Goal: Task Accomplishment & Management: Manage account settings

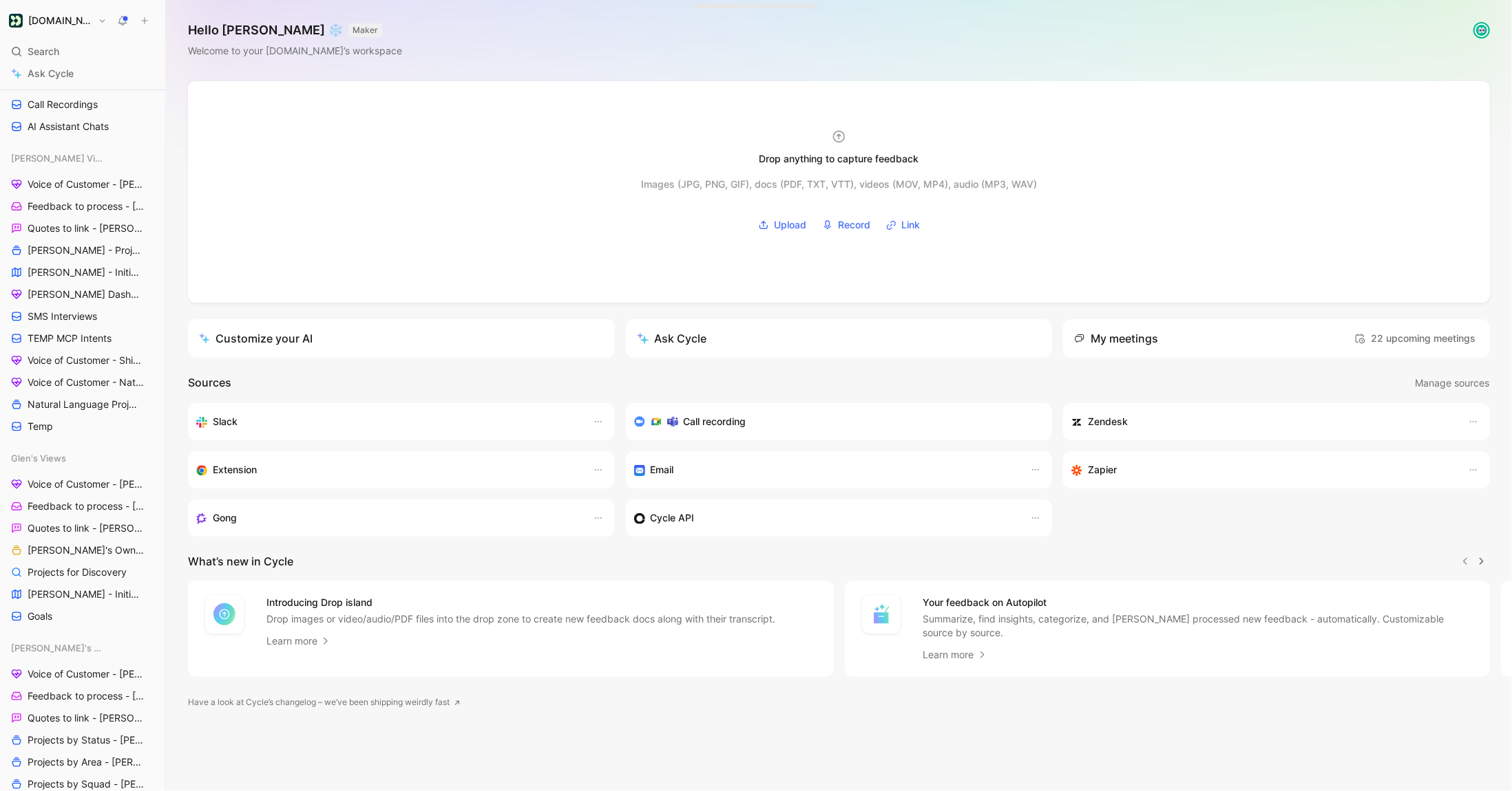
scroll to position [450, 0]
click at [95, 337] on span "TEMP MCP Intents" at bounding box center [69, 335] width 84 height 14
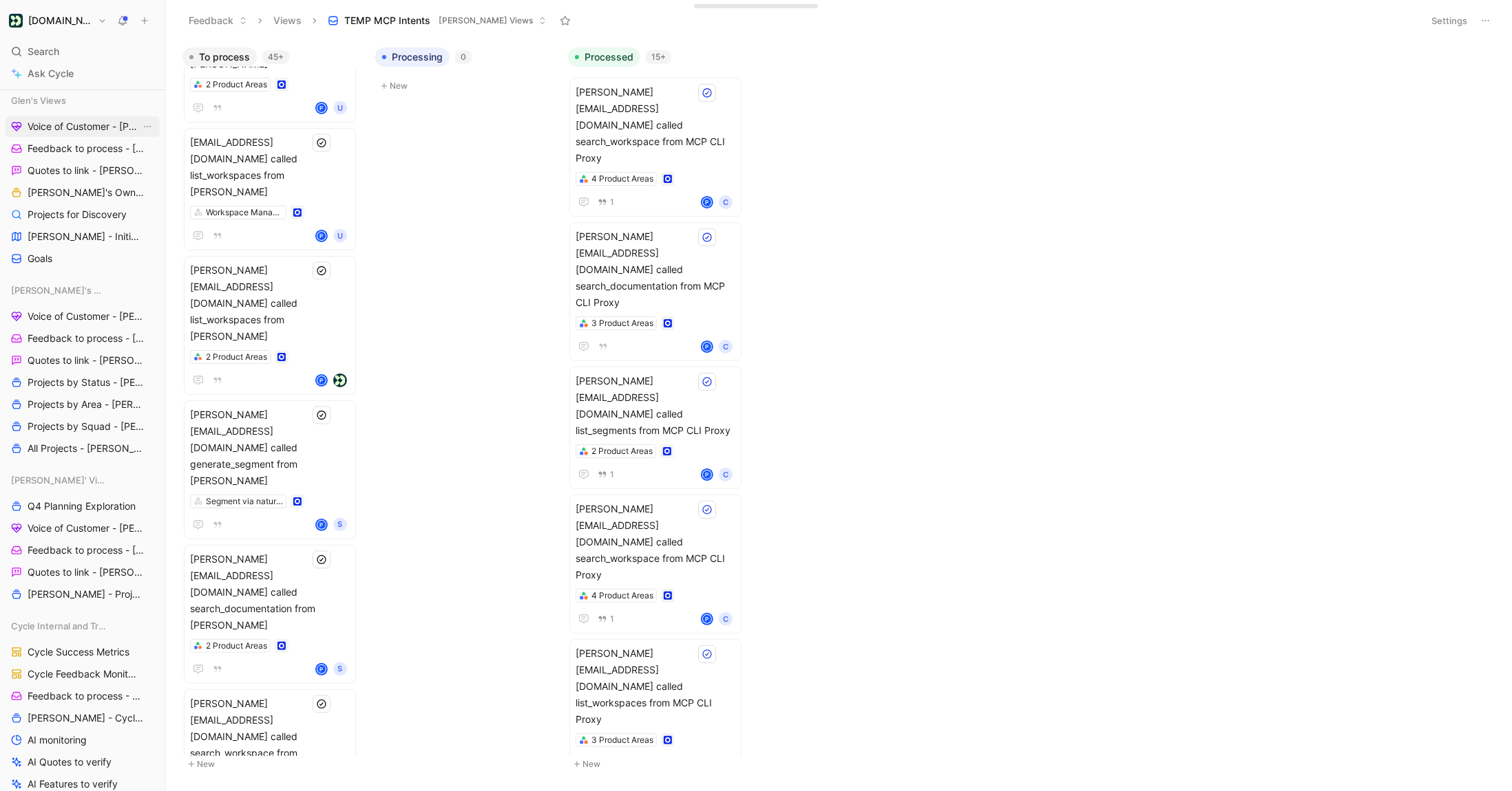
scroll to position [1126, 0]
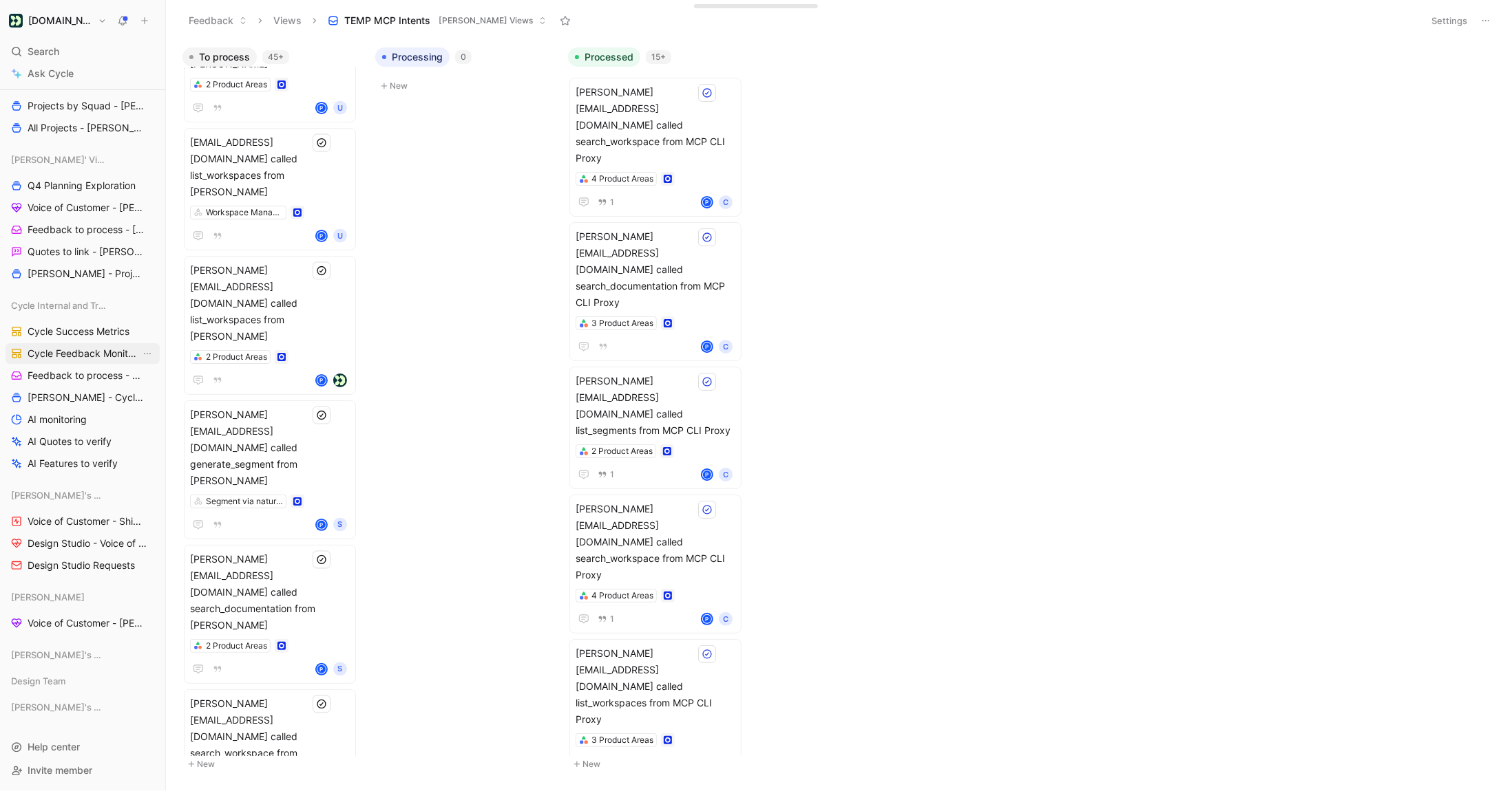
click at [73, 349] on span "Cycle Feedback Monitoring" at bounding box center [84, 354] width 113 height 14
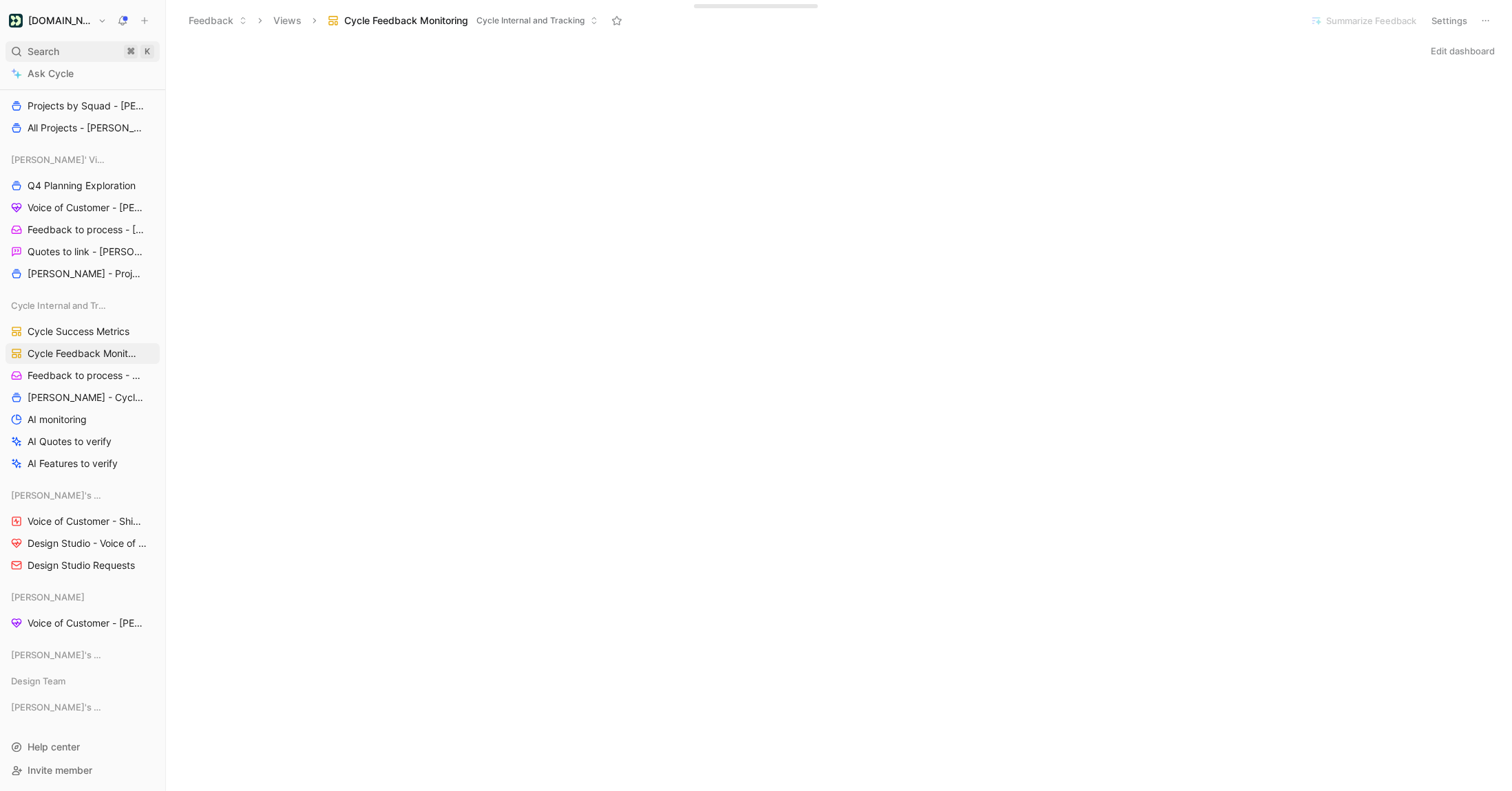
click at [65, 58] on div "Search ⌘ K" at bounding box center [83, 51] width 155 height 21
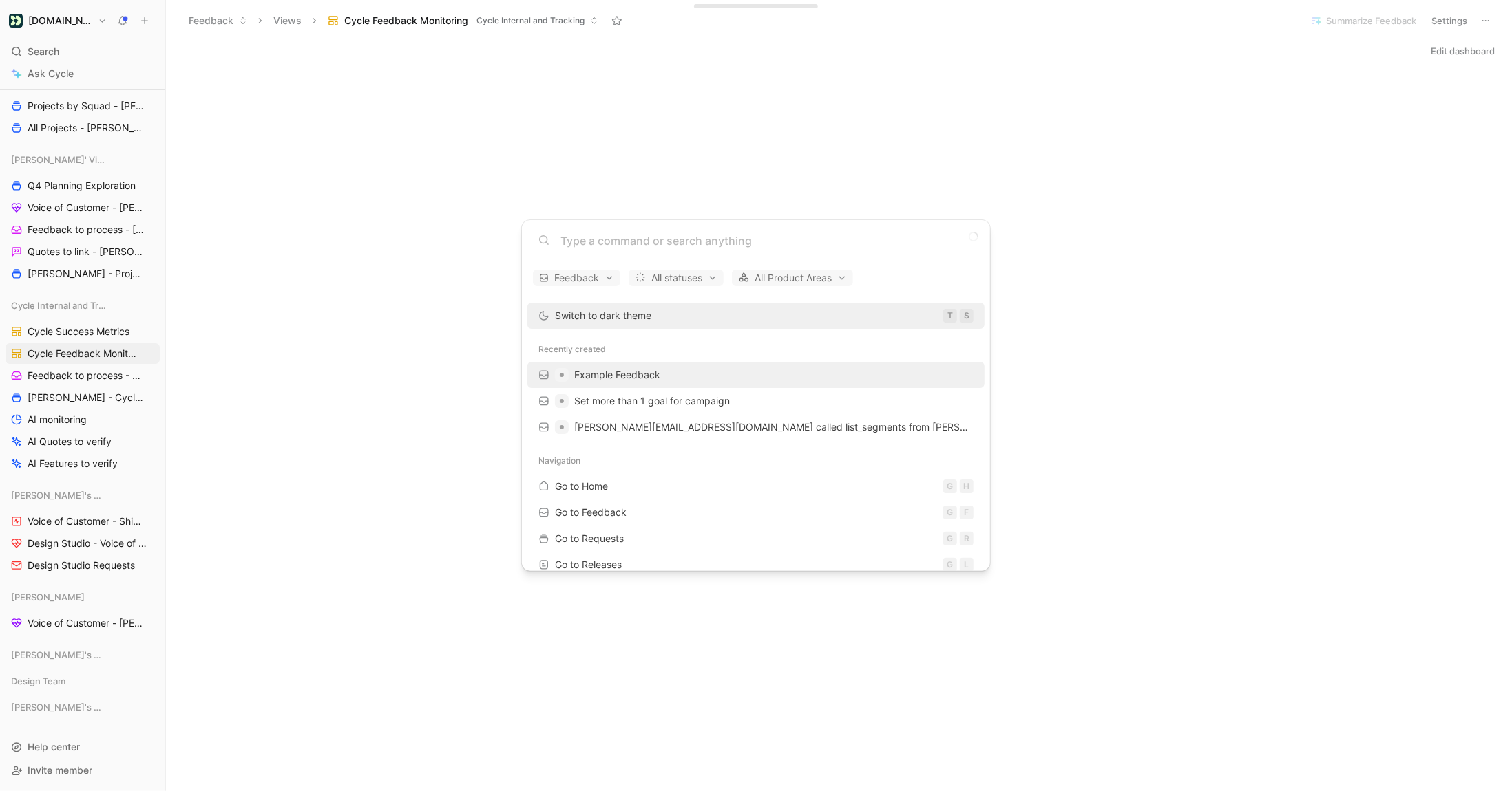
click at [595, 375] on span "Example Feedback" at bounding box center [616, 375] width 86 height 12
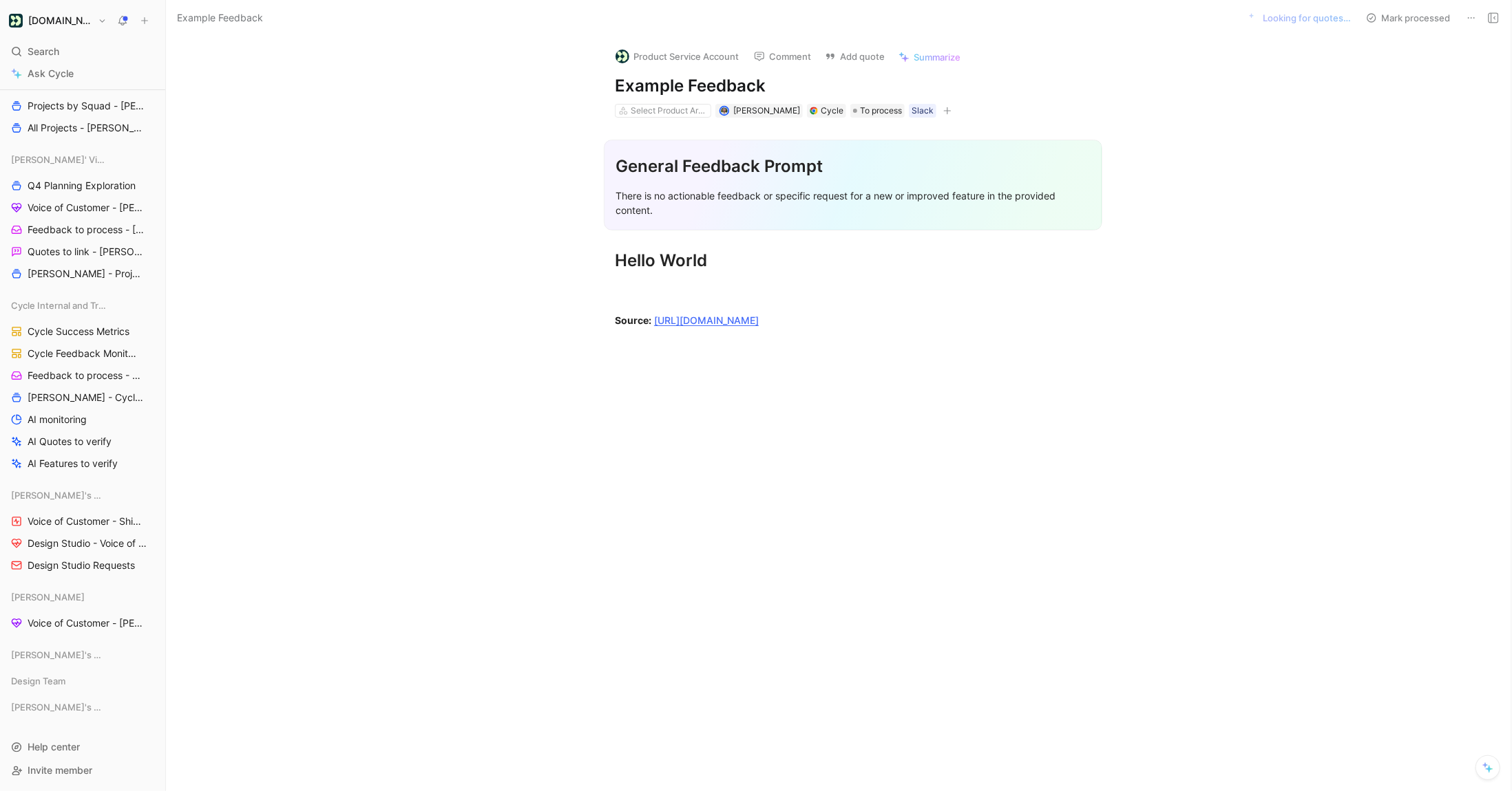
click at [1472, 20] on icon at bounding box center [1471, 18] width 11 height 11
click at [1435, 59] on div "Delete" at bounding box center [1412, 67] width 125 height 17
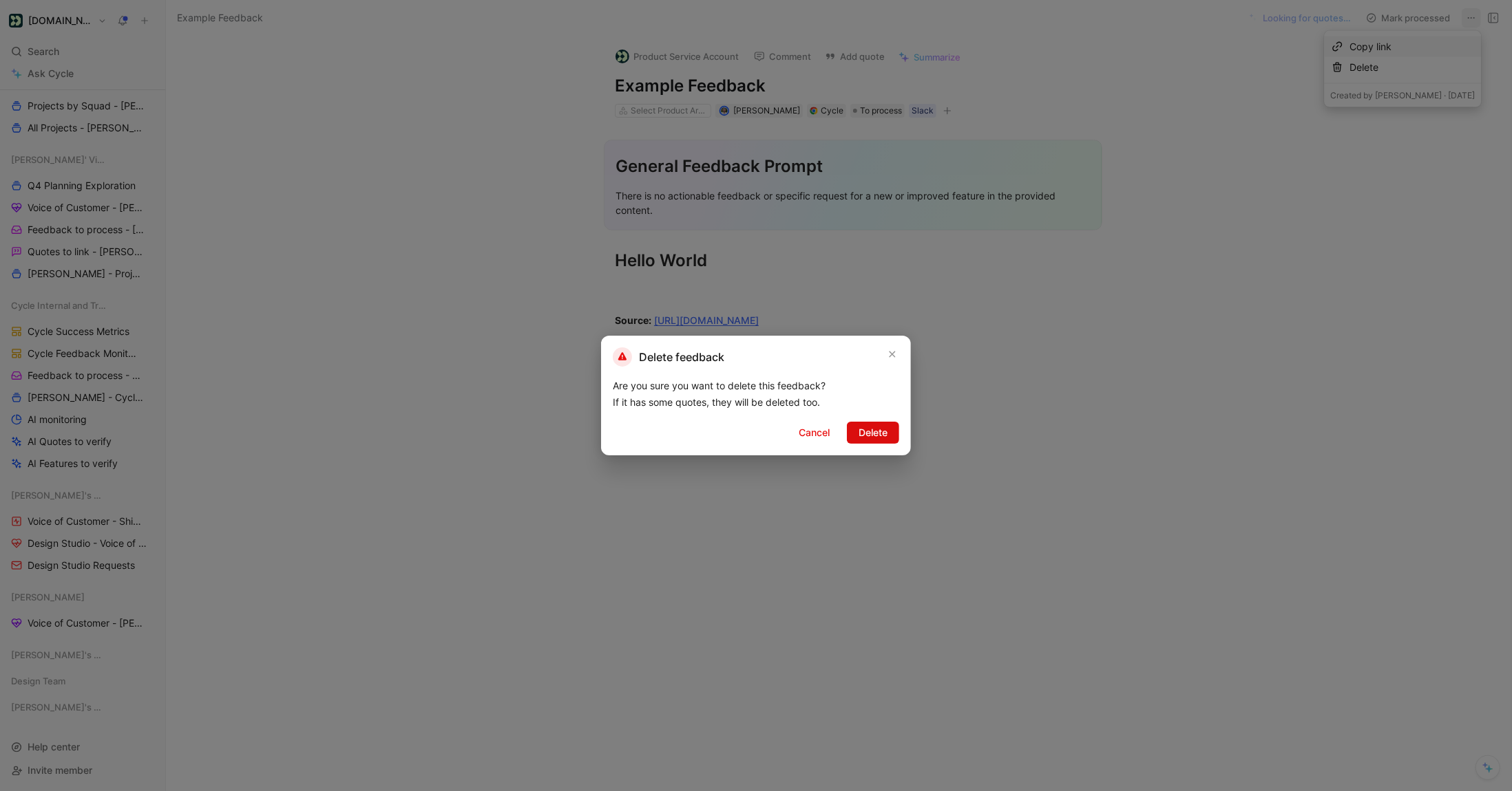
click at [877, 432] on span "Delete" at bounding box center [872, 433] width 29 height 17
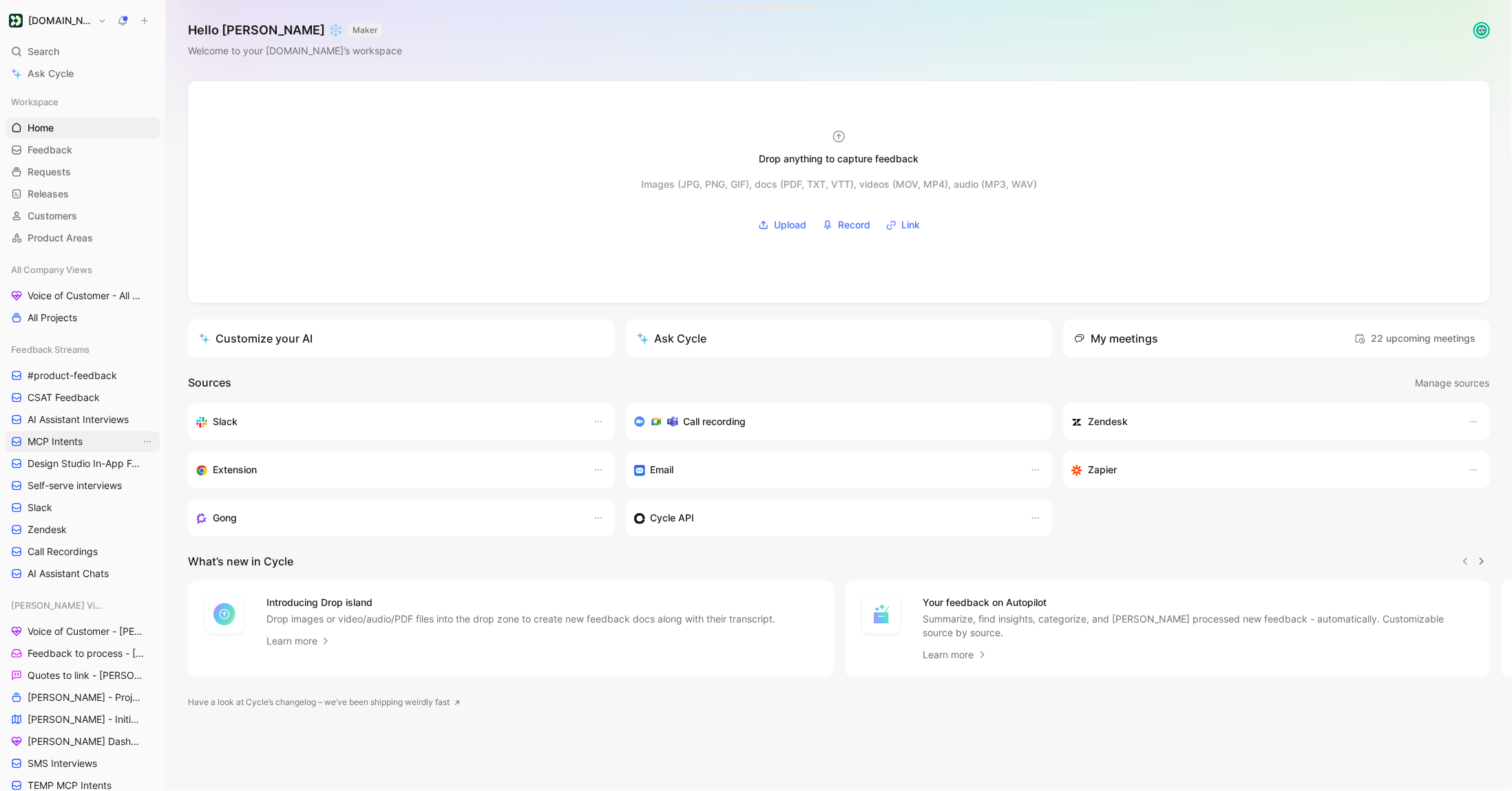
click at [54, 442] on span "MCP Intents" at bounding box center [55, 442] width 55 height 14
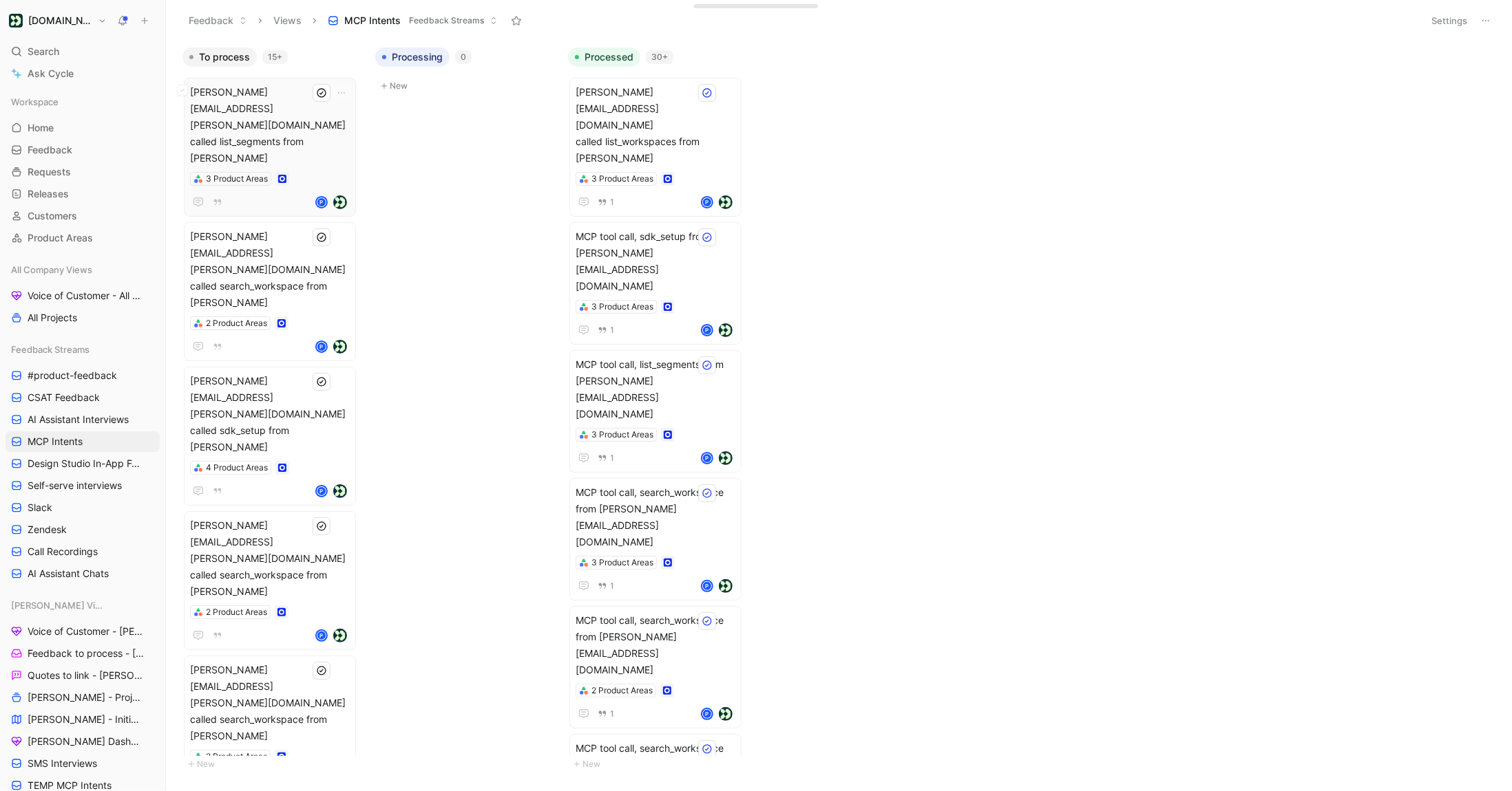
click at [316, 118] on div "katie.cox+test@customer.io called list_segments from Claude 3 Product Areas P" at bounding box center [270, 147] width 159 height 127
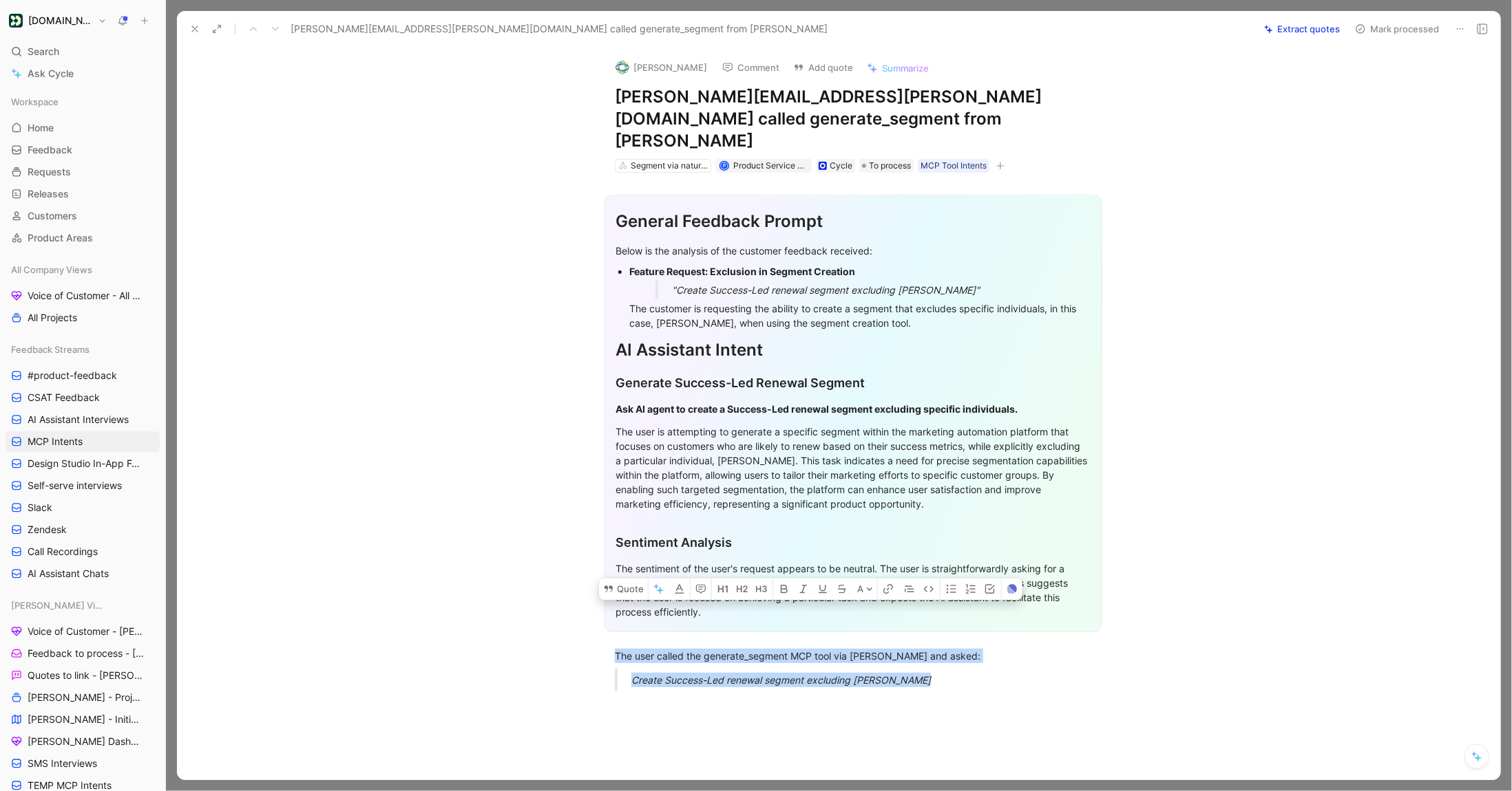
drag, startPoint x: 923, startPoint y: 657, endPoint x: 566, endPoint y: 622, distance: 358.7
click at [566, 622] on div "General Feedback Prompt Below is the analysis of the customer feedback received…" at bounding box center [852, 438] width 1294 height 530
click at [619, 578] on button "Quote" at bounding box center [624, 589] width 49 height 22
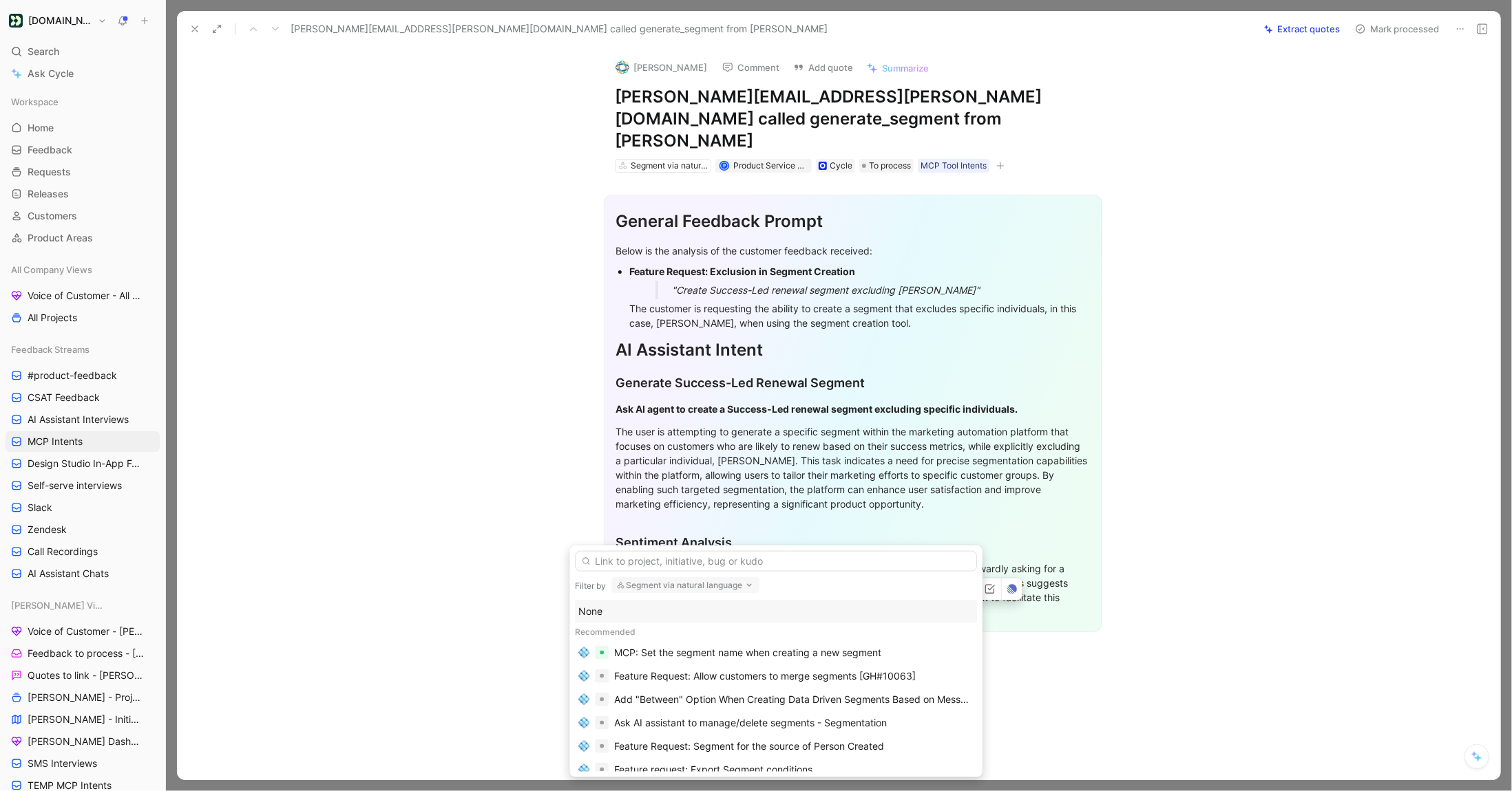
click at [606, 616] on div "None" at bounding box center [777, 611] width 396 height 17
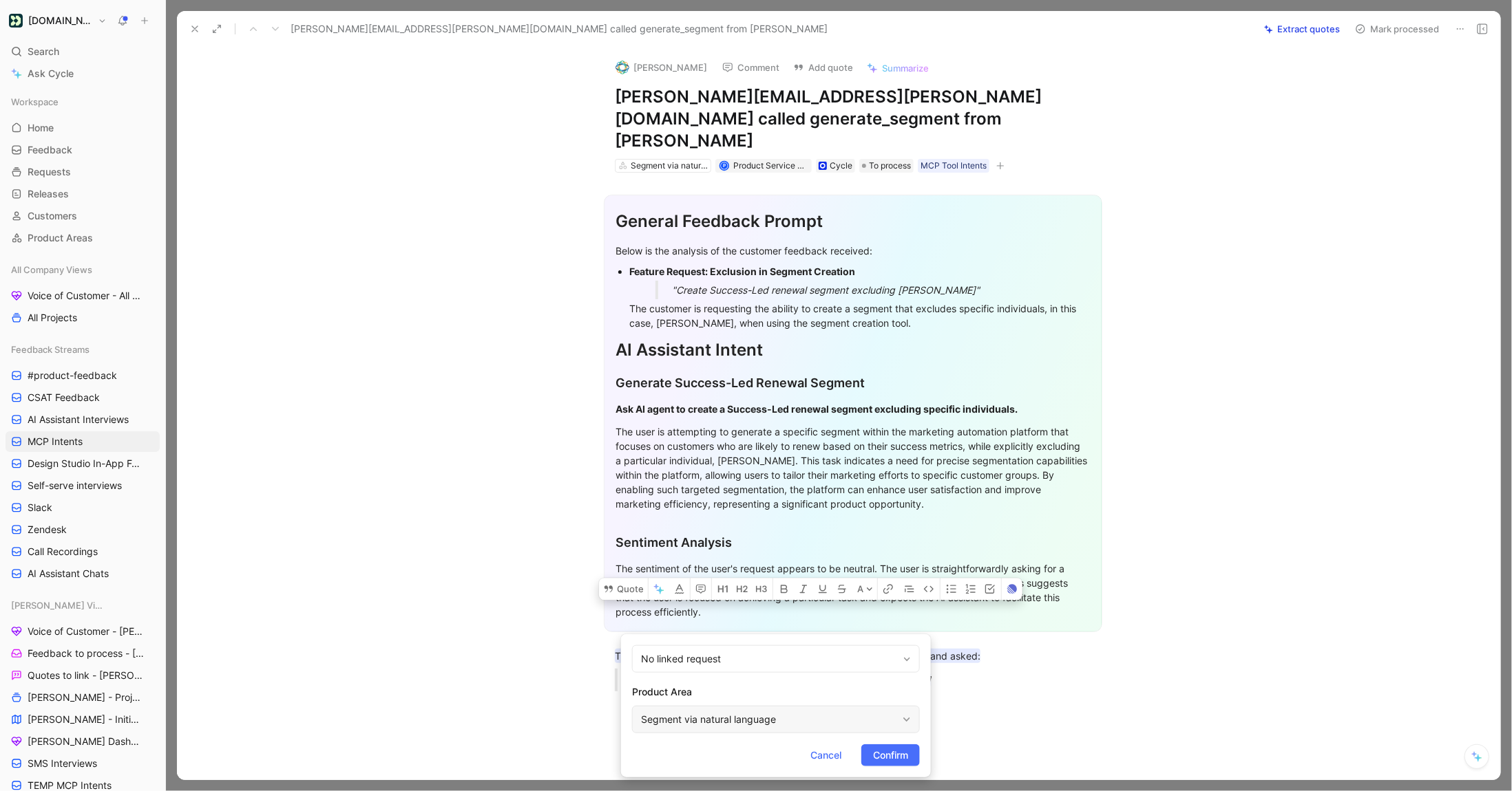
click at [814, 729] on div "Segment via natural language" at bounding box center [776, 720] width 287 height 28
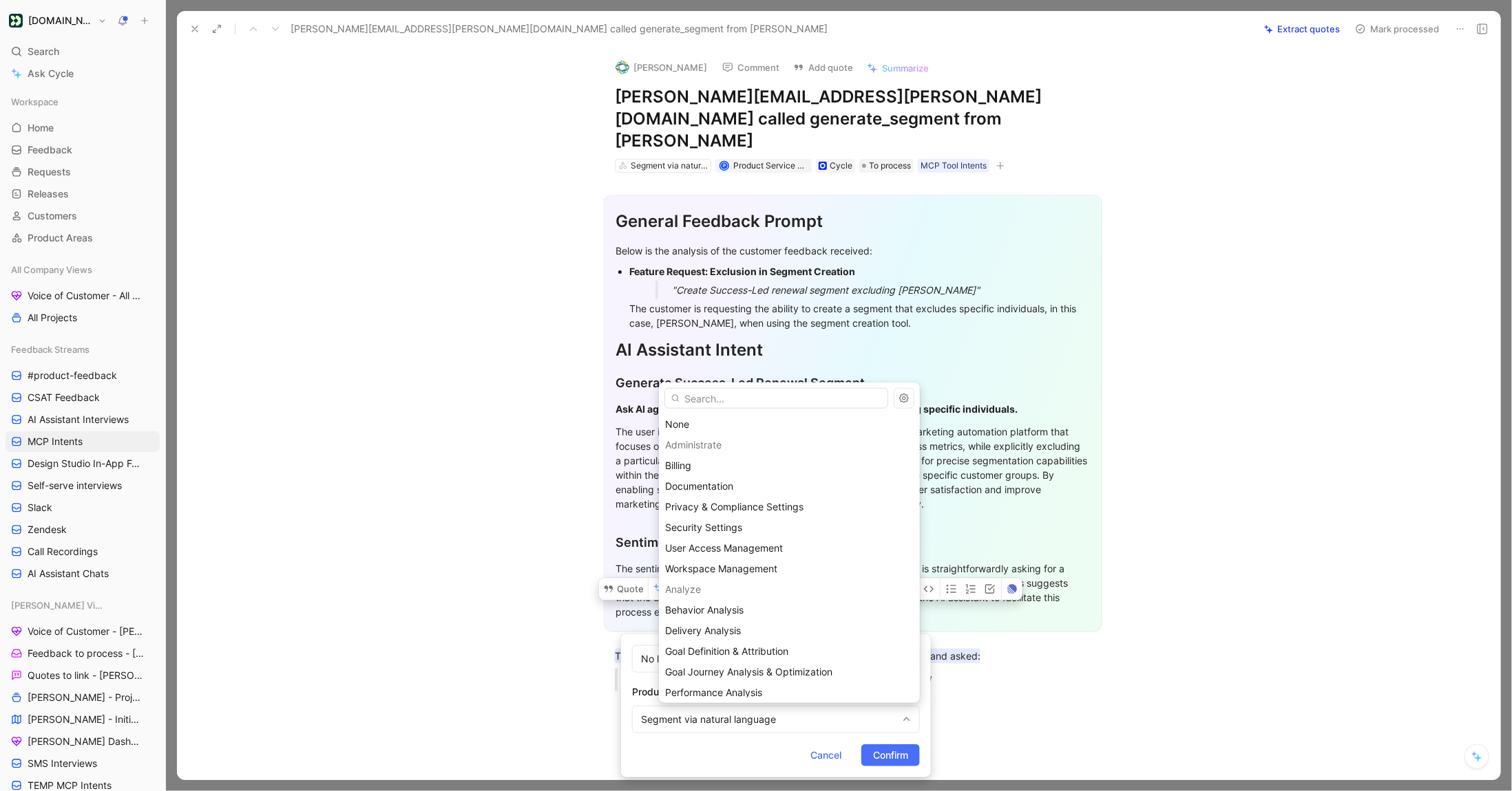
click at [695, 400] on input "text" at bounding box center [776, 398] width 223 height 21
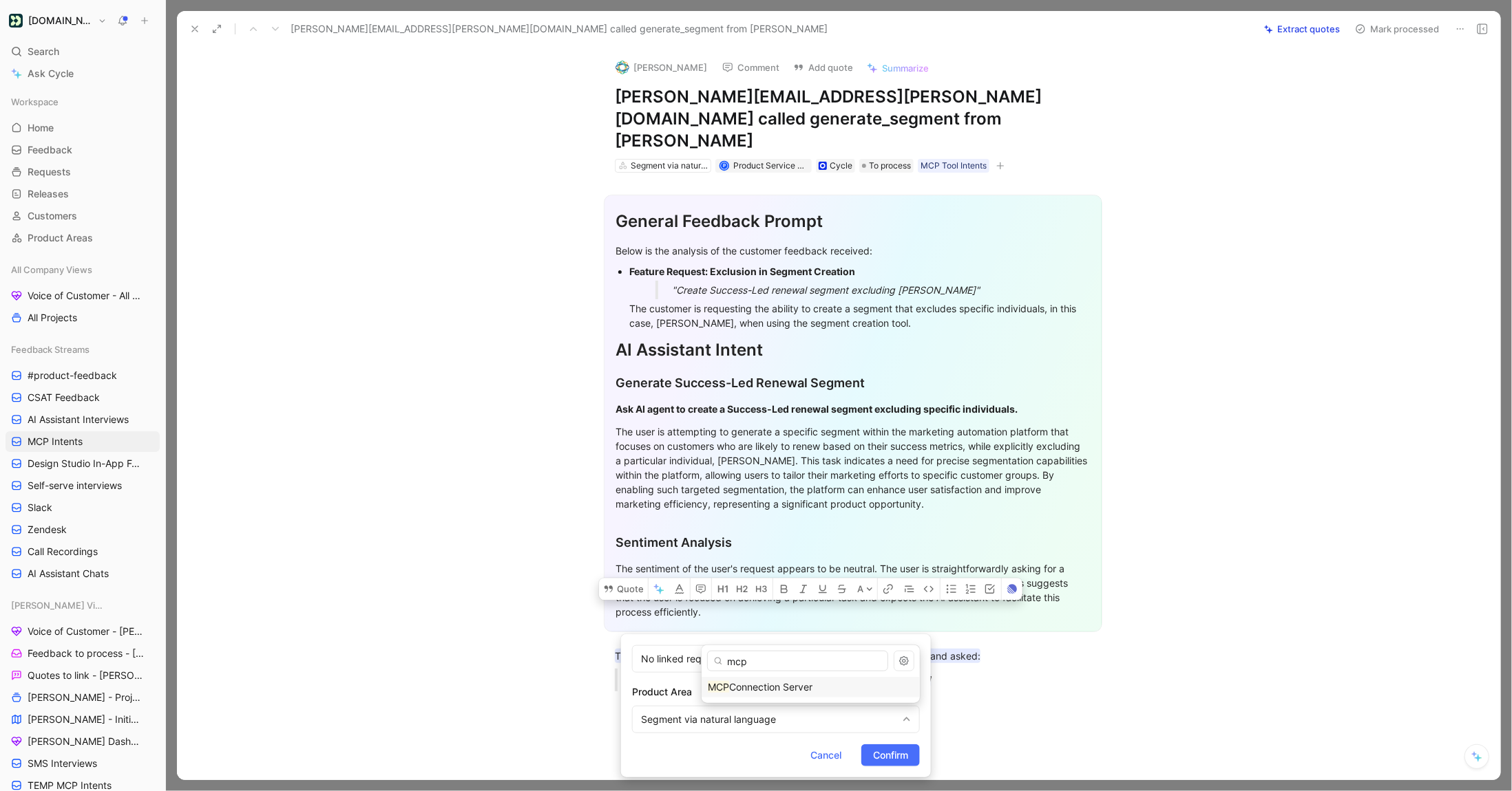
type input "mcp"
click at [795, 677] on div "MCP Connection Server" at bounding box center [811, 687] width 219 height 21
click at [885, 756] on span "Confirm" at bounding box center [891, 756] width 35 height 17
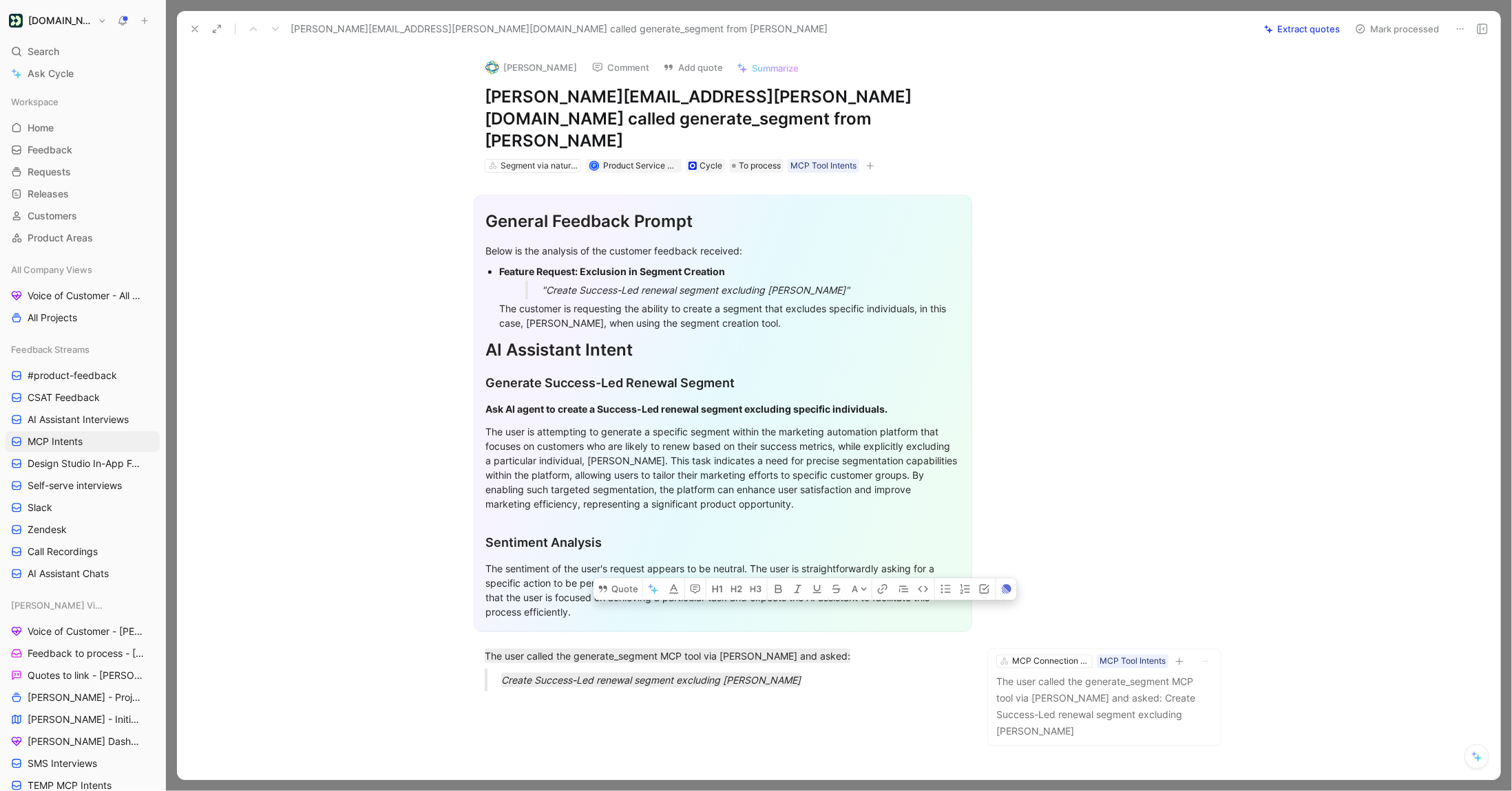
click at [1364, 27] on use at bounding box center [1360, 29] width 8 height 8
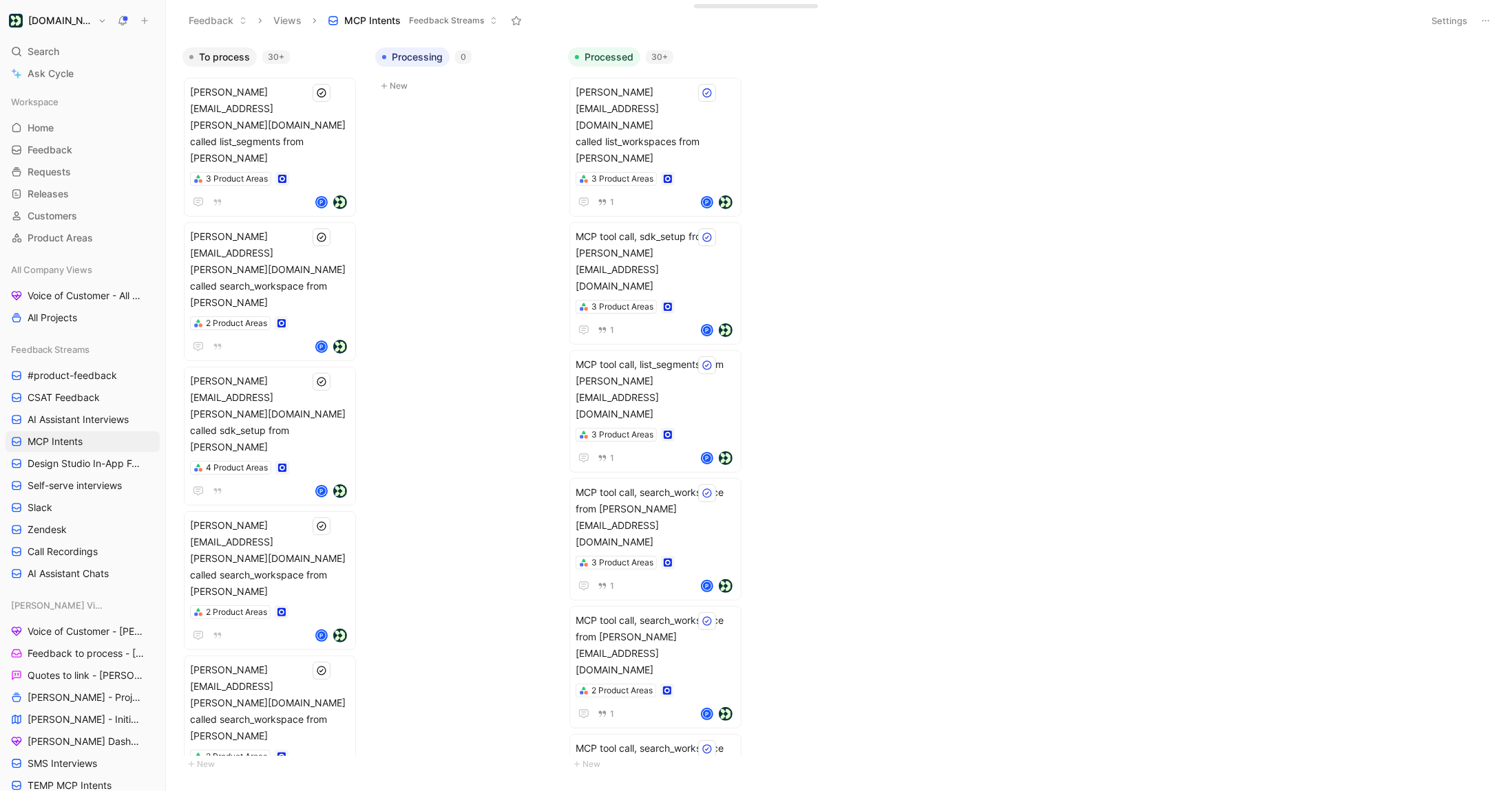
click at [1456, 22] on button "Settings" at bounding box center [1449, 21] width 48 height 20
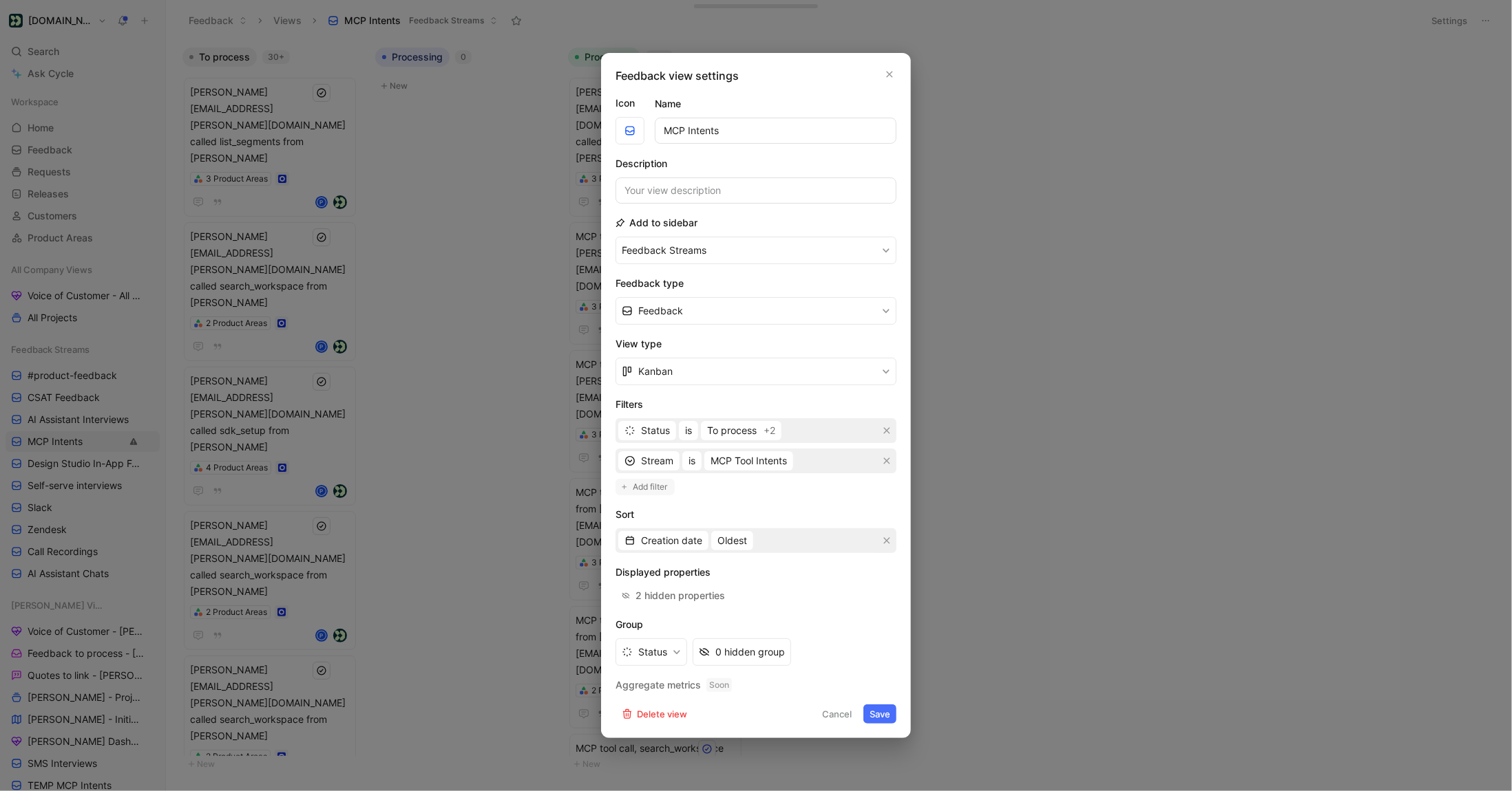
click at [650, 489] on span "Add filter" at bounding box center [651, 487] width 35 height 14
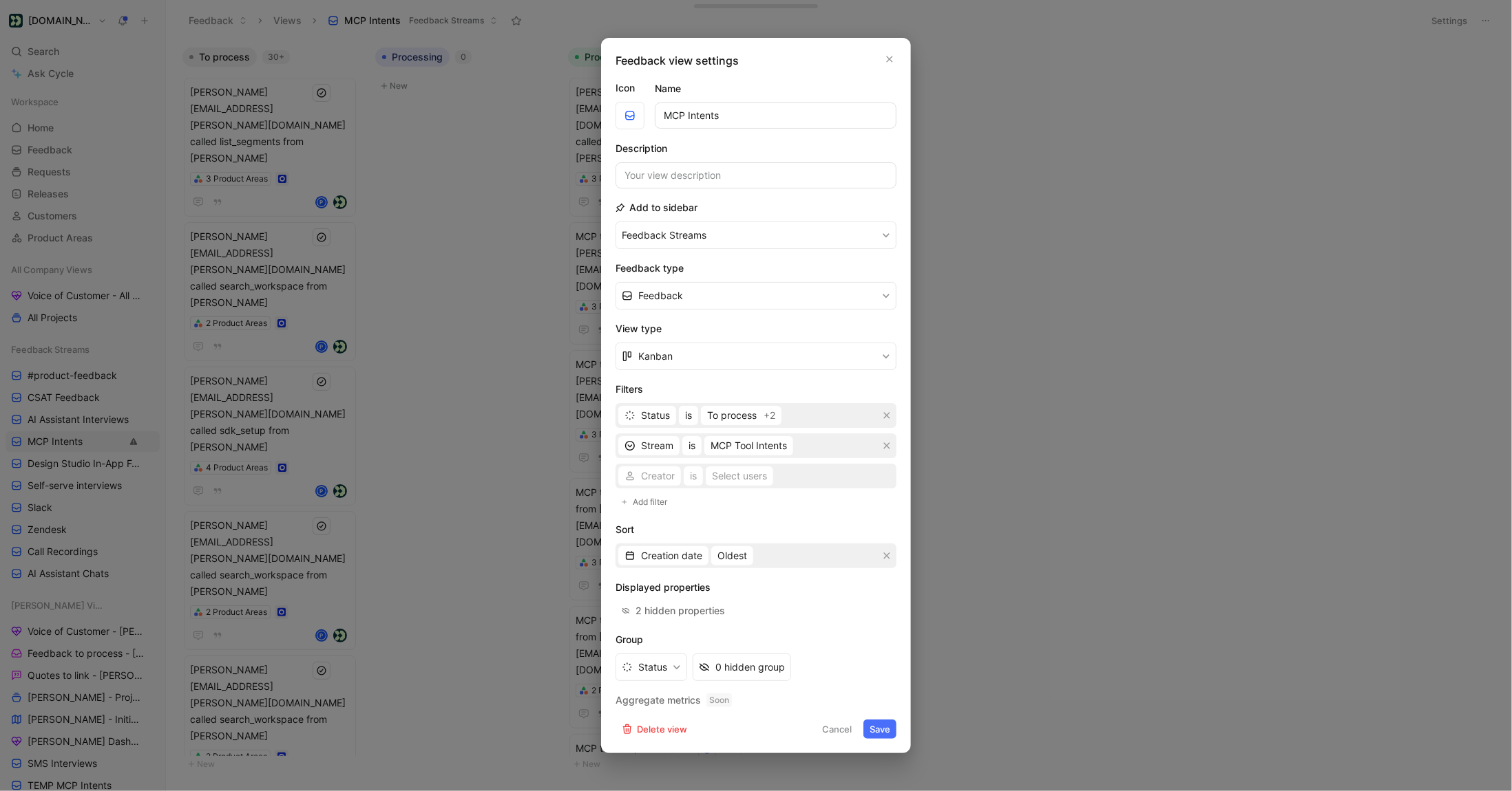
click at [670, 478] on div "Creator is Select users" at bounding box center [755, 475] width 281 height 25
click at [726, 472] on div "Select users" at bounding box center [739, 476] width 55 height 17
type input "product"
click at [814, 453] on span "Service Account" at bounding box center [804, 448] width 74 height 12
click at [882, 734] on button "Save" at bounding box center [880, 730] width 33 height 20
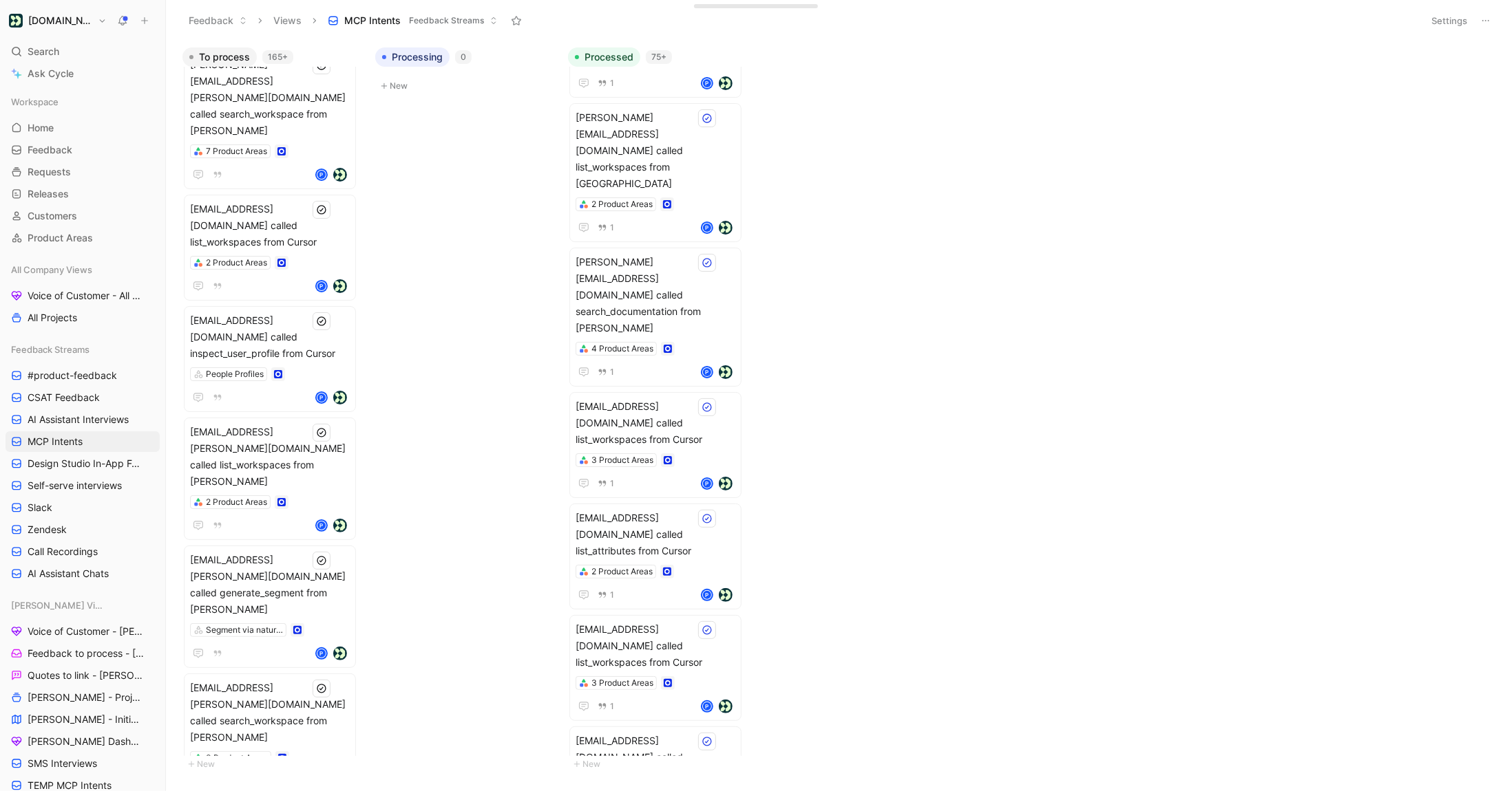
scroll to position [5003, 0]
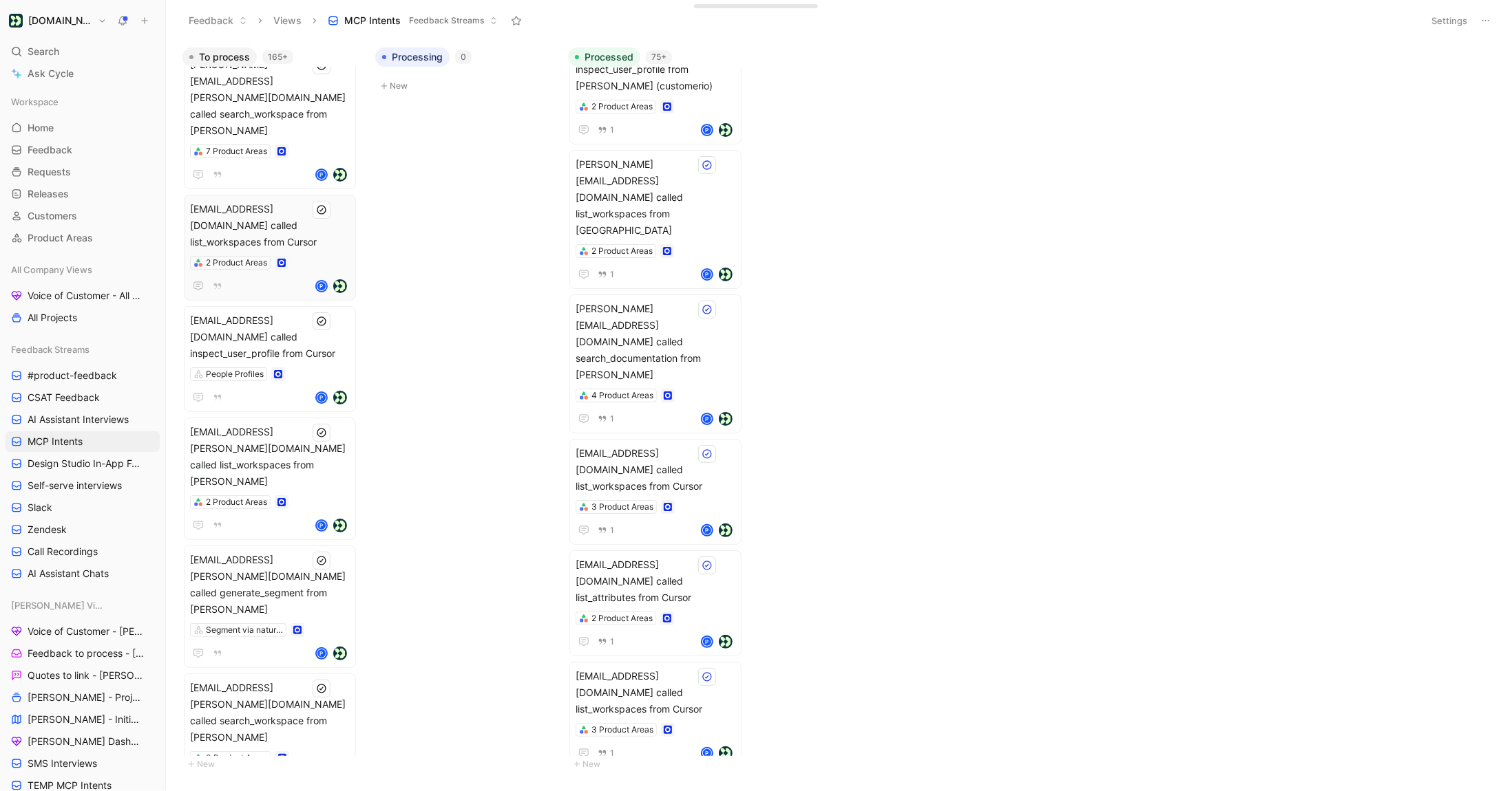
click at [327, 201] on div "uri@klikkie.com called list_workspaces from Cursor 2 Product Areas P" at bounding box center [270, 247] width 159 height 93
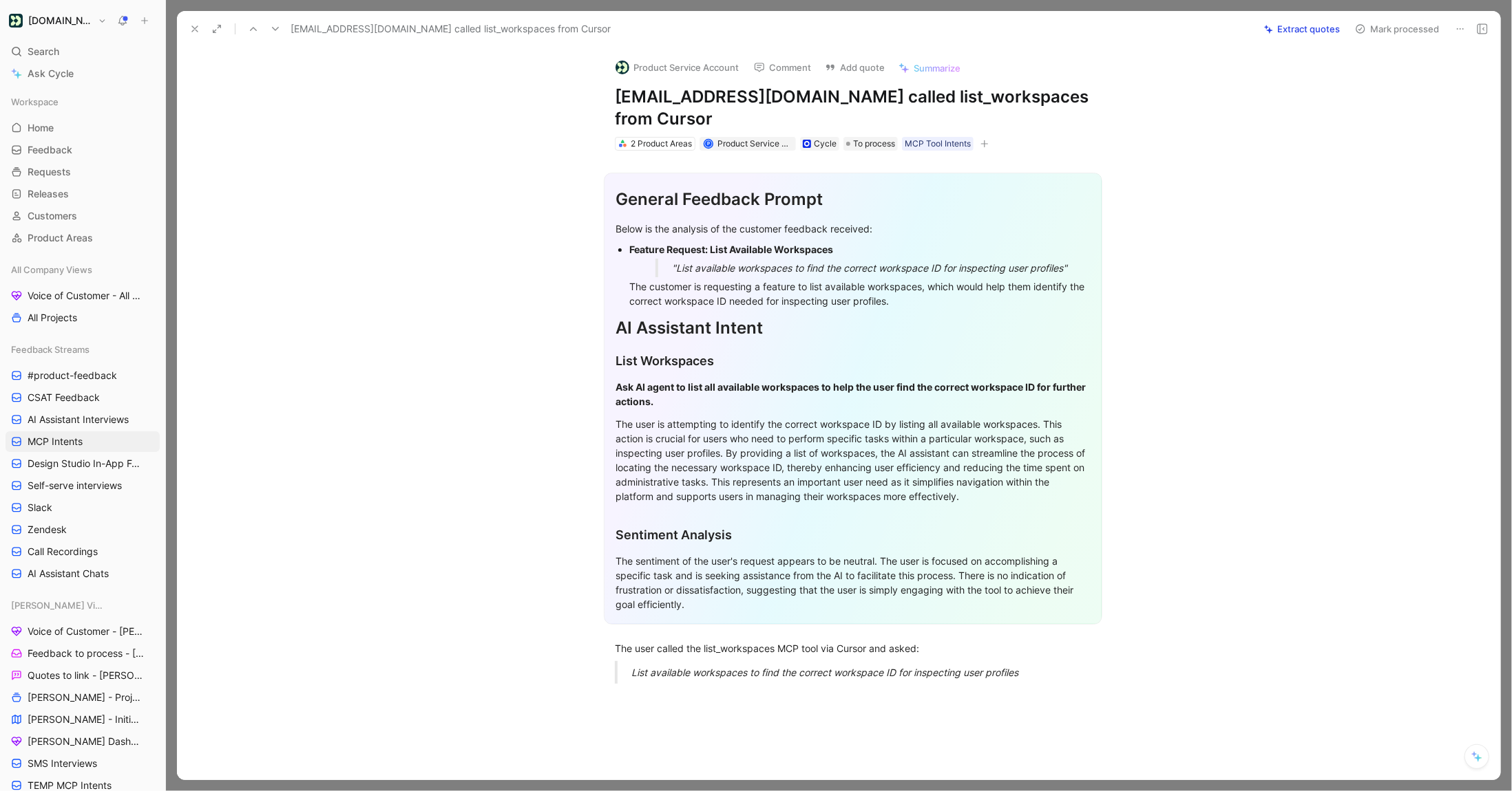
click at [219, 30] on icon at bounding box center [217, 29] width 11 height 11
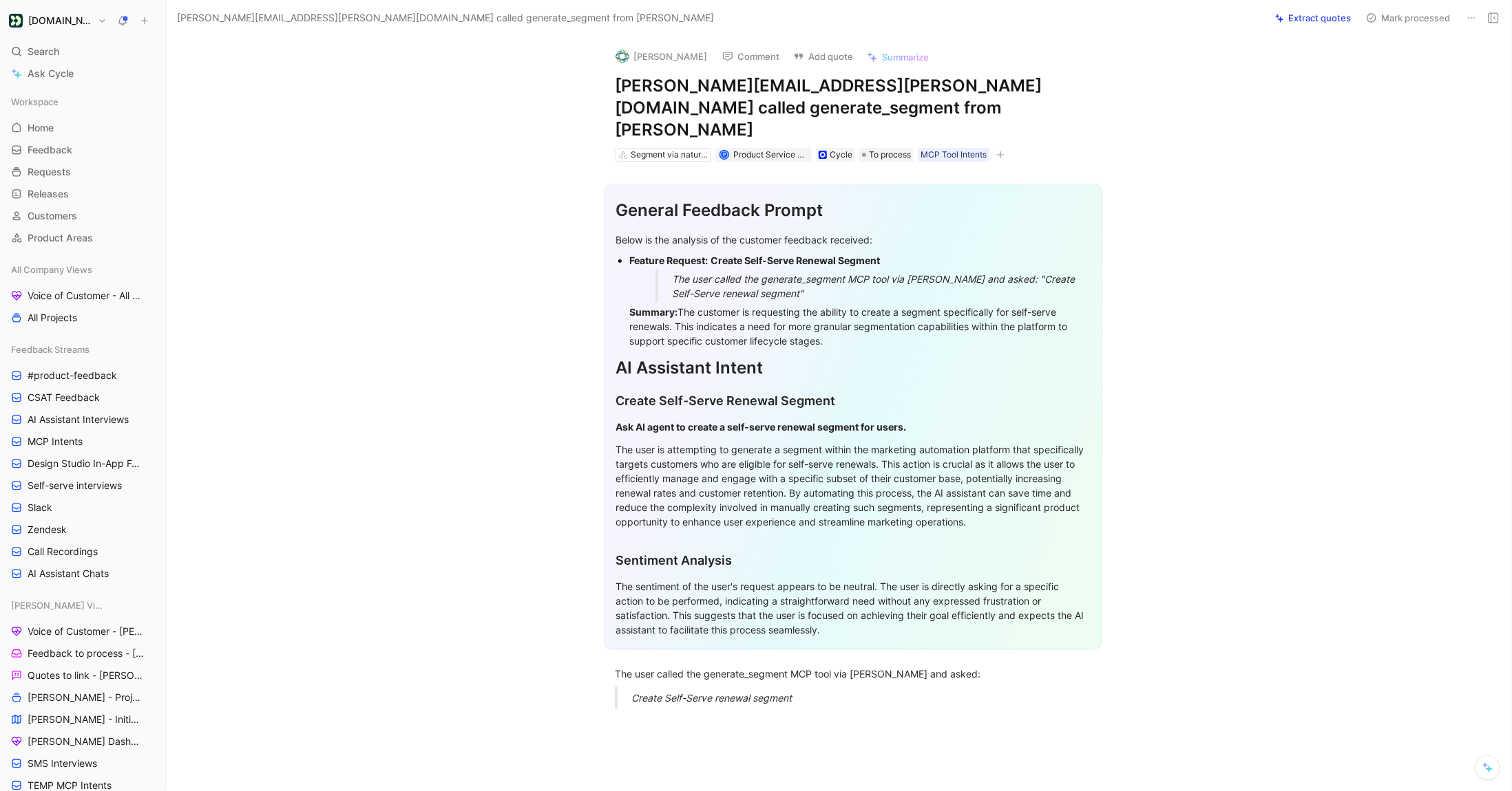
click at [561, 250] on section "General Feedback Prompt Below is the analysis of the customer feedback received…" at bounding box center [852, 417] width 1316 height 489
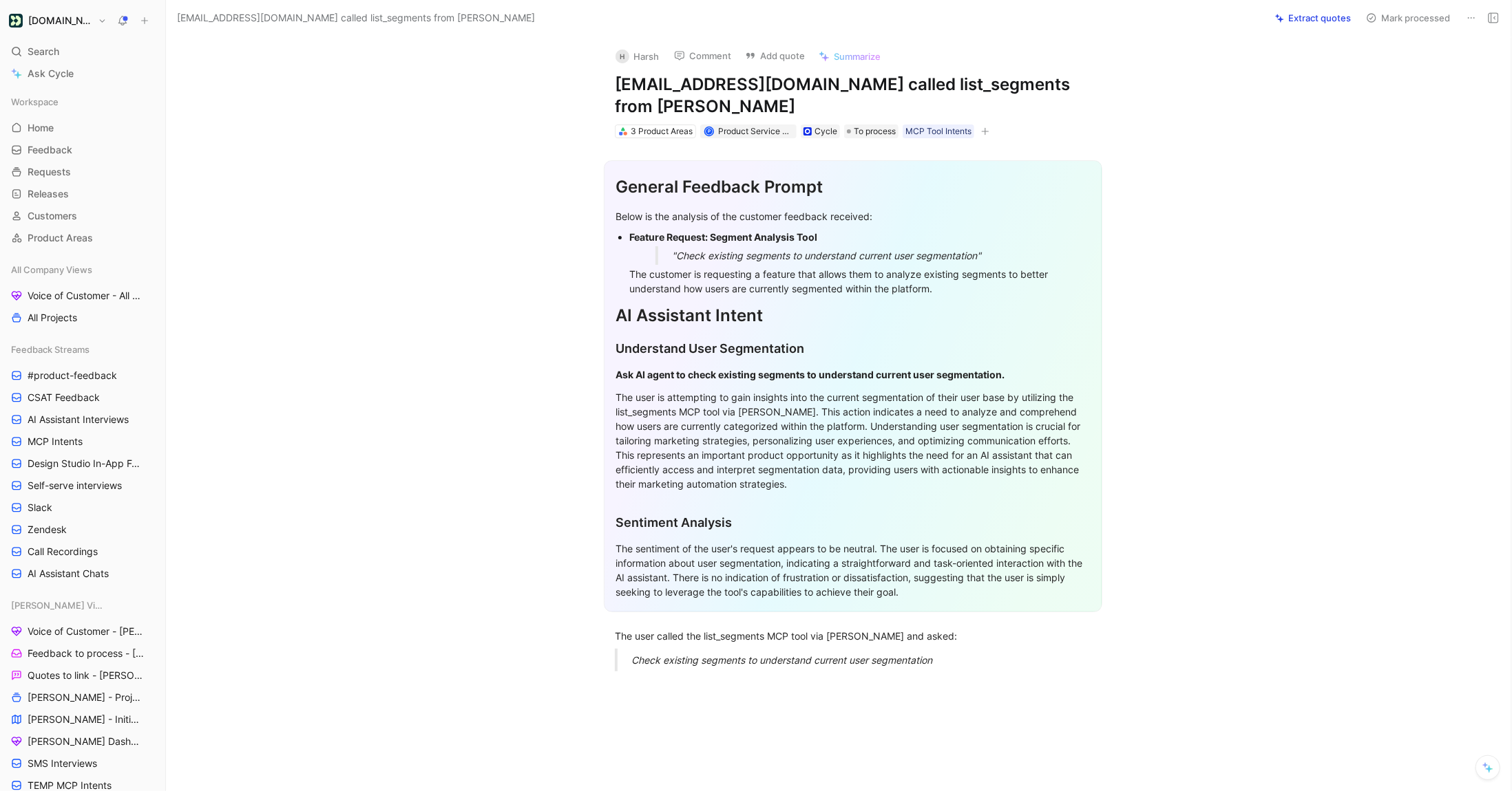
click at [1162, 150] on section "General Feedback Prompt Below is the analysis of the customer feedback received…" at bounding box center [852, 387] width 1316 height 474
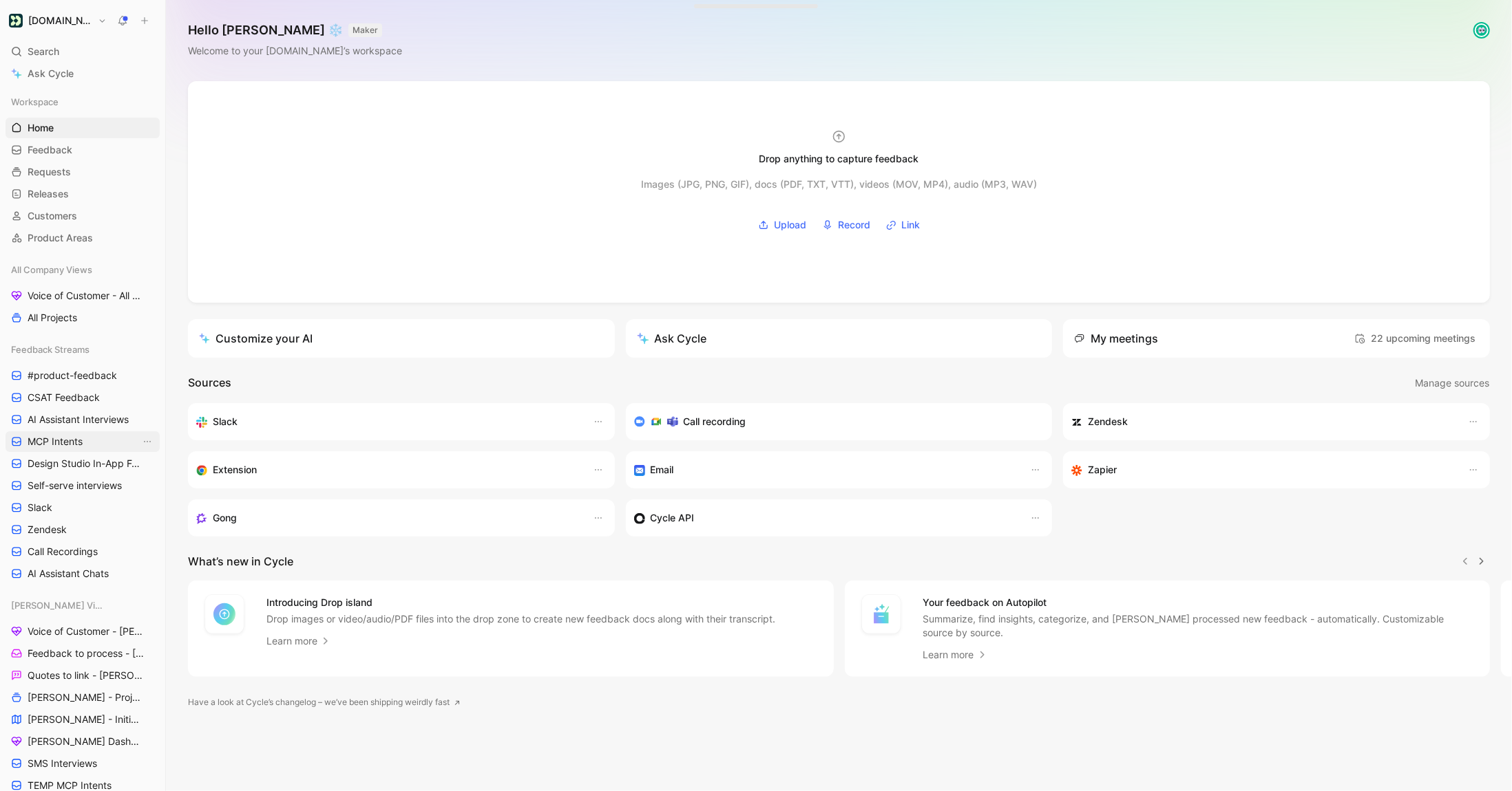
click at [84, 438] on link "MCP Intents" at bounding box center [83, 442] width 155 height 21
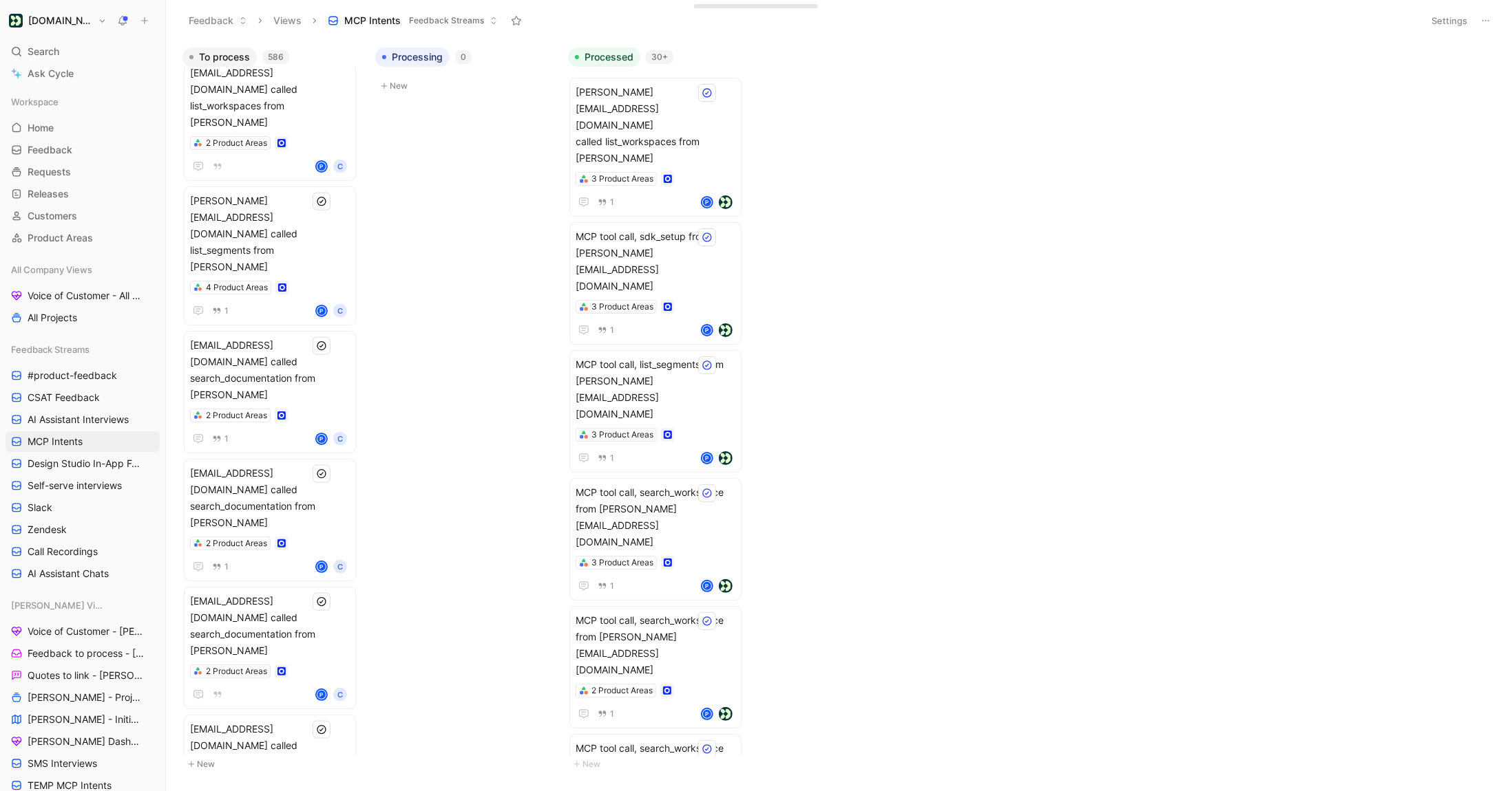
scroll to position [46866, 0]
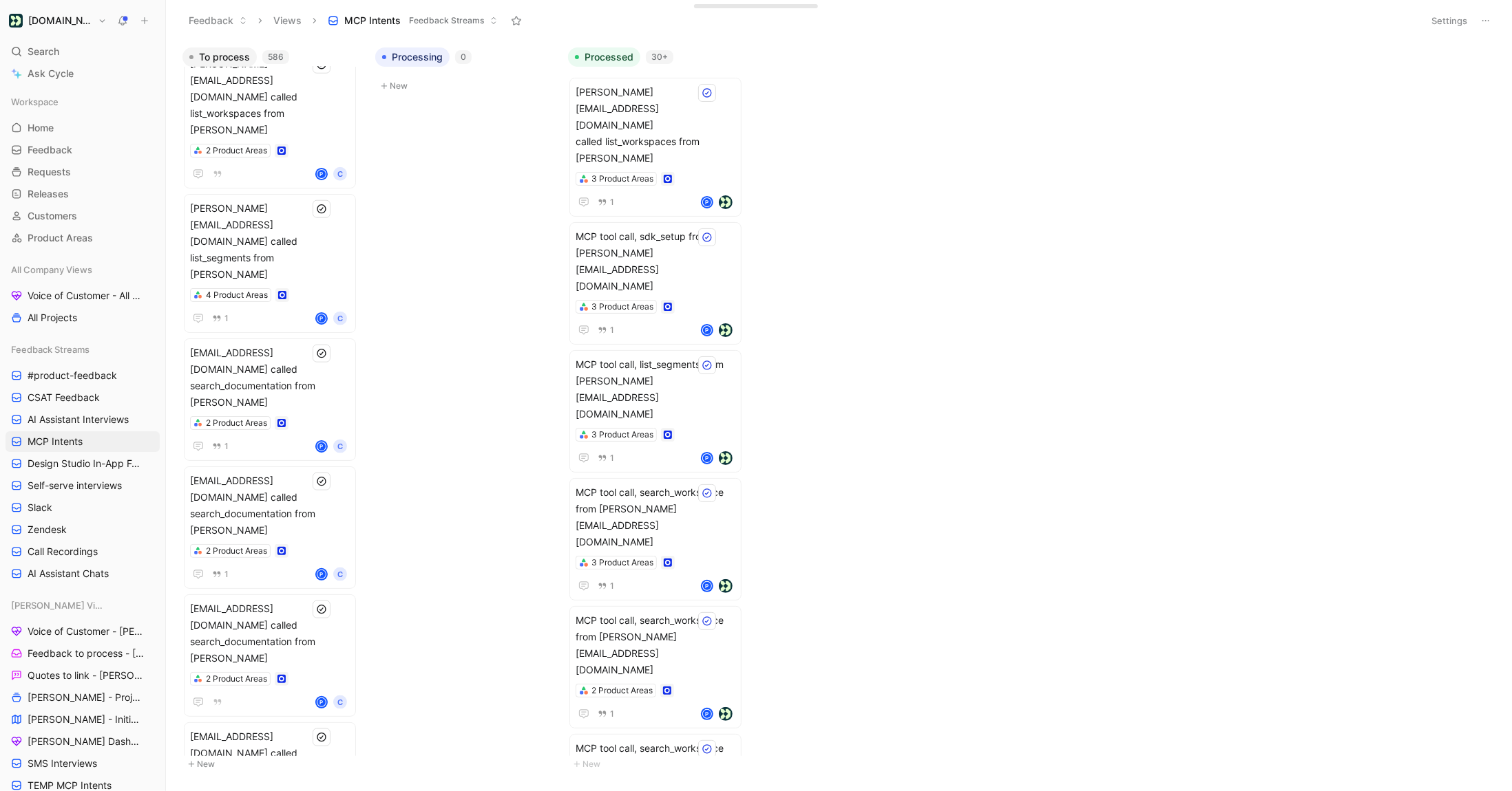
click at [1455, 22] on button "Settings" at bounding box center [1449, 21] width 48 height 20
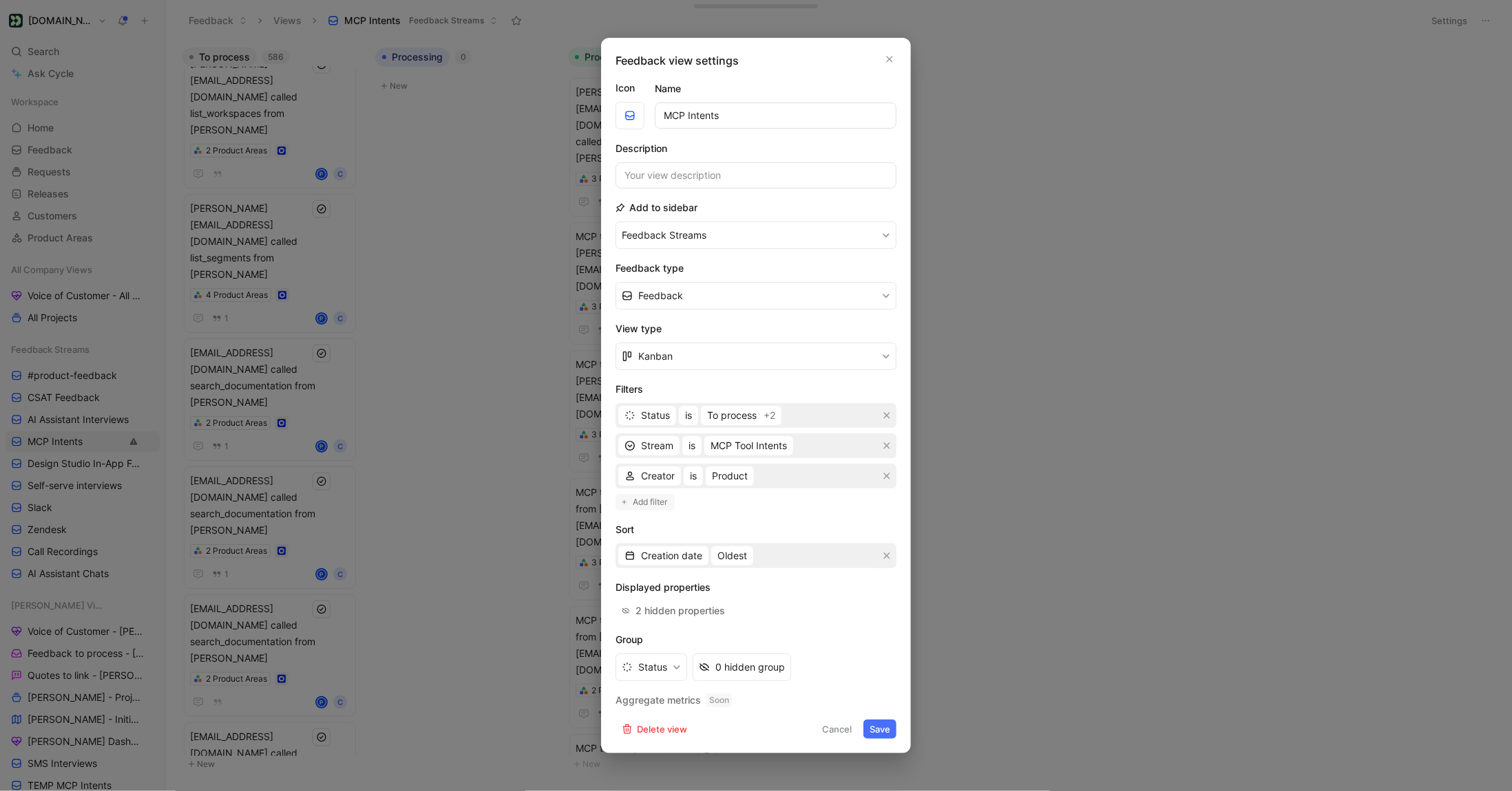
click at [659, 500] on span "Add filter" at bounding box center [651, 503] width 35 height 14
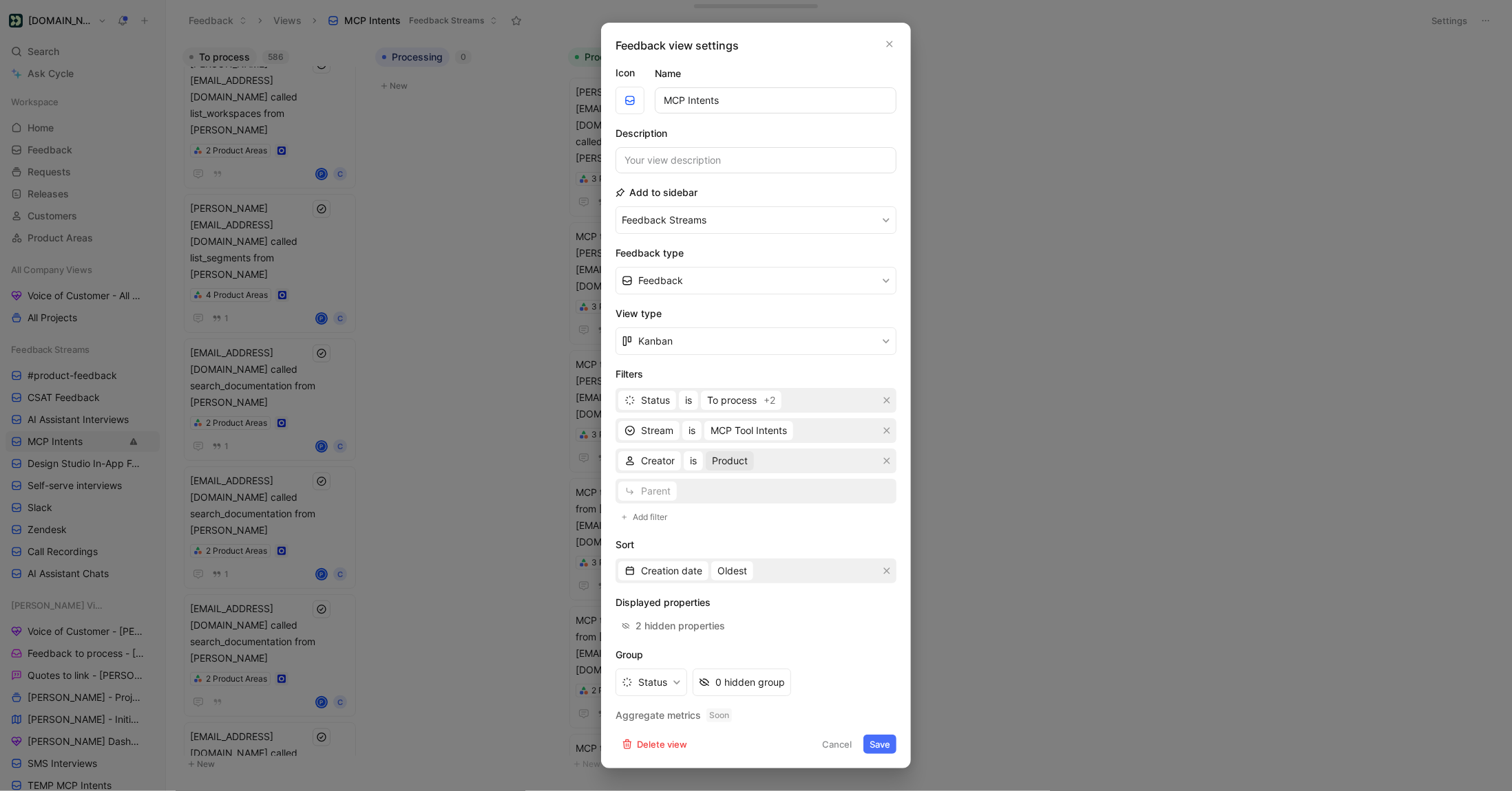
click at [730, 465] on span "Product" at bounding box center [729, 460] width 35 height 17
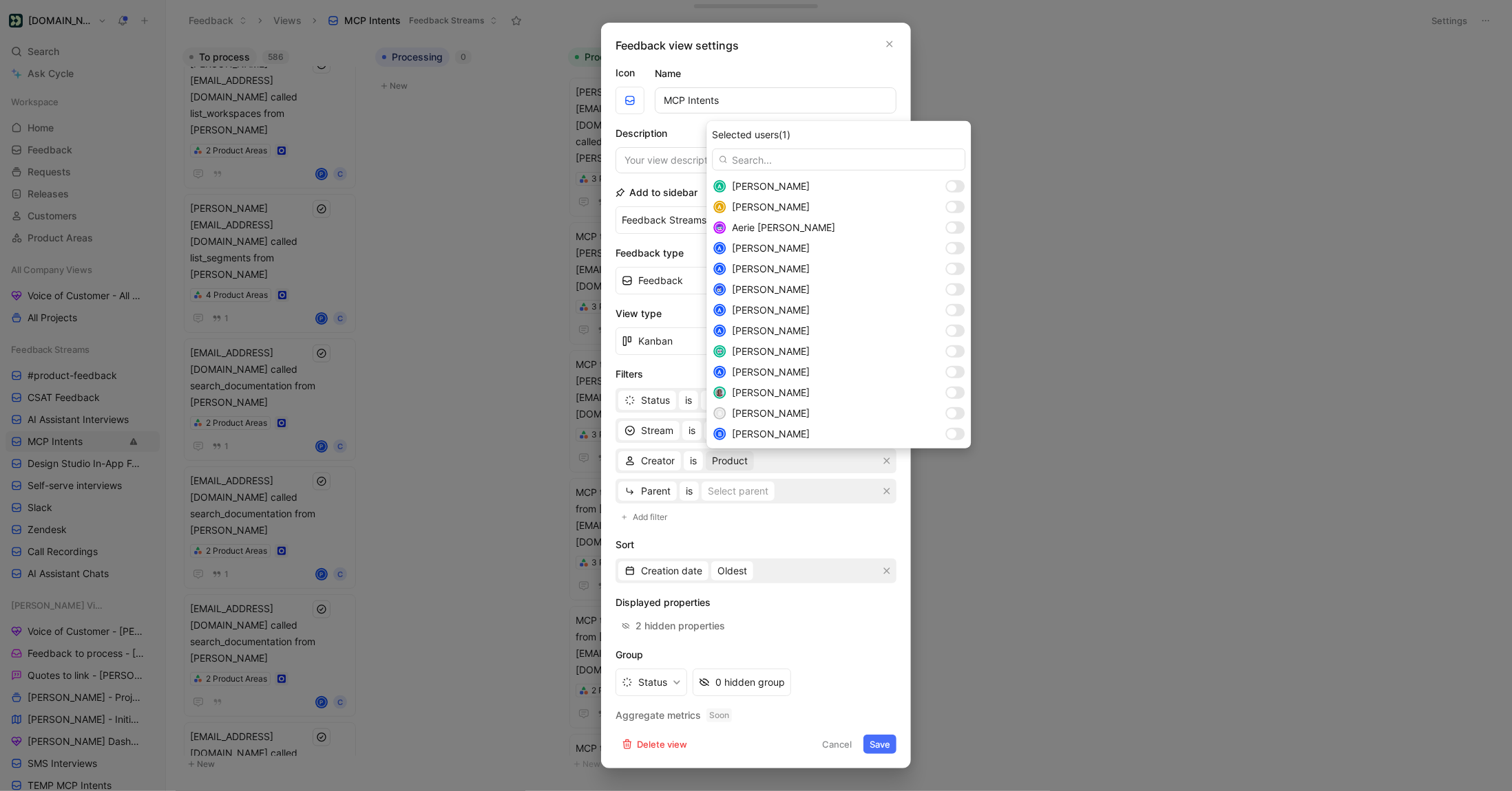
click at [766, 162] on input "text" at bounding box center [838, 159] width 253 height 22
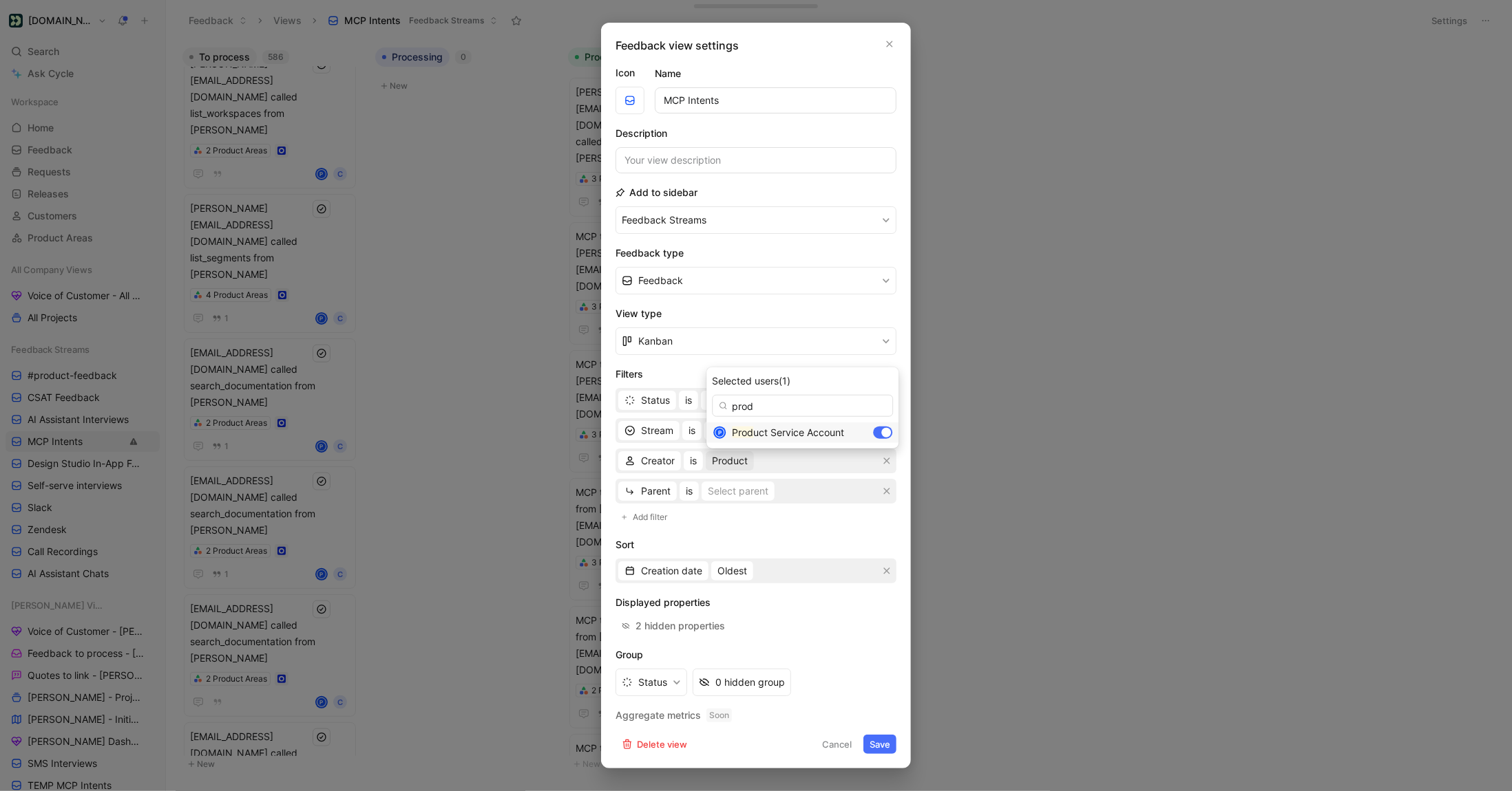
type input "prod"
click at [896, 44] on button "button" at bounding box center [890, 44] width 14 height 14
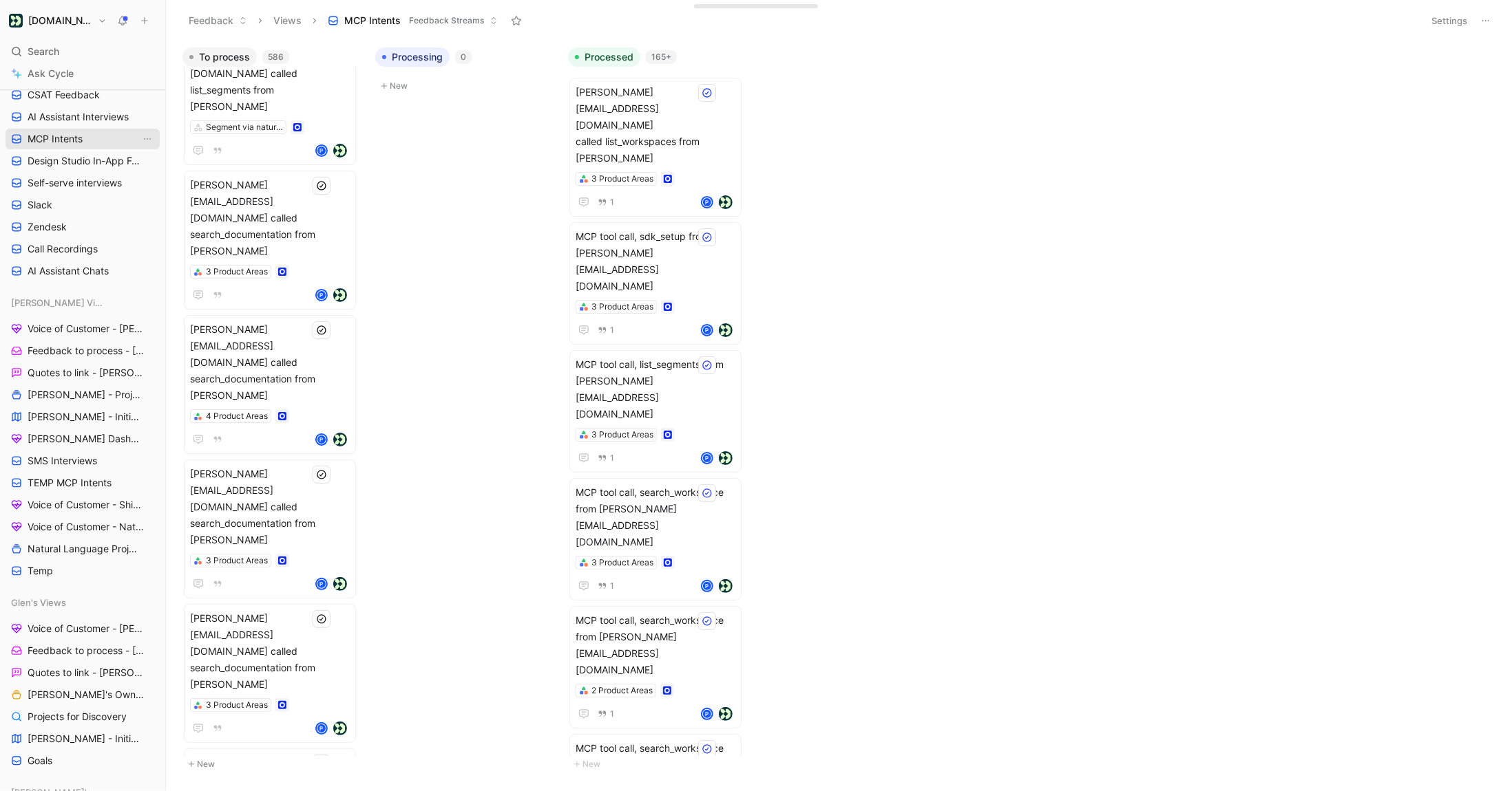
scroll to position [343, 0]
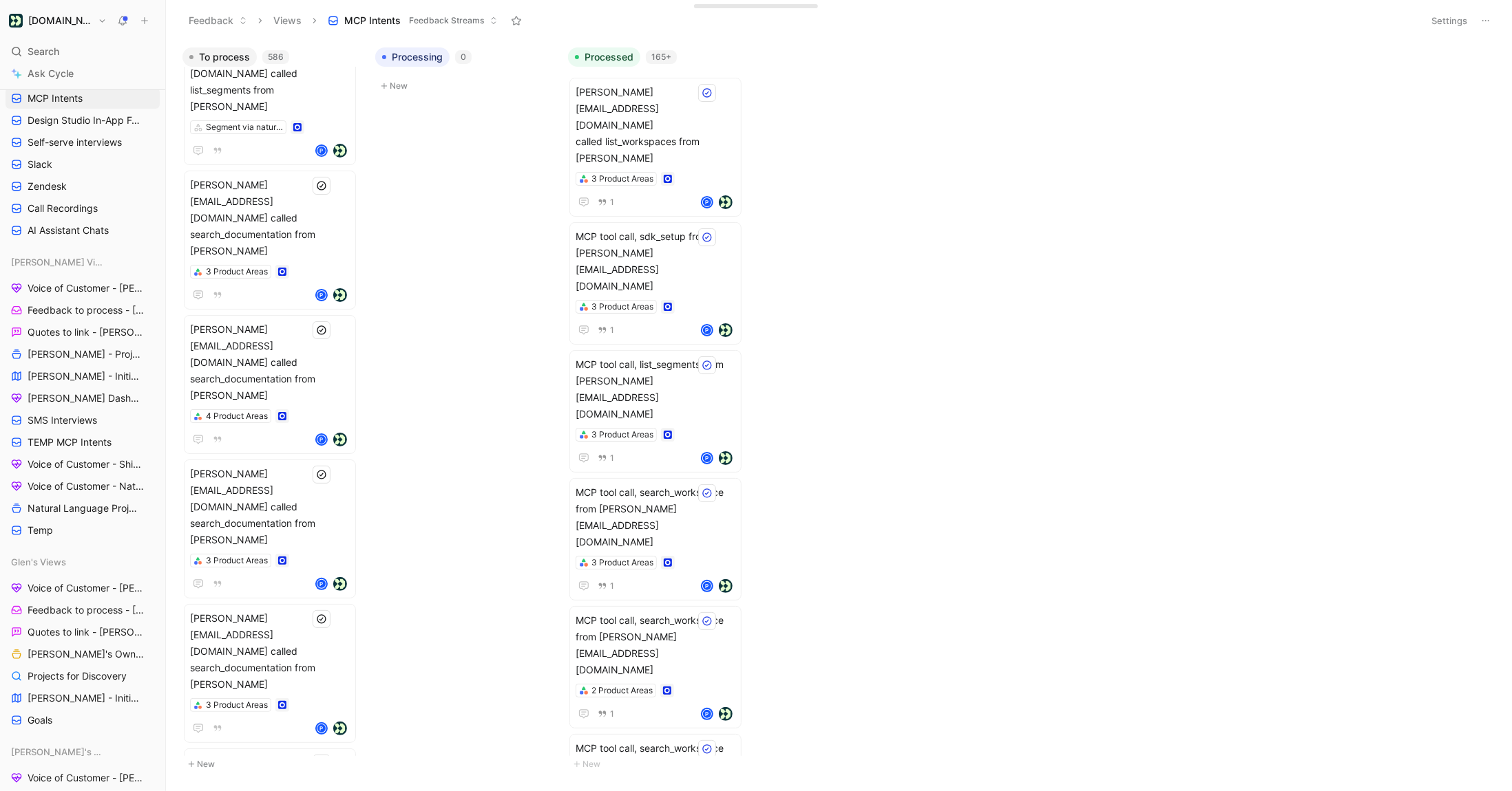
click at [1433, 11] on button "Settings" at bounding box center [1449, 21] width 48 height 20
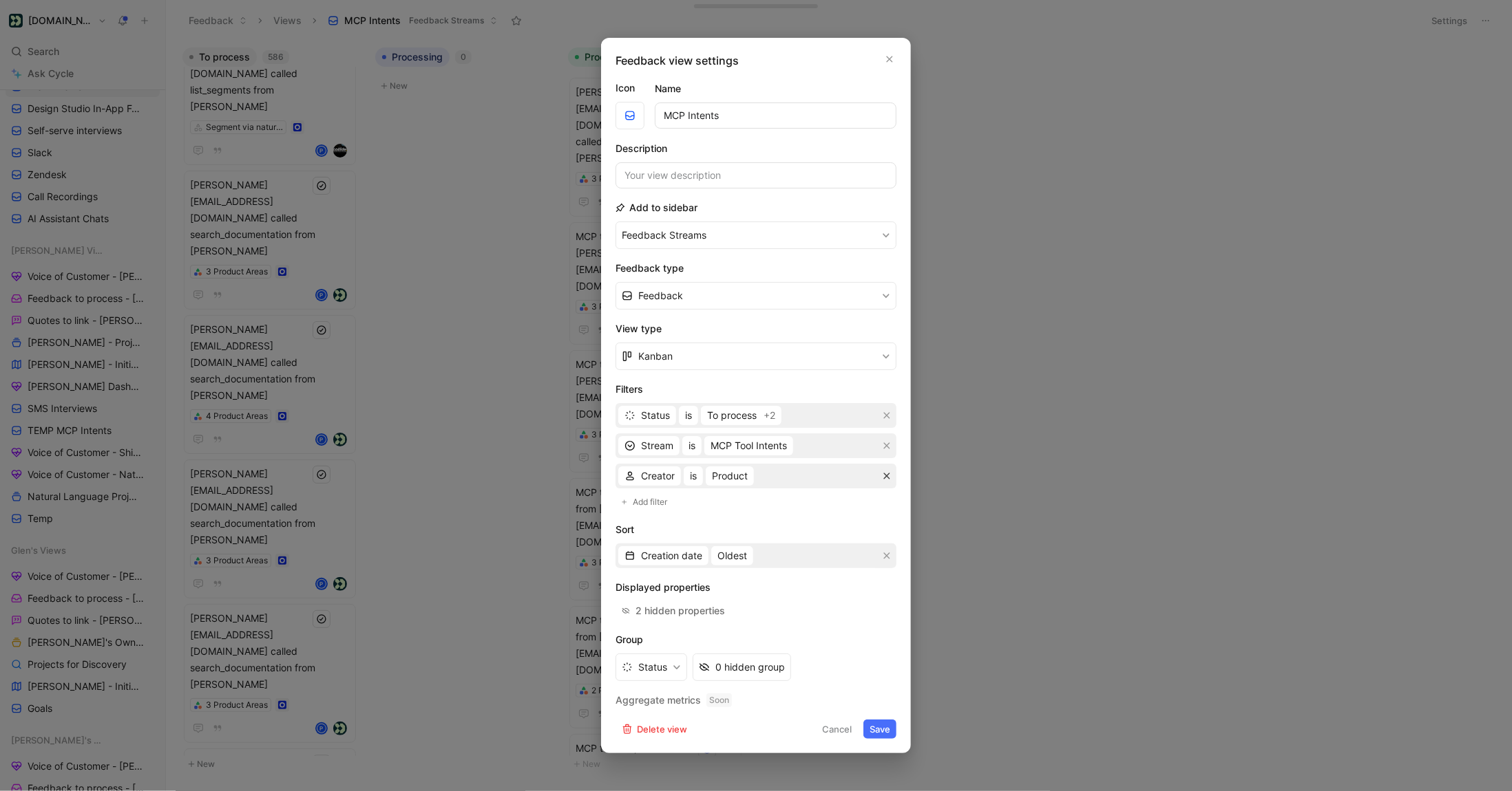
click at [885, 475] on icon "button" at bounding box center [887, 476] width 8 height 8
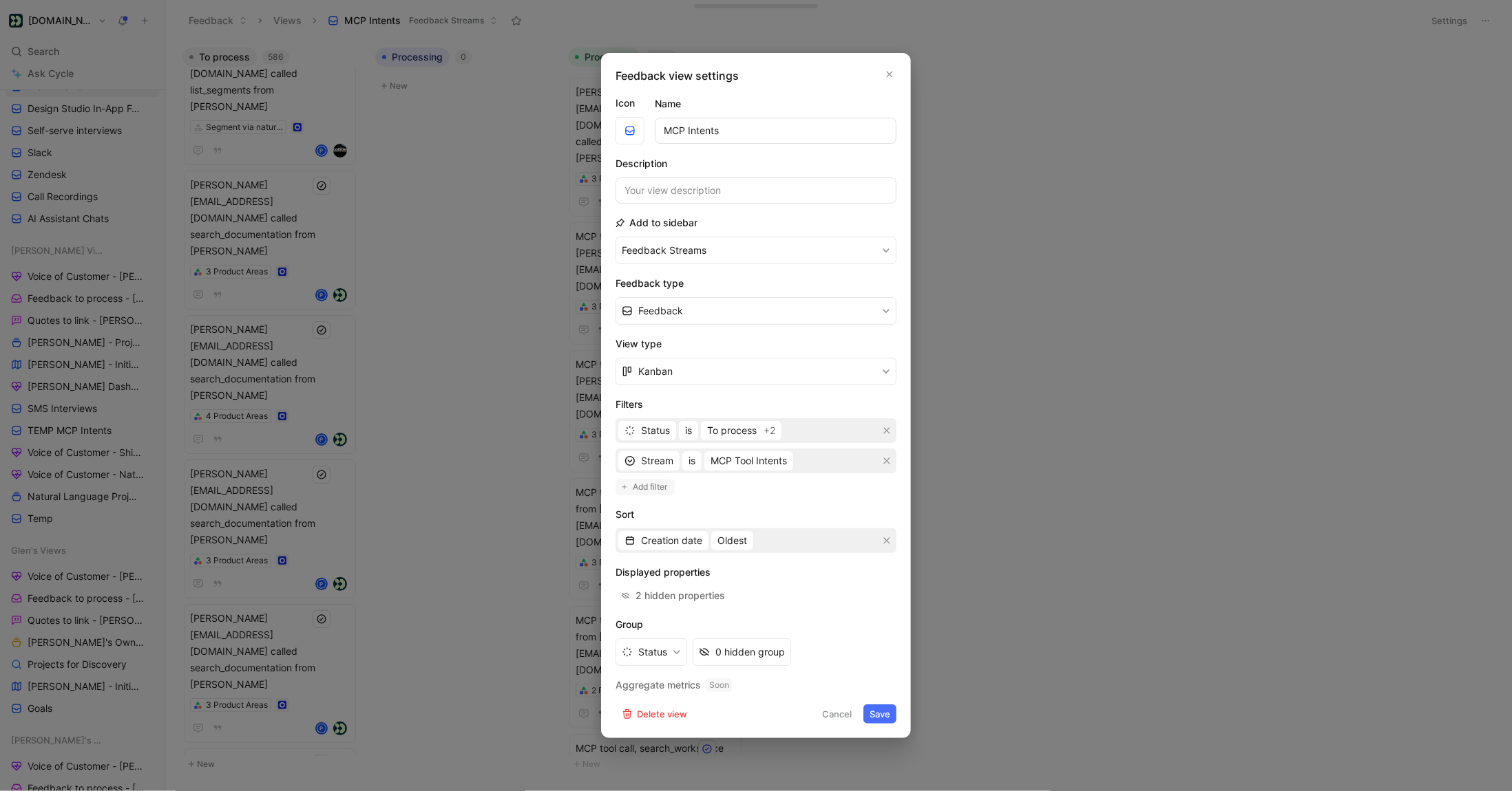
click at [642, 484] on span "Add filter" at bounding box center [651, 487] width 35 height 14
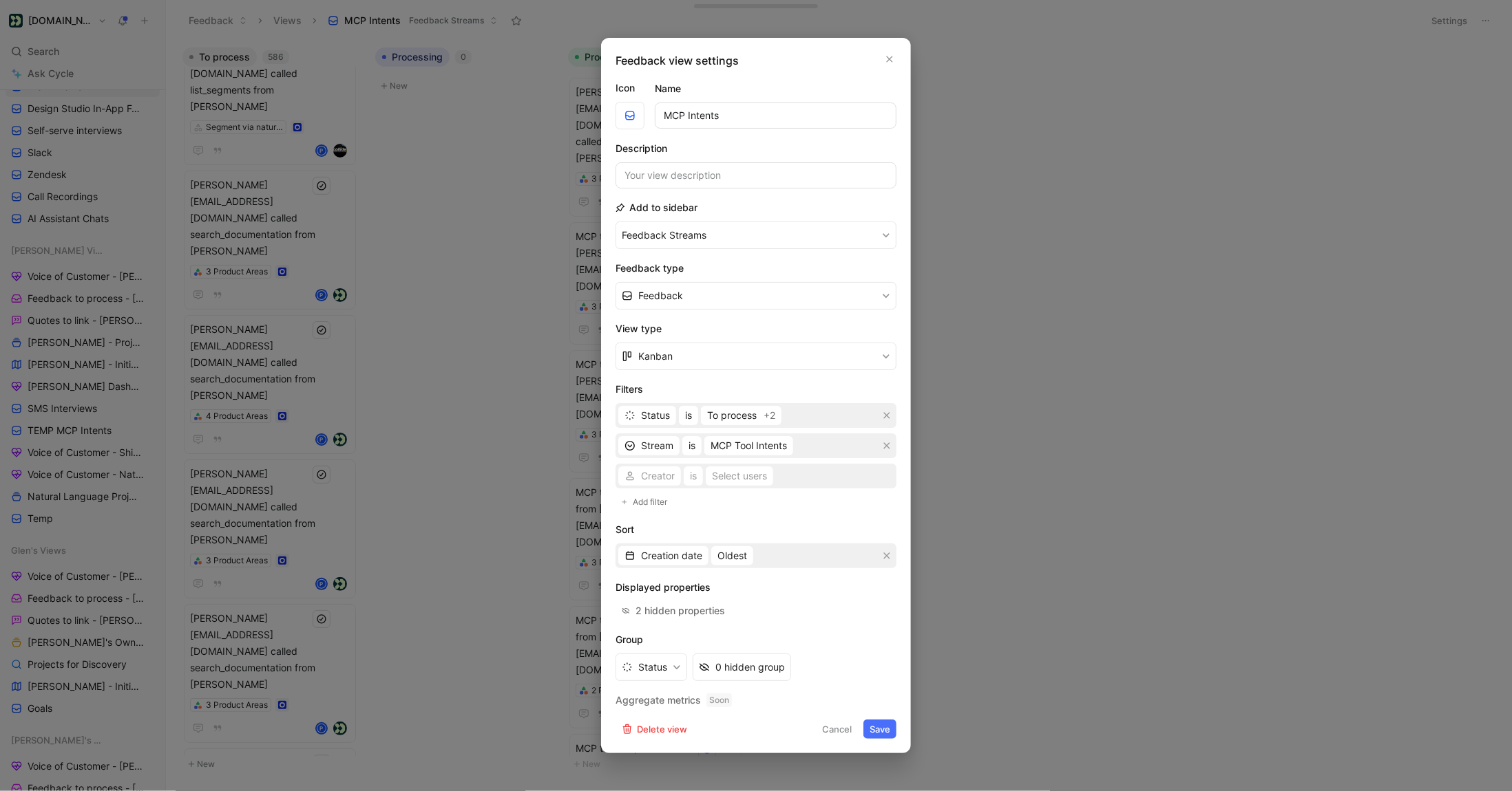
click at [657, 480] on div "Creator is Select users" at bounding box center [755, 475] width 281 height 25
click at [663, 623] on span "Customer" at bounding box center [662, 628] width 43 height 12
click at [735, 477] on div "Select users" at bounding box center [739, 476] width 55 height 17
click at [780, 176] on input "text" at bounding box center [838, 174] width 253 height 22
click at [763, 483] on div "Select customers" at bounding box center [760, 476] width 78 height 17
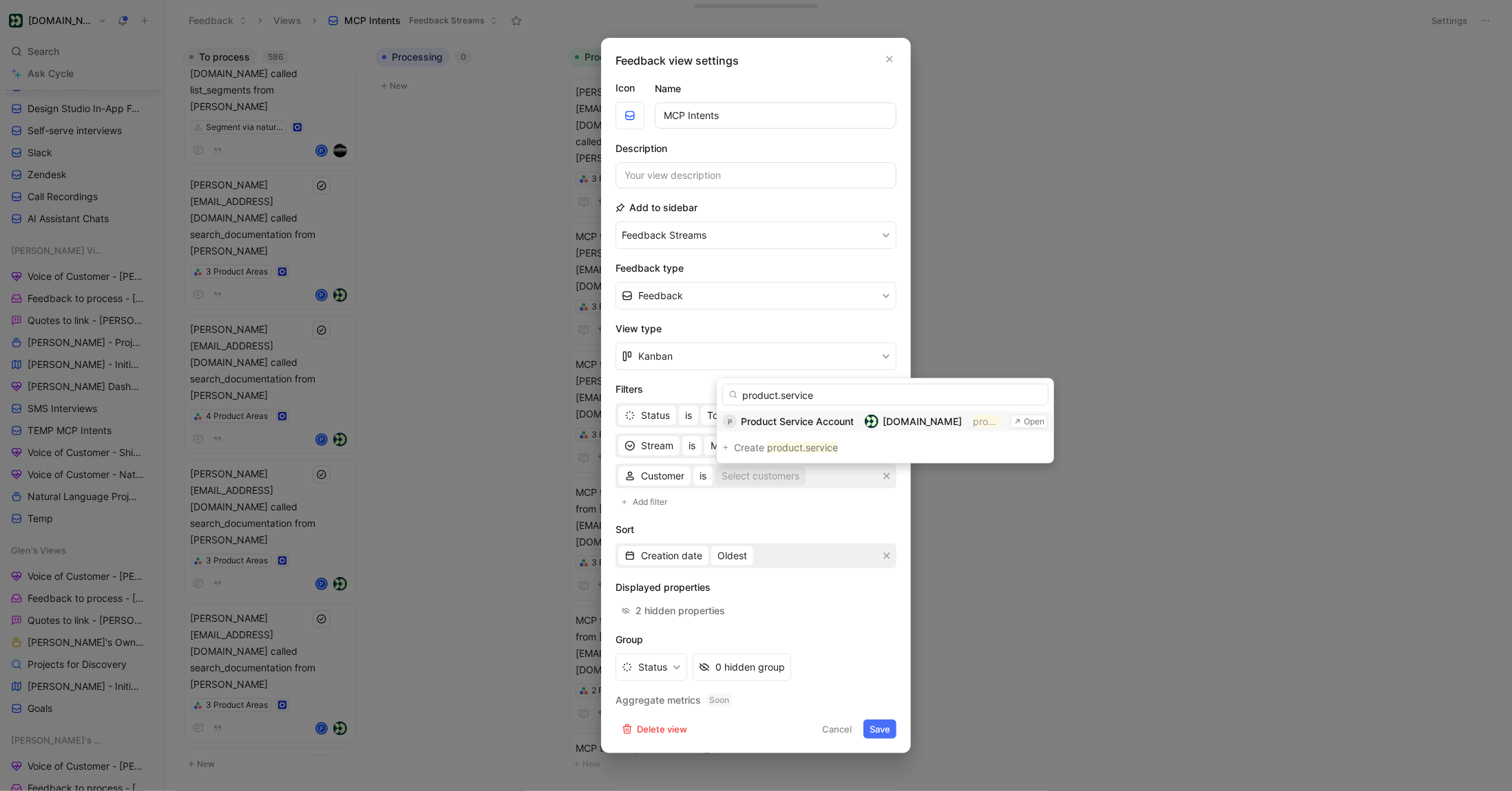
type input "product.service"
click at [794, 426] on span "Product Service Account" at bounding box center [797, 421] width 113 height 12
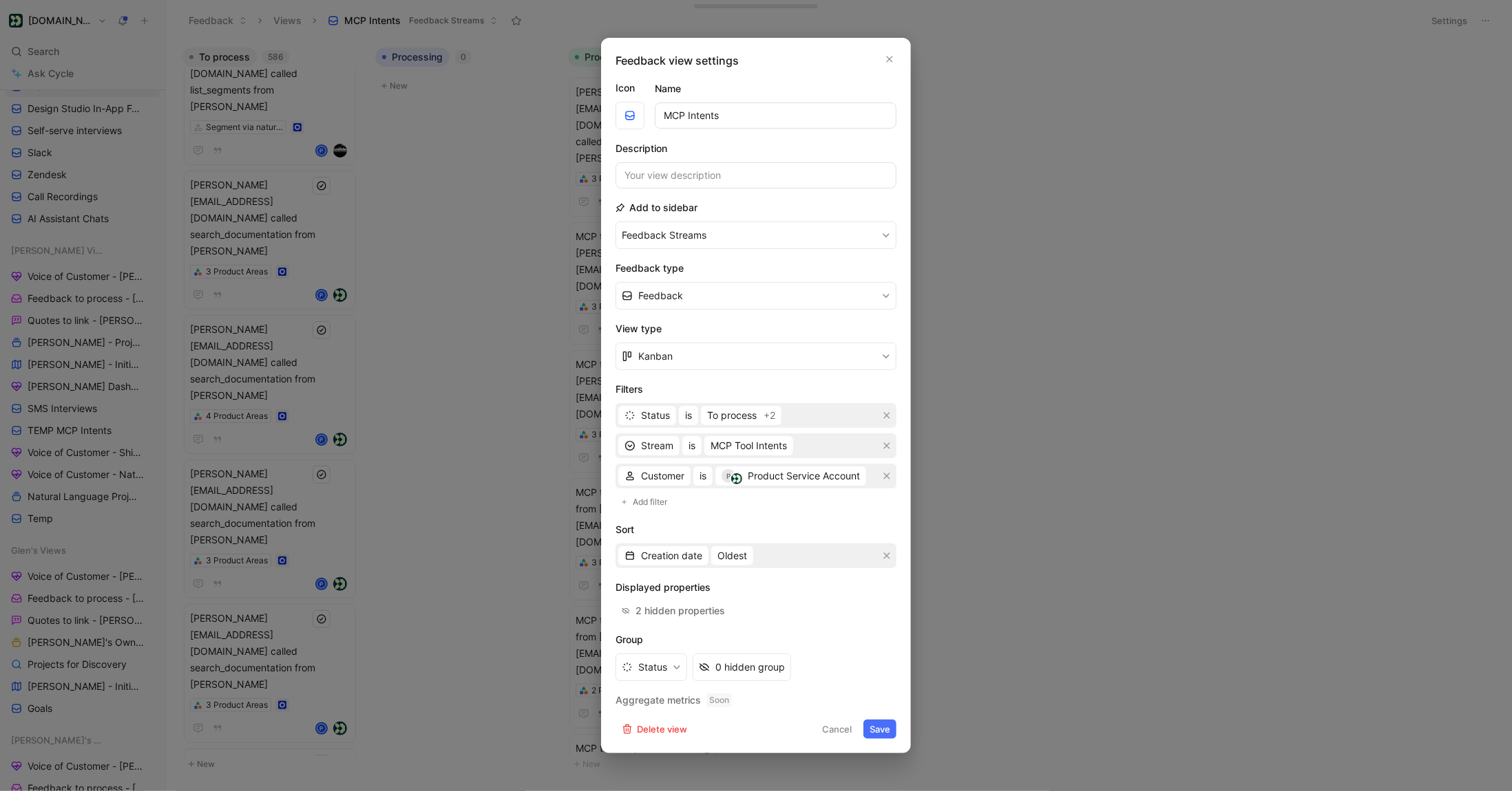
click at [874, 727] on button "Save" at bounding box center [880, 730] width 33 height 20
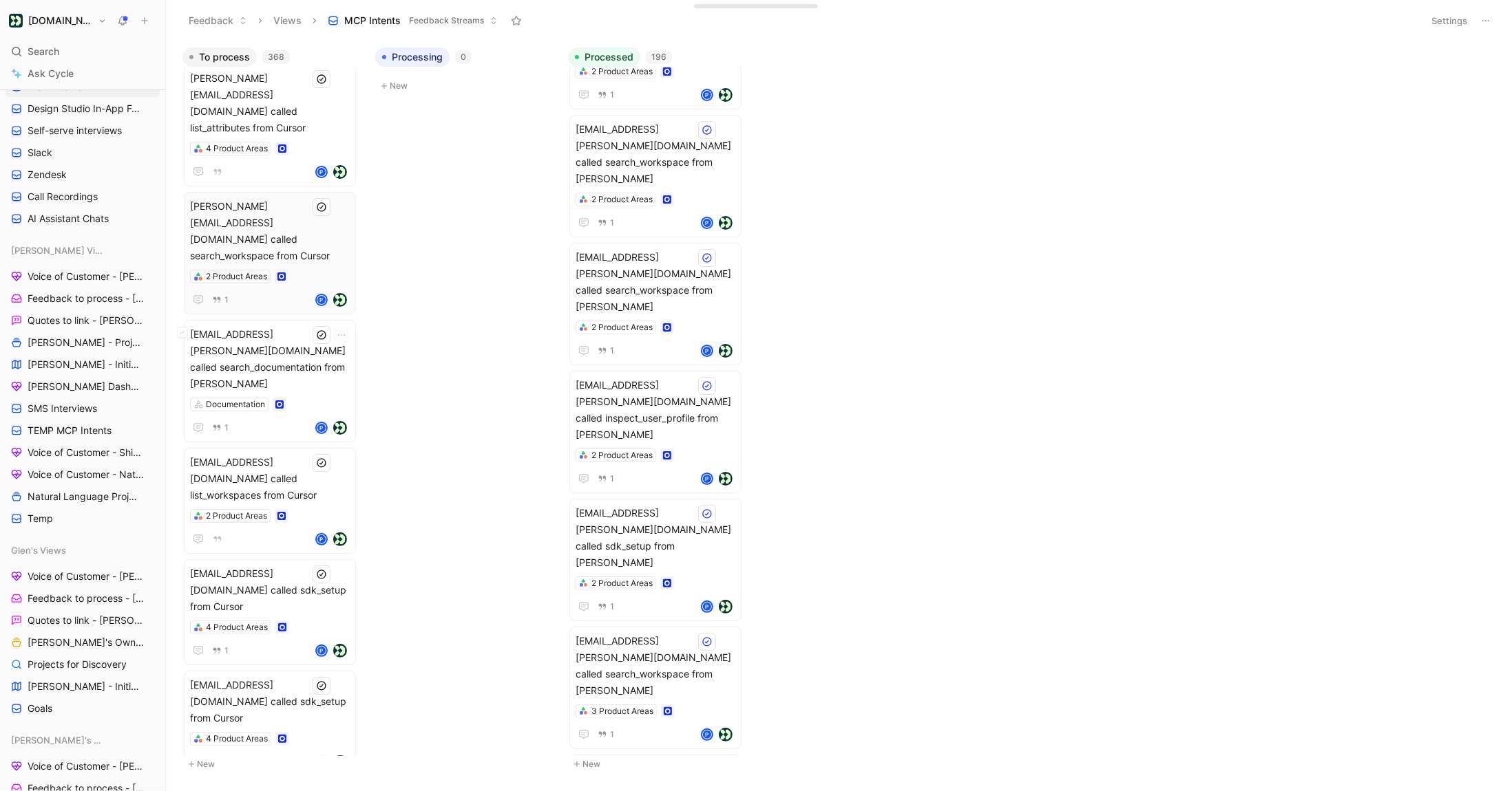
scroll to position [29553, 0]
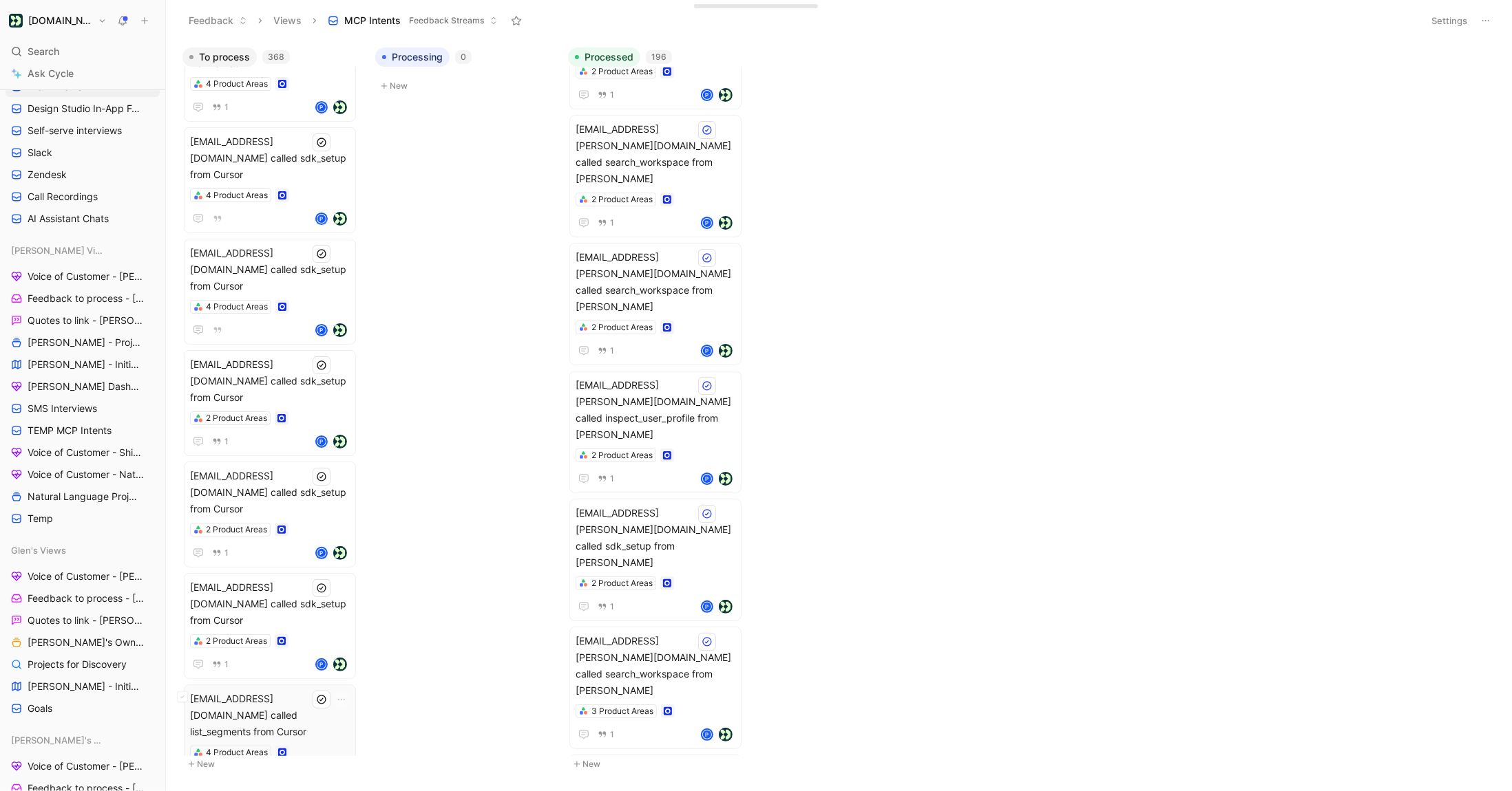
click at [303, 691] on div "[EMAIL_ADDRESS][DOMAIN_NAME] called list_segments from Cursor 4 Product Areas 1…" at bounding box center [270, 737] width 159 height 93
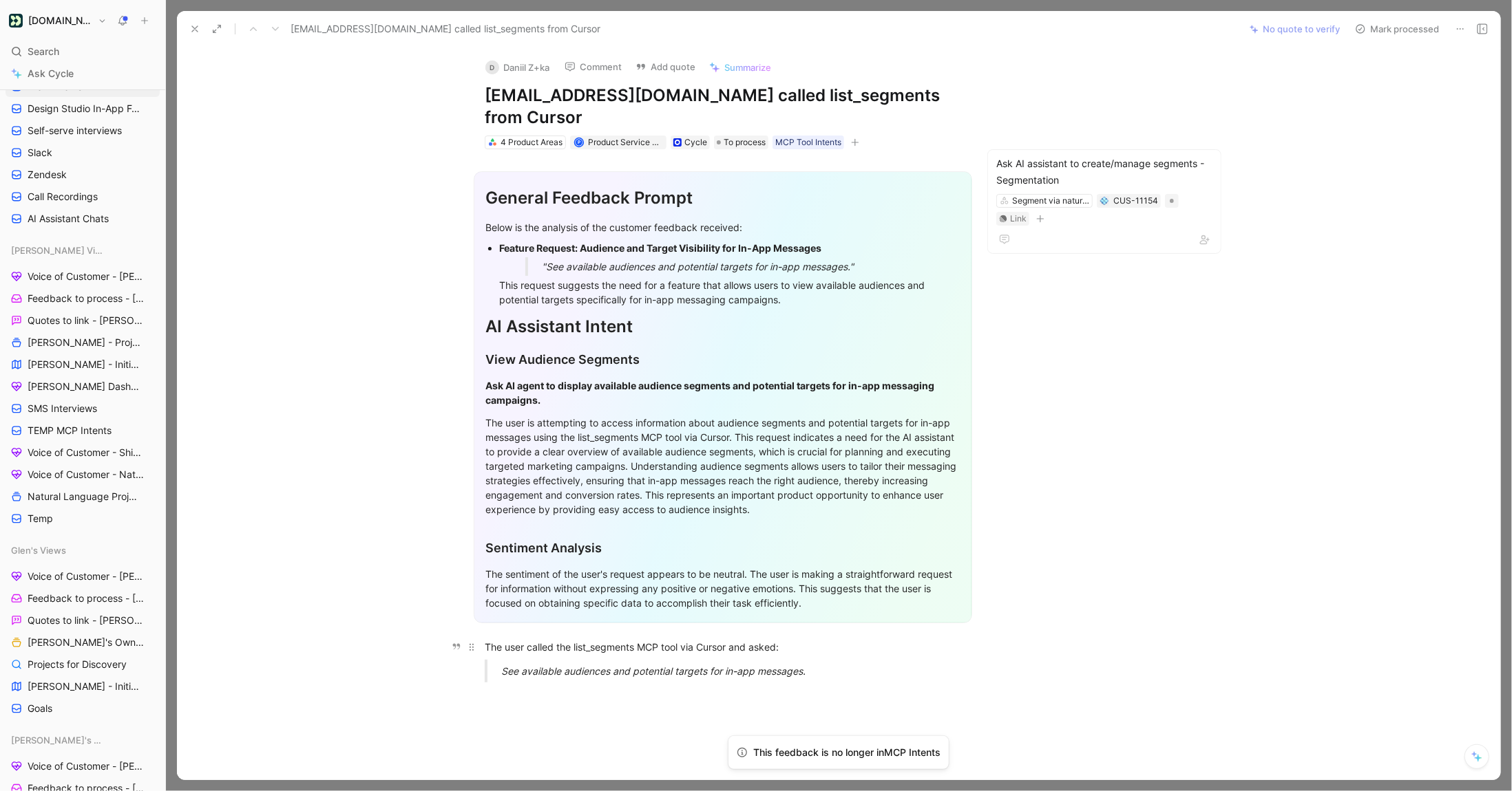
scroll to position [29122, 0]
drag, startPoint x: 487, startPoint y: 645, endPoint x: 831, endPoint y: 677, distance: 345.5
click at [831, 677] on div "General Feedback Prompt Below is the analysis of the customer feedback received…" at bounding box center [723, 421] width 1035 height 544
click at [467, 629] on button "Quote" at bounding box center [459, 625] width 49 height 22
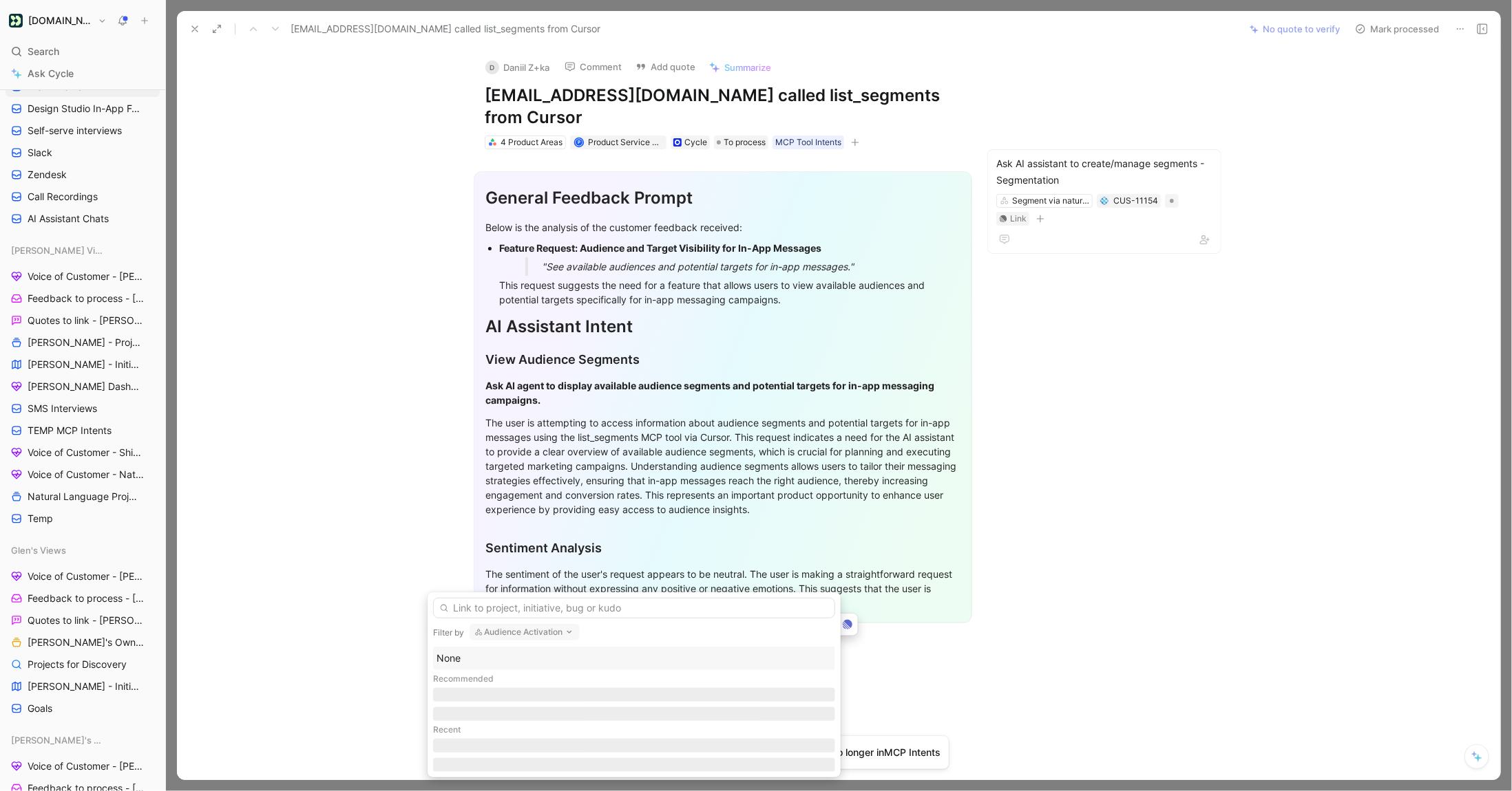
scroll to position [28408, 0]
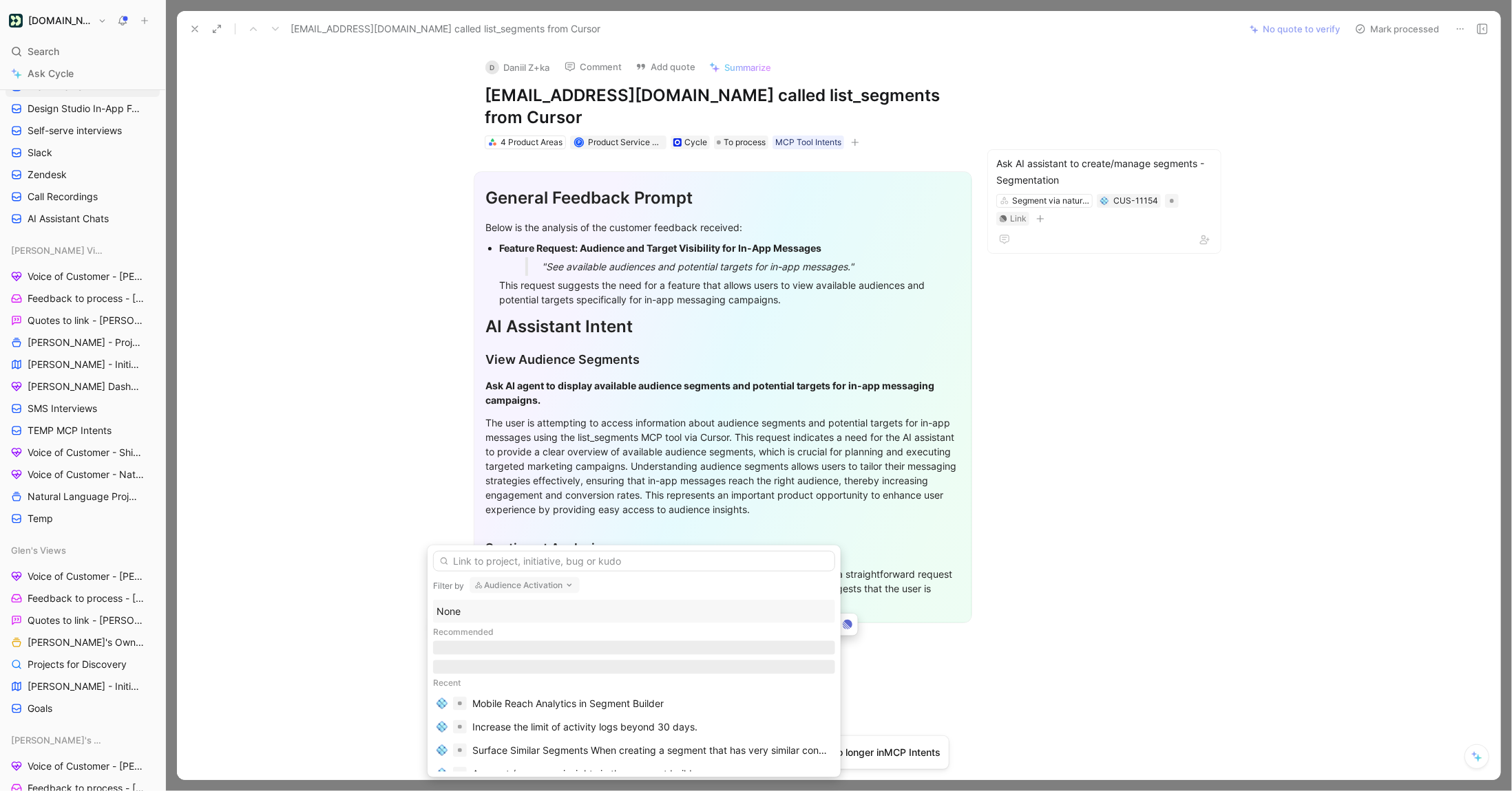
click at [464, 659] on div at bounding box center [634, 658] width 402 height 33
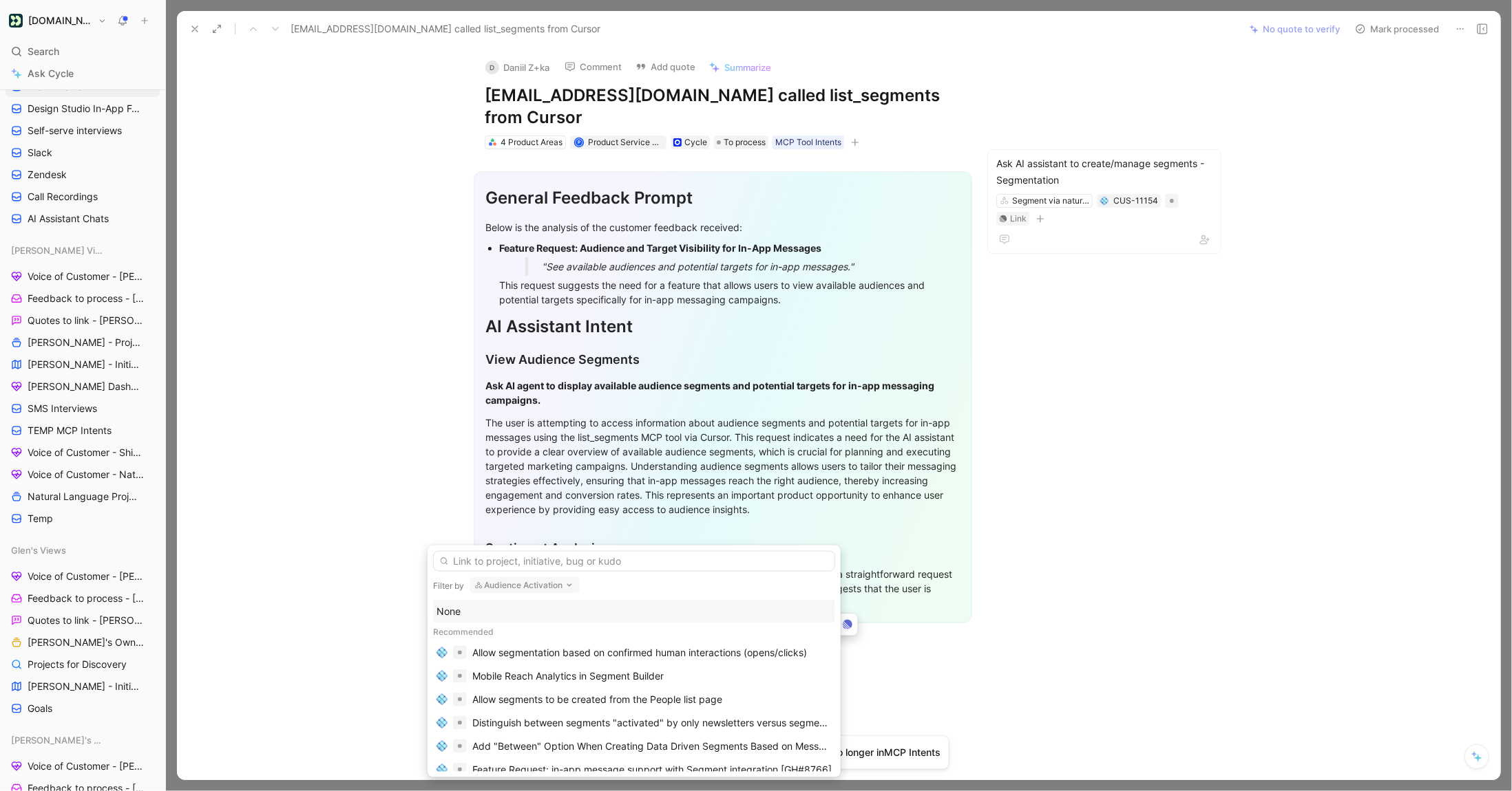
click at [462, 616] on div "None" at bounding box center [634, 611] width 396 height 17
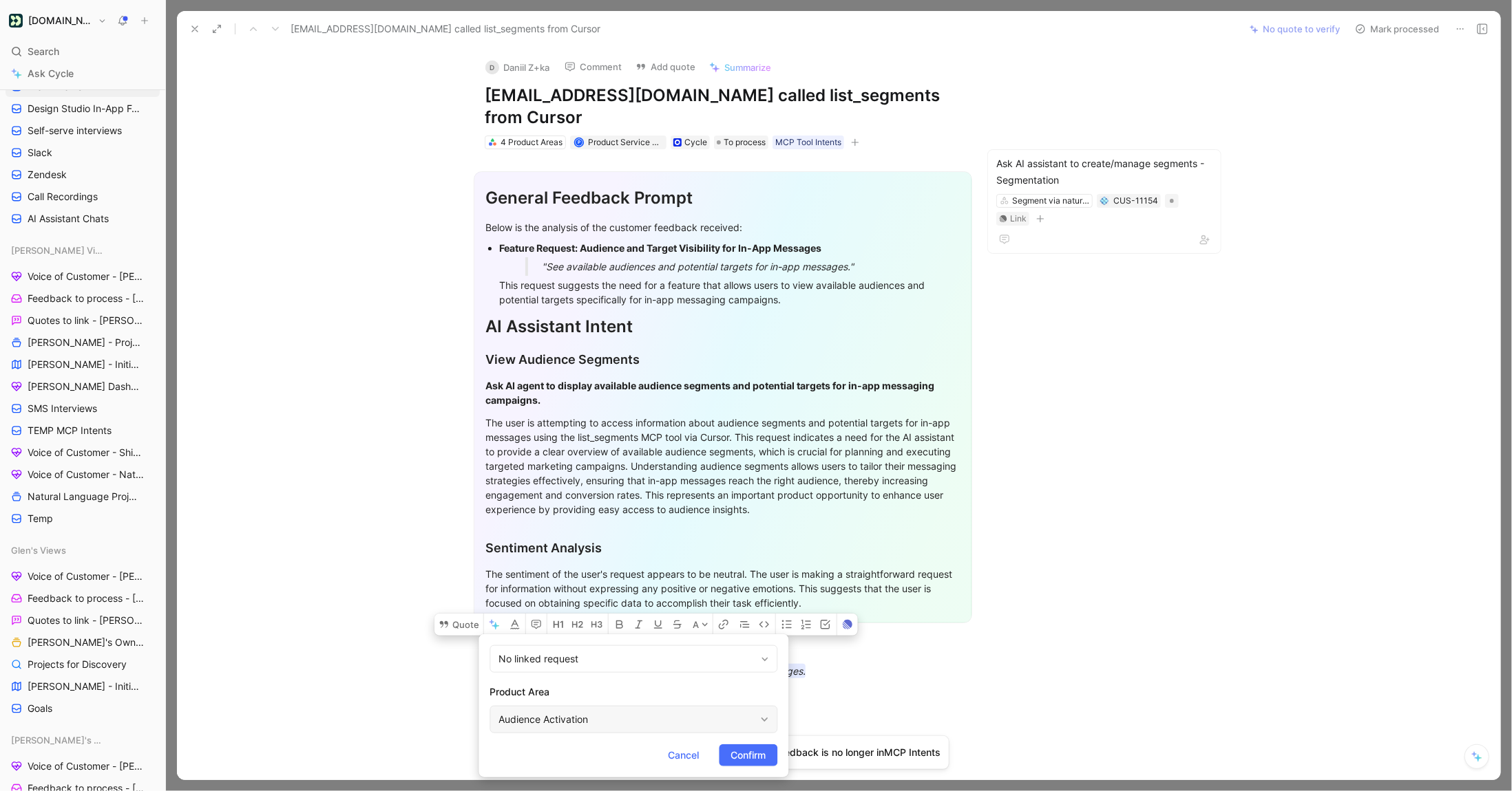
click at [657, 720] on div "Audience Activation" at bounding box center [626, 719] width 256 height 17
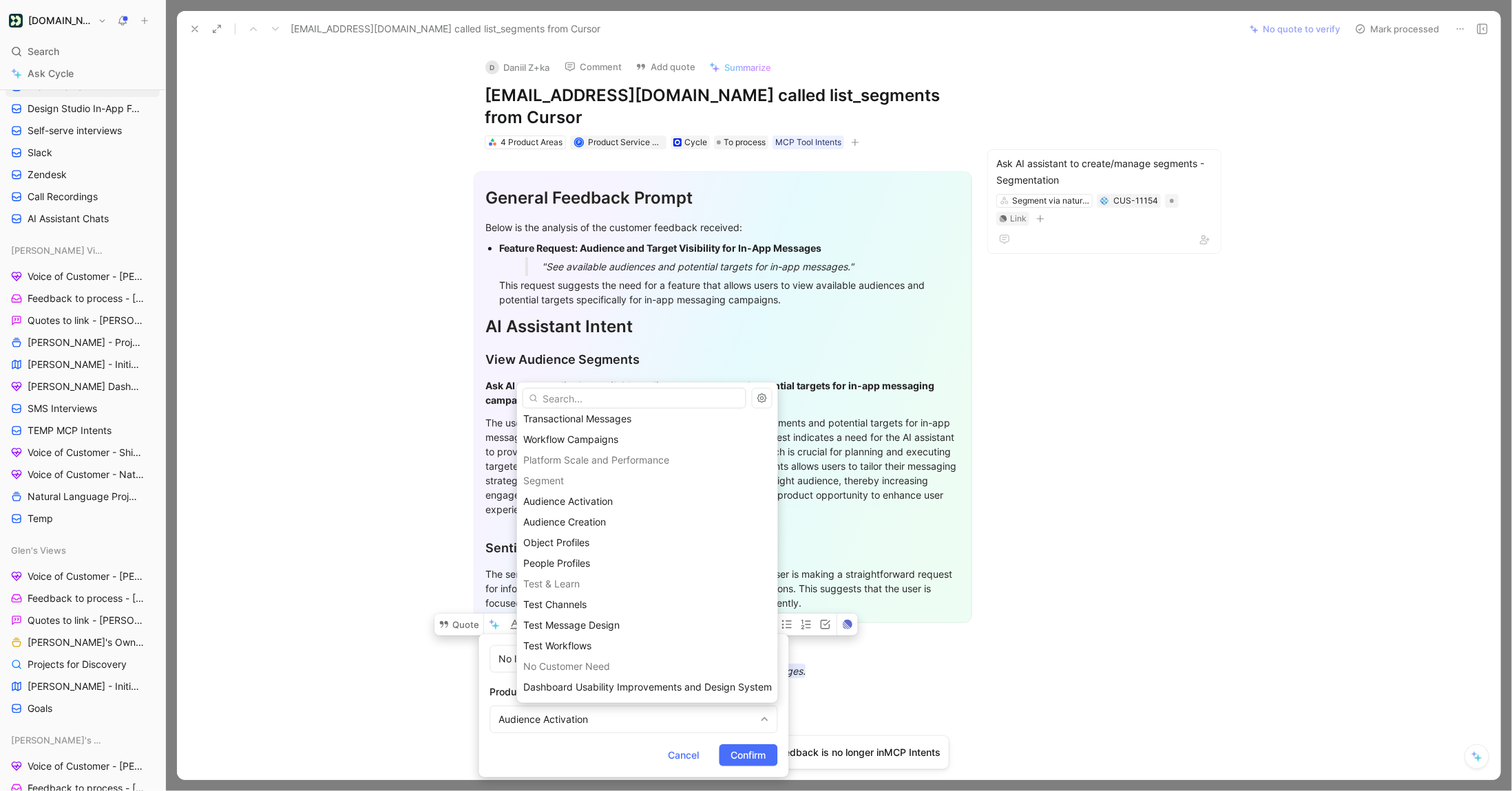
scroll to position [27916, 0]
click at [556, 400] on input "text" at bounding box center [634, 398] width 223 height 21
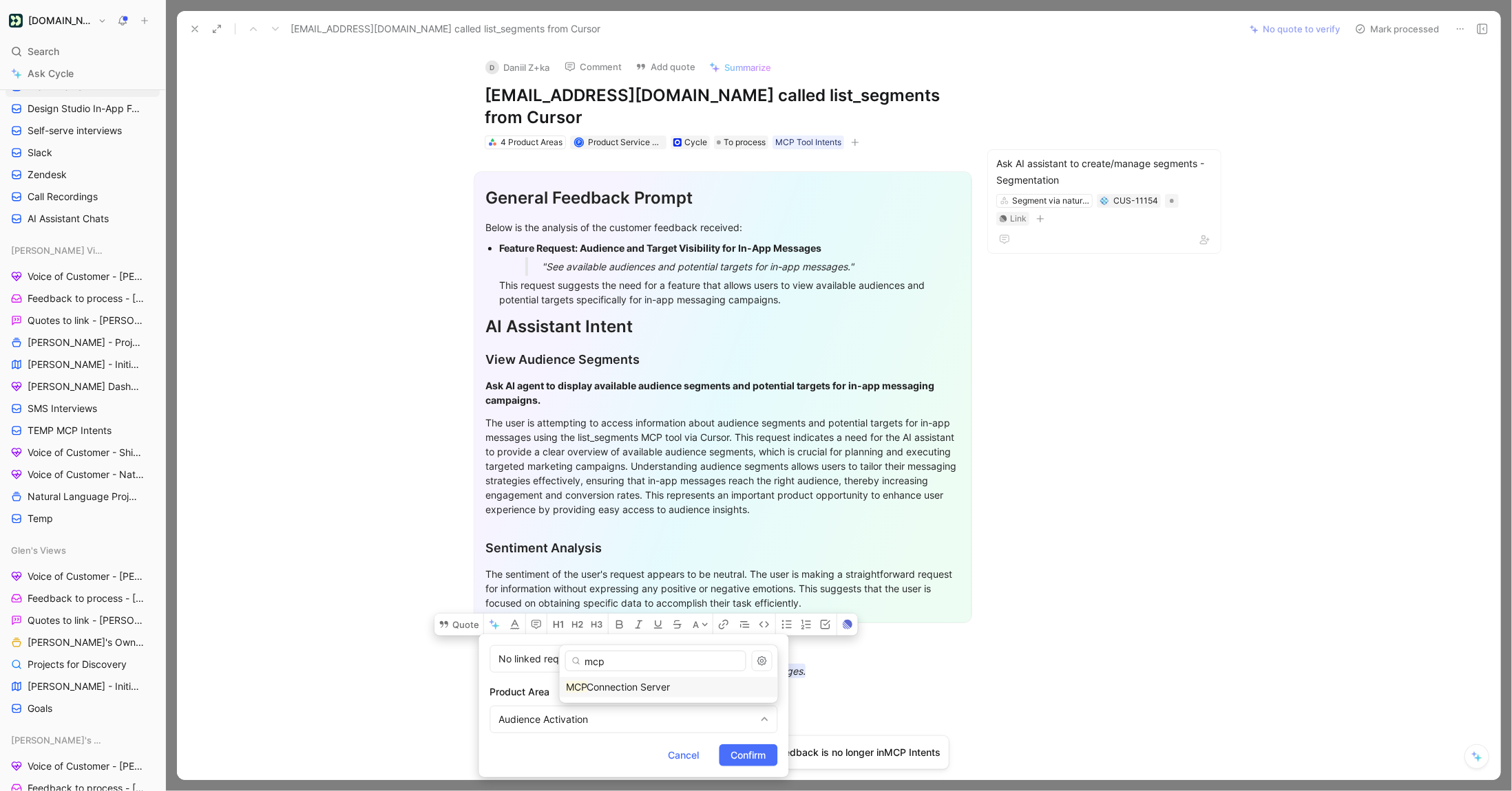
type input "mcp"
click at [632, 699] on div "mcp MCP Connection Server" at bounding box center [669, 674] width 219 height 58
click at [632, 688] on span "Connection Server" at bounding box center [629, 687] width 84 height 12
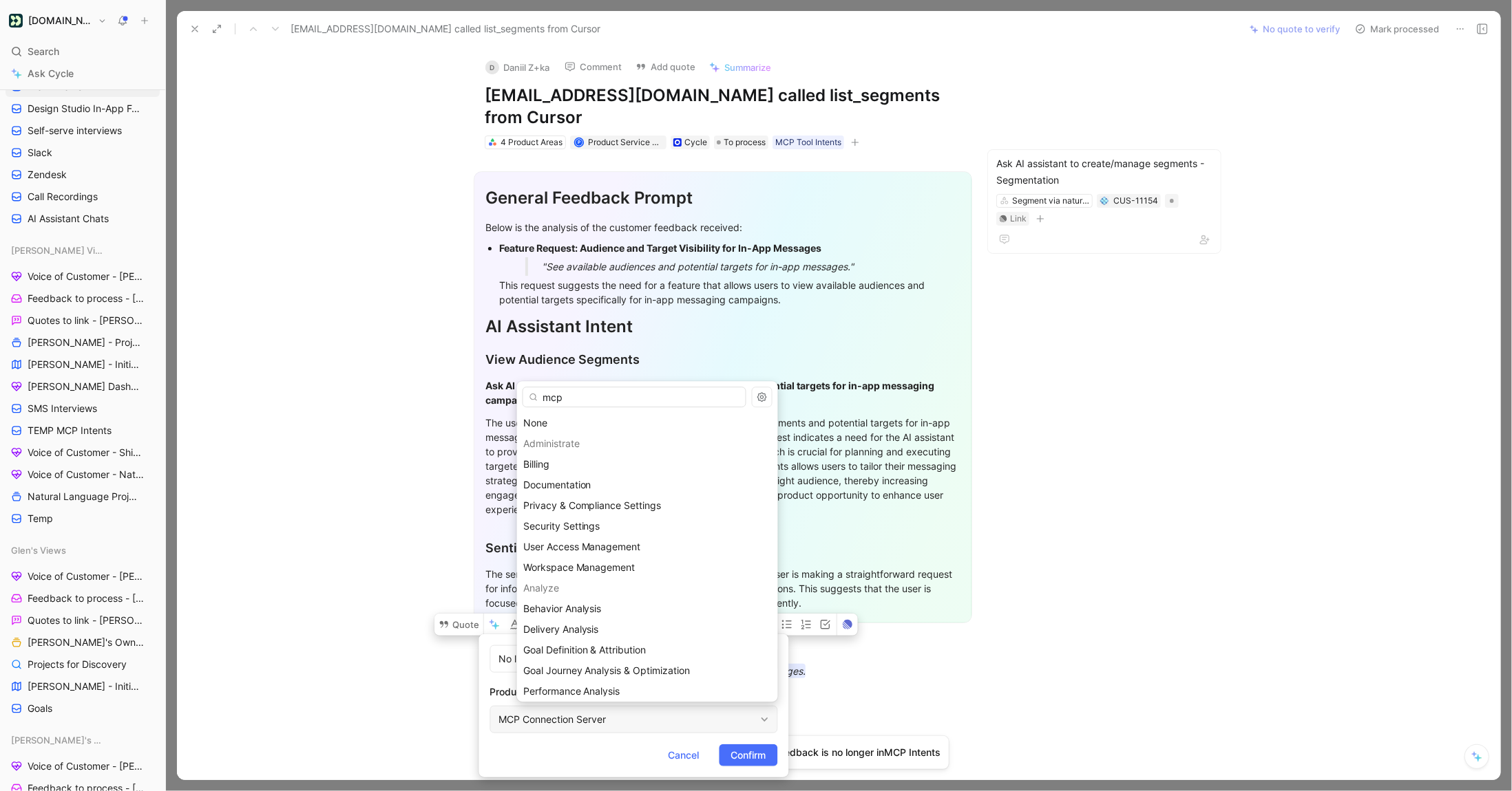
scroll to position [27266, 0]
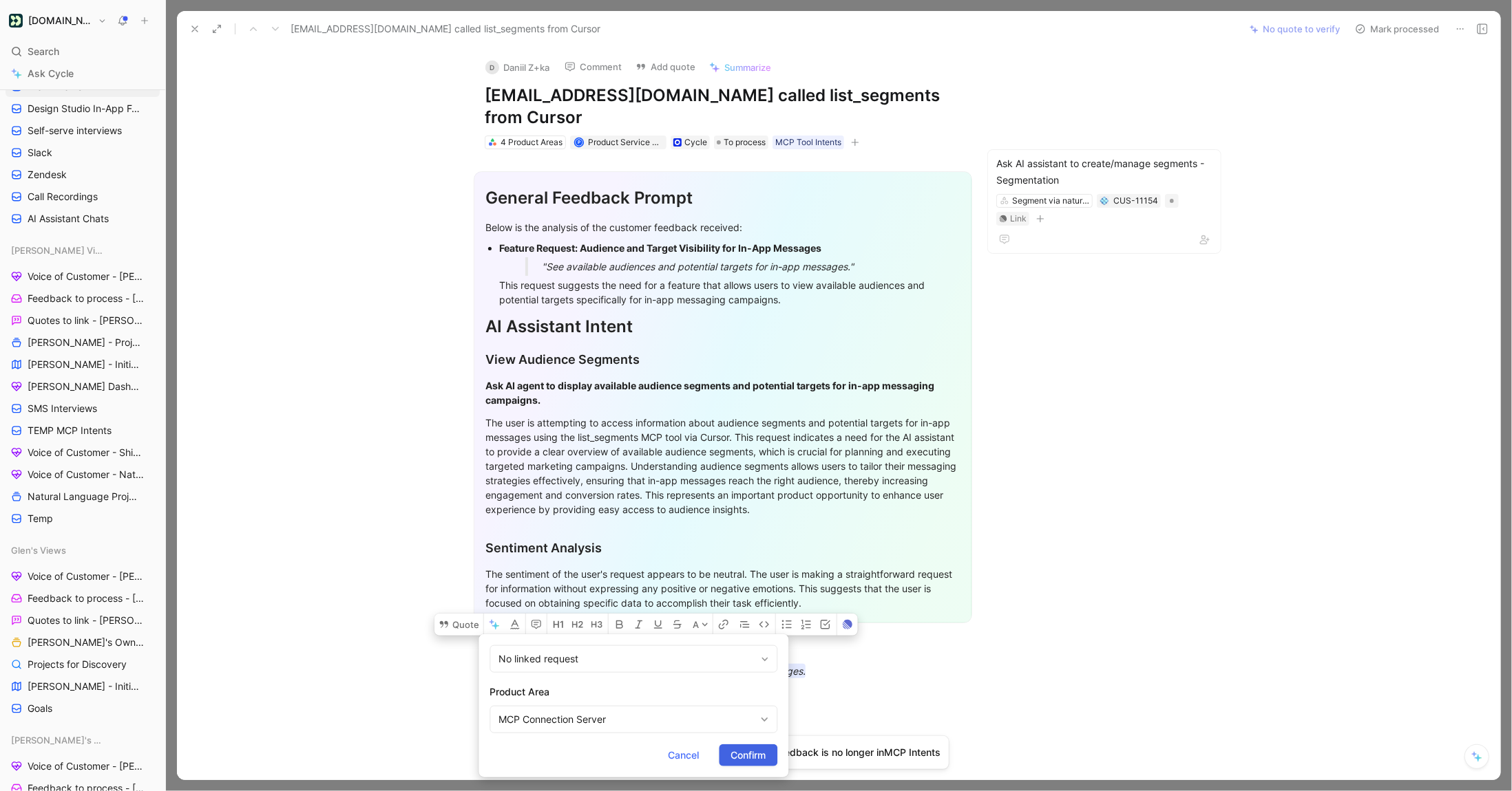
click at [730, 760] on span "Confirm" at bounding box center [748, 756] width 35 height 17
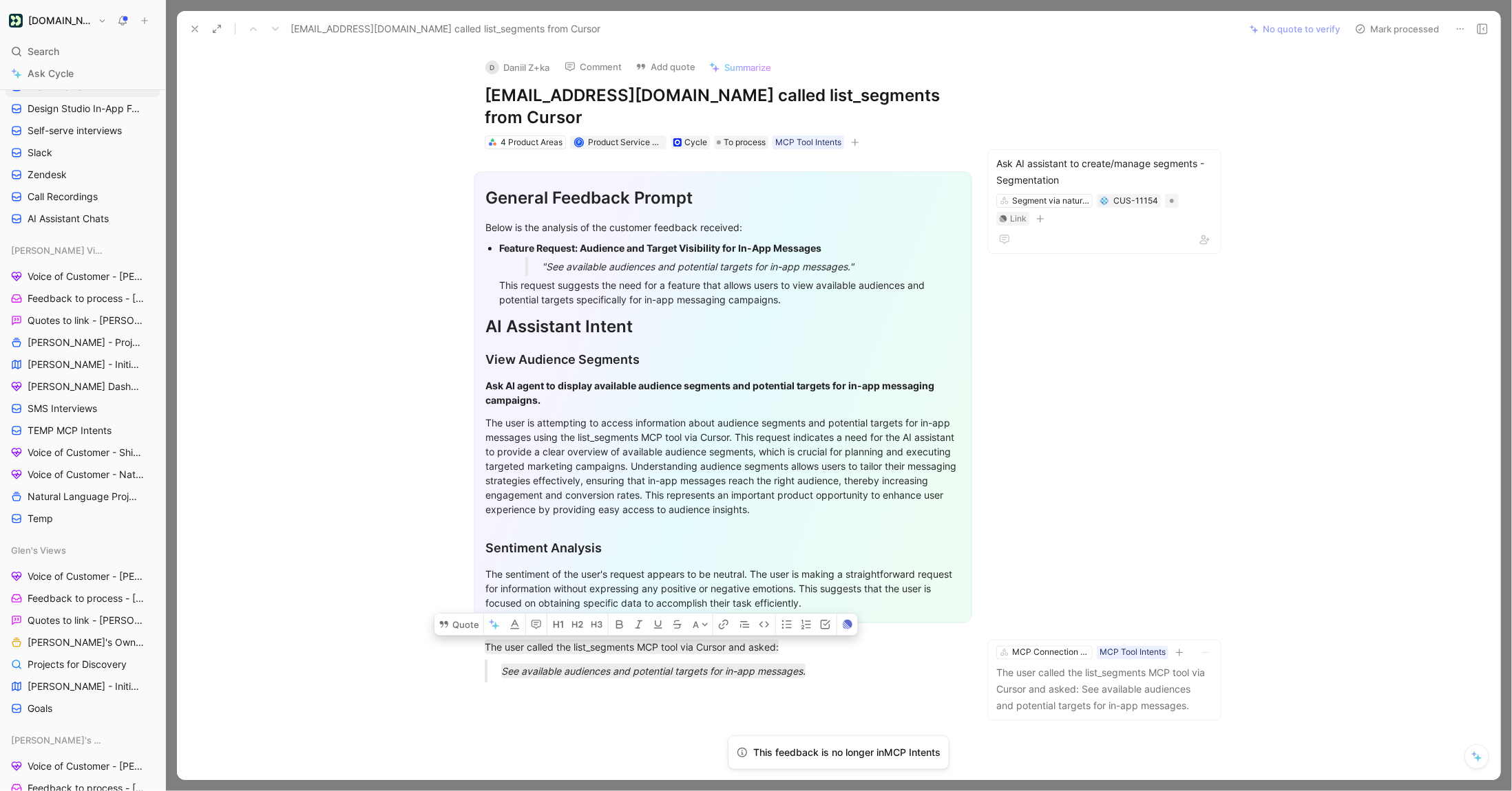
click at [1390, 24] on button "Mark processed" at bounding box center [1397, 30] width 96 height 20
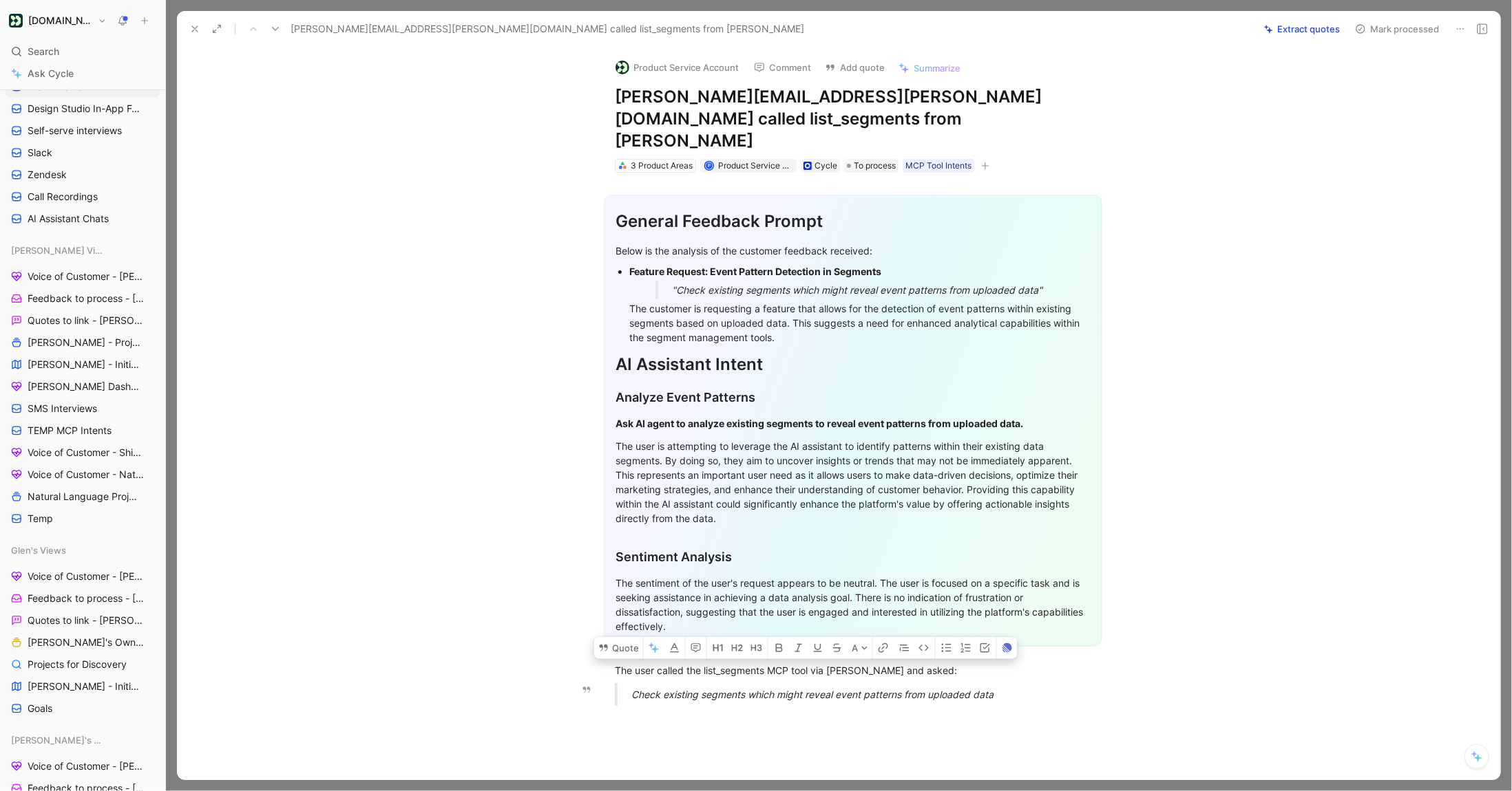
drag, startPoint x: 614, startPoint y: 647, endPoint x: 1072, endPoint y: 672, distance: 458.7
click at [1072, 672] on div "General Feedback Prompt Below is the analysis of the customer feedback received…" at bounding box center [852, 445] width 1294 height 544
click at [627, 638] on button "Quote" at bounding box center [619, 648] width 49 height 22
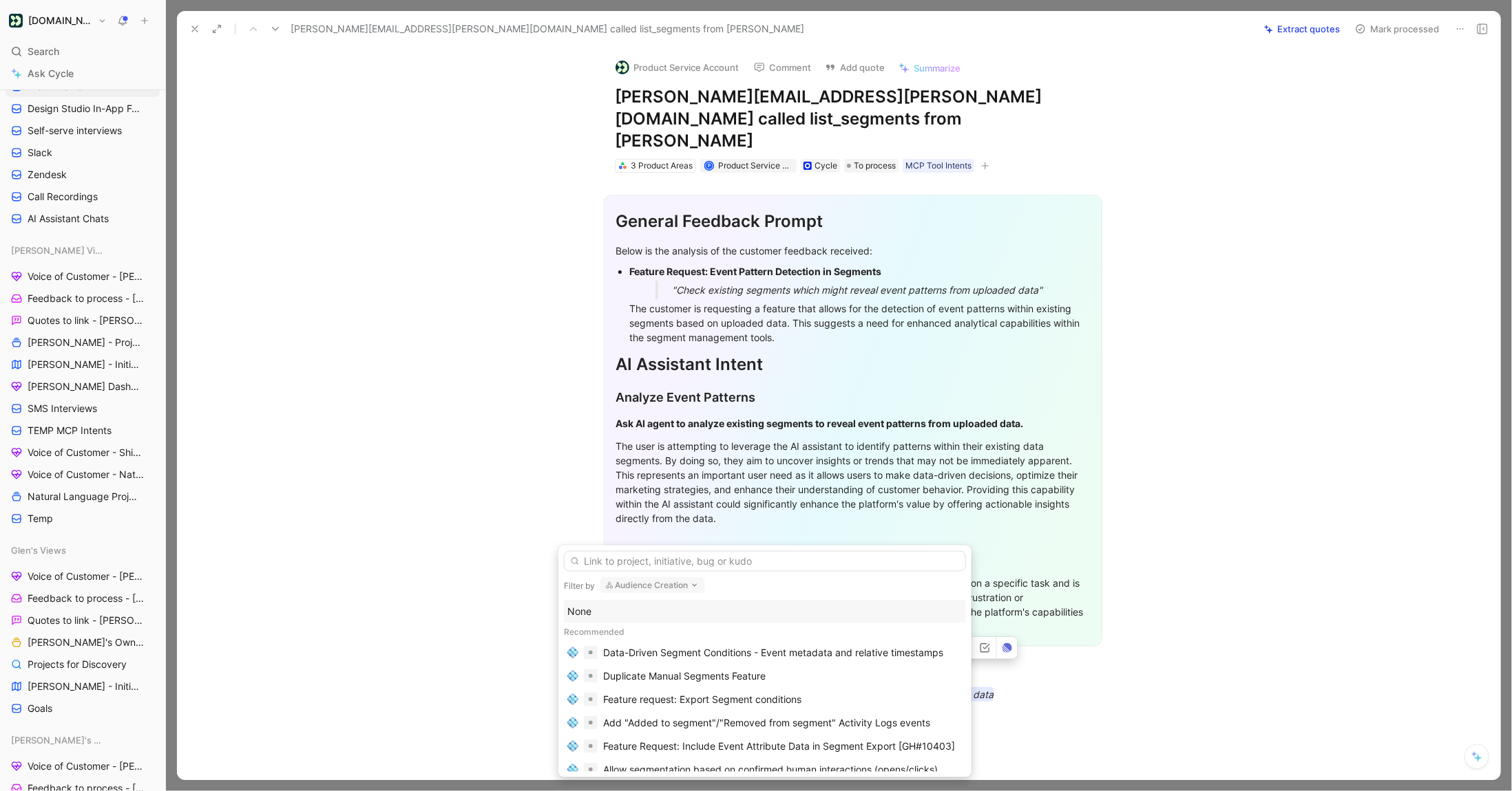
click at [621, 613] on div "None" at bounding box center [765, 611] width 396 height 17
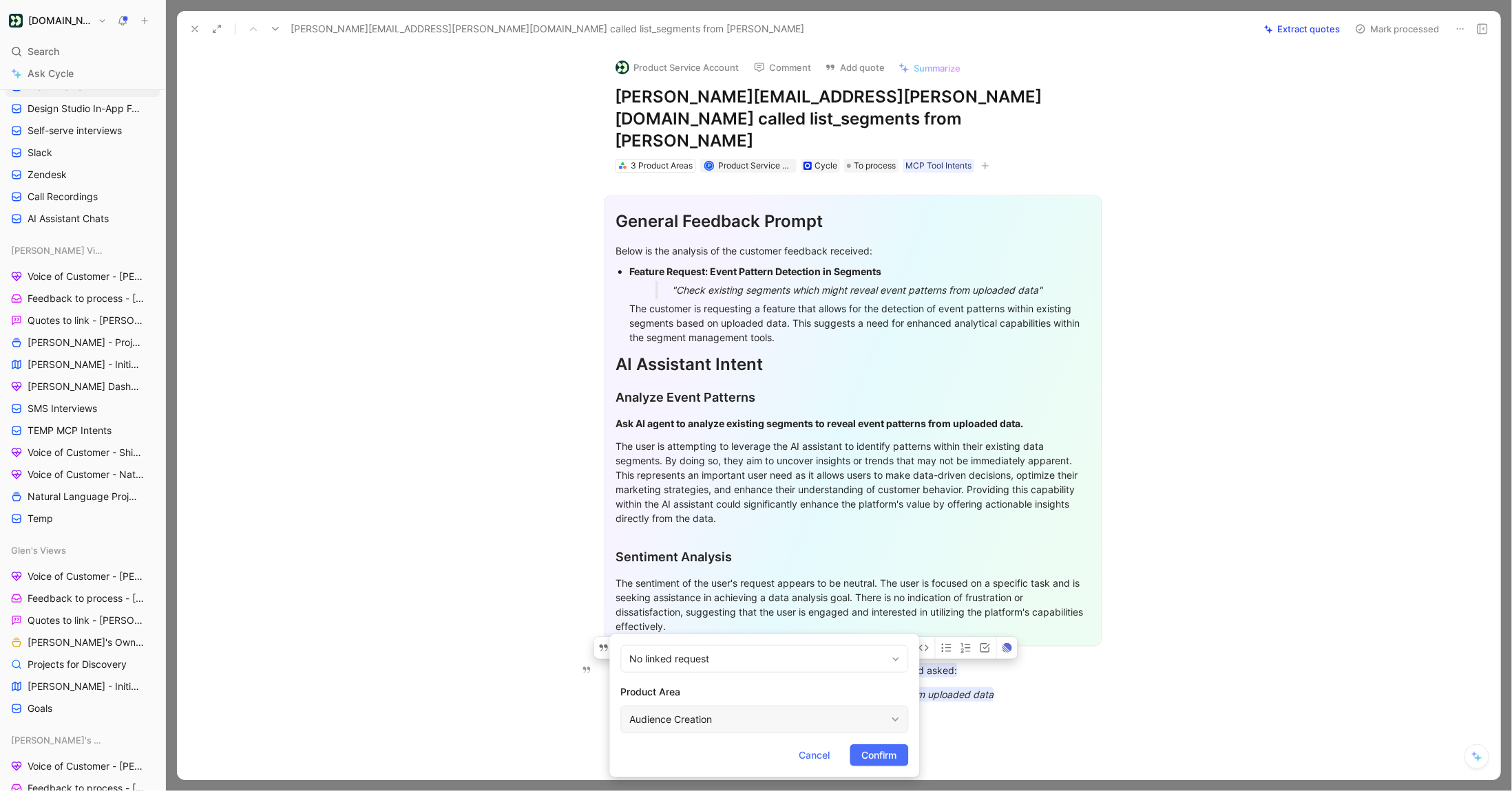
click at [714, 722] on div "Audience Creation" at bounding box center [757, 719] width 256 height 17
type input "mcp"
click at [867, 750] on span "Confirm" at bounding box center [879, 756] width 35 height 17
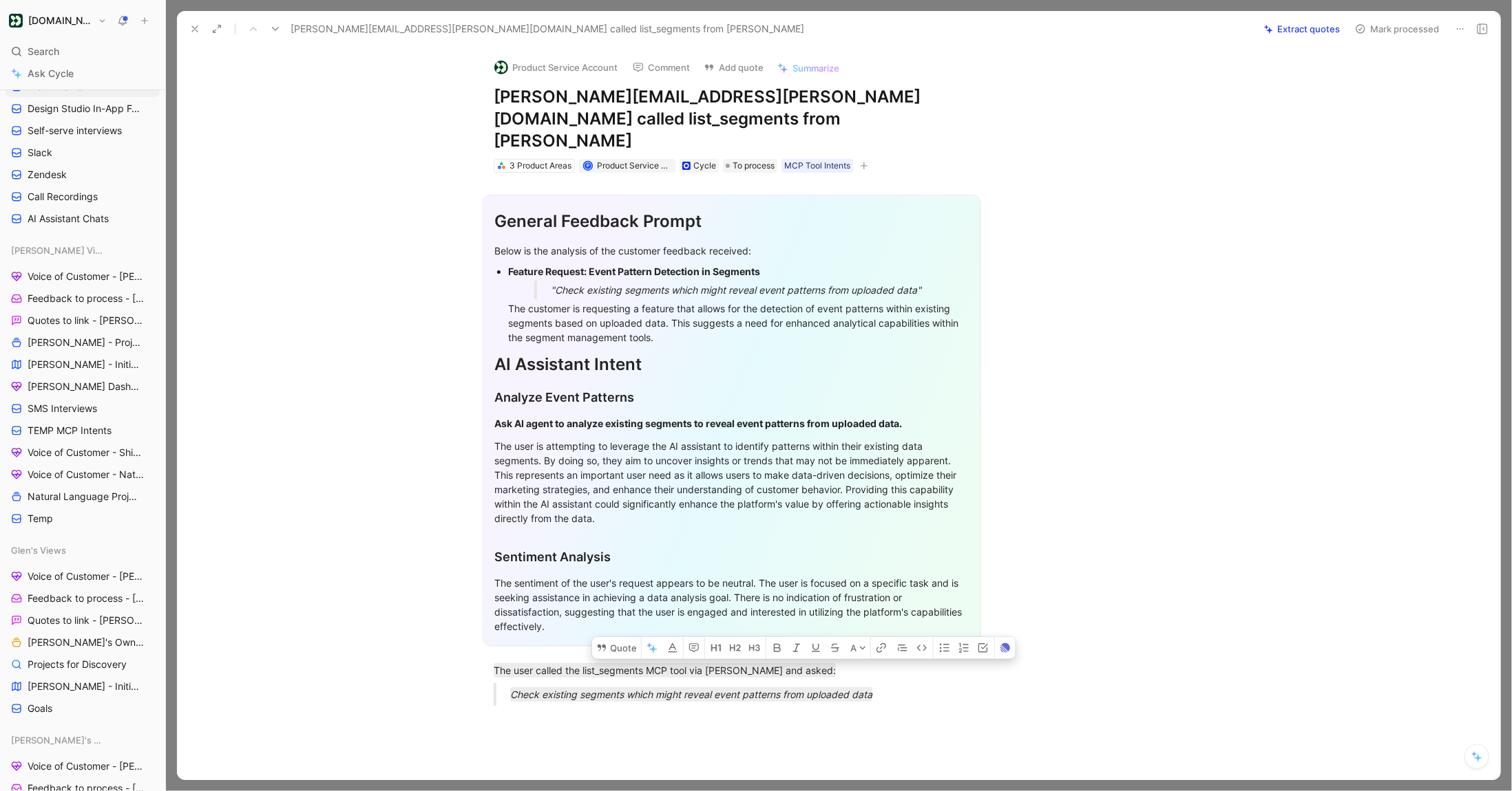
click at [1392, 31] on button "Mark processed" at bounding box center [1397, 30] width 96 height 20
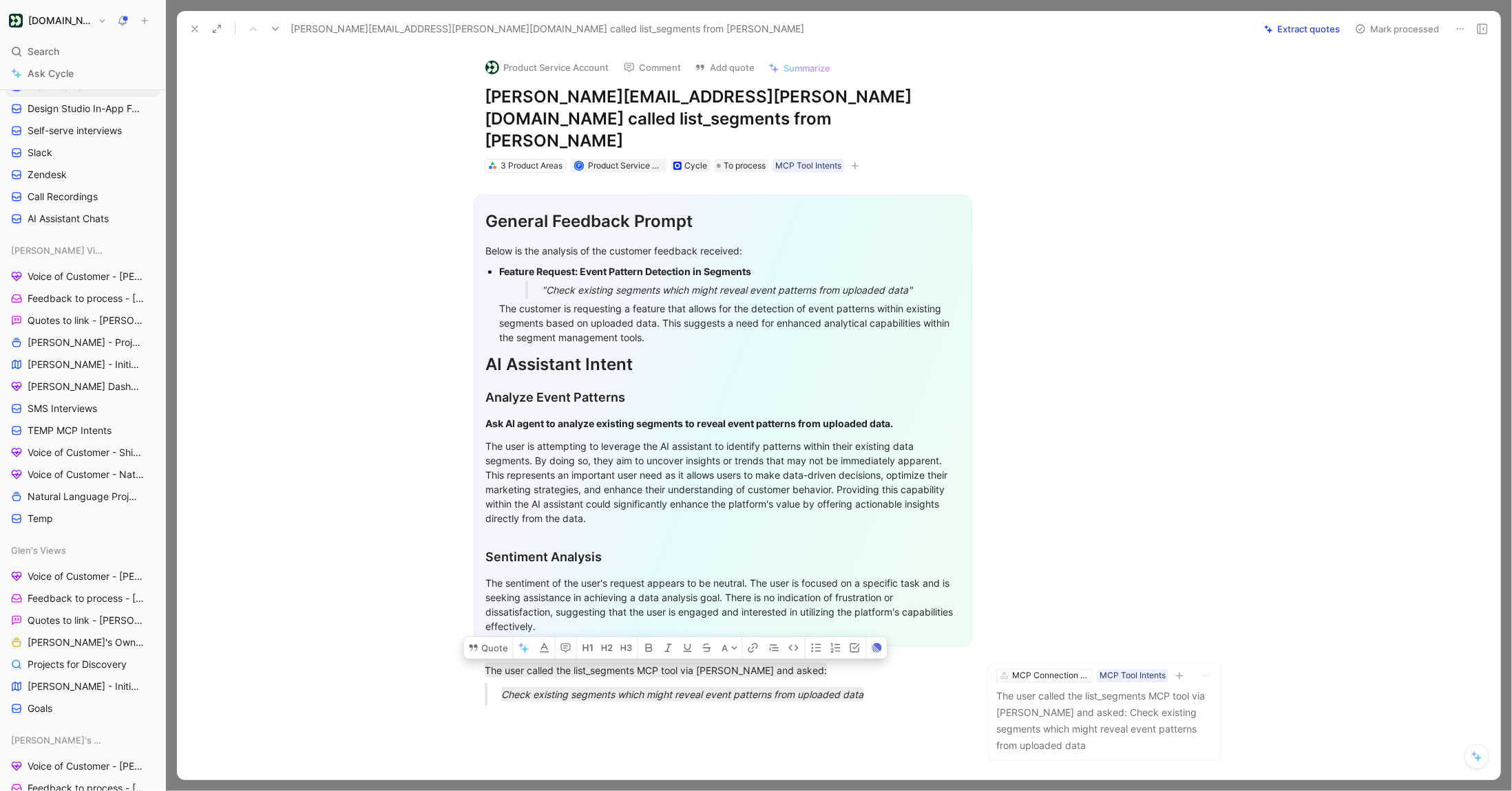
scroll to position [15456, 0]
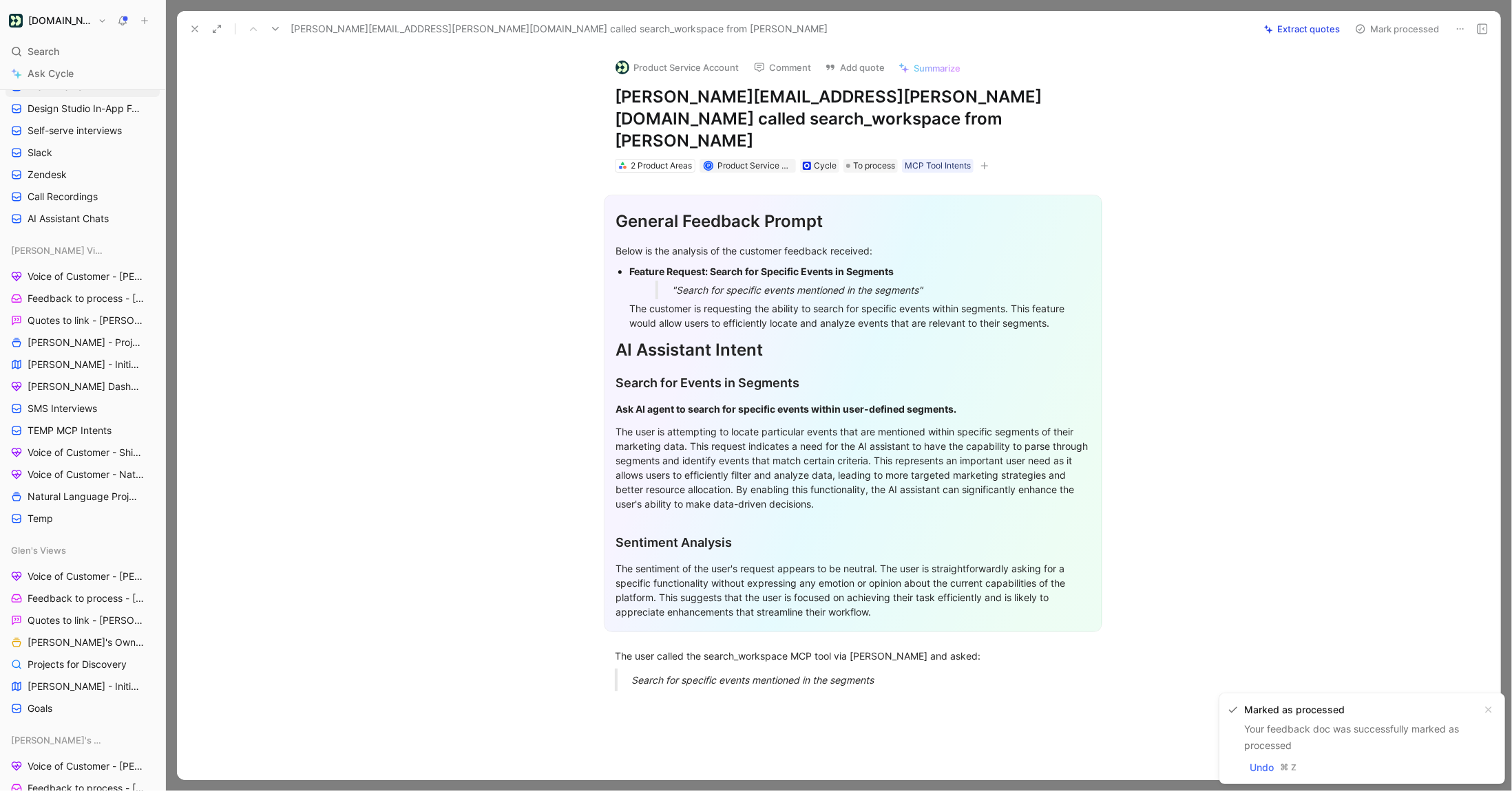
scroll to position [27107, 0]
click at [189, 30] on icon at bounding box center [194, 29] width 11 height 11
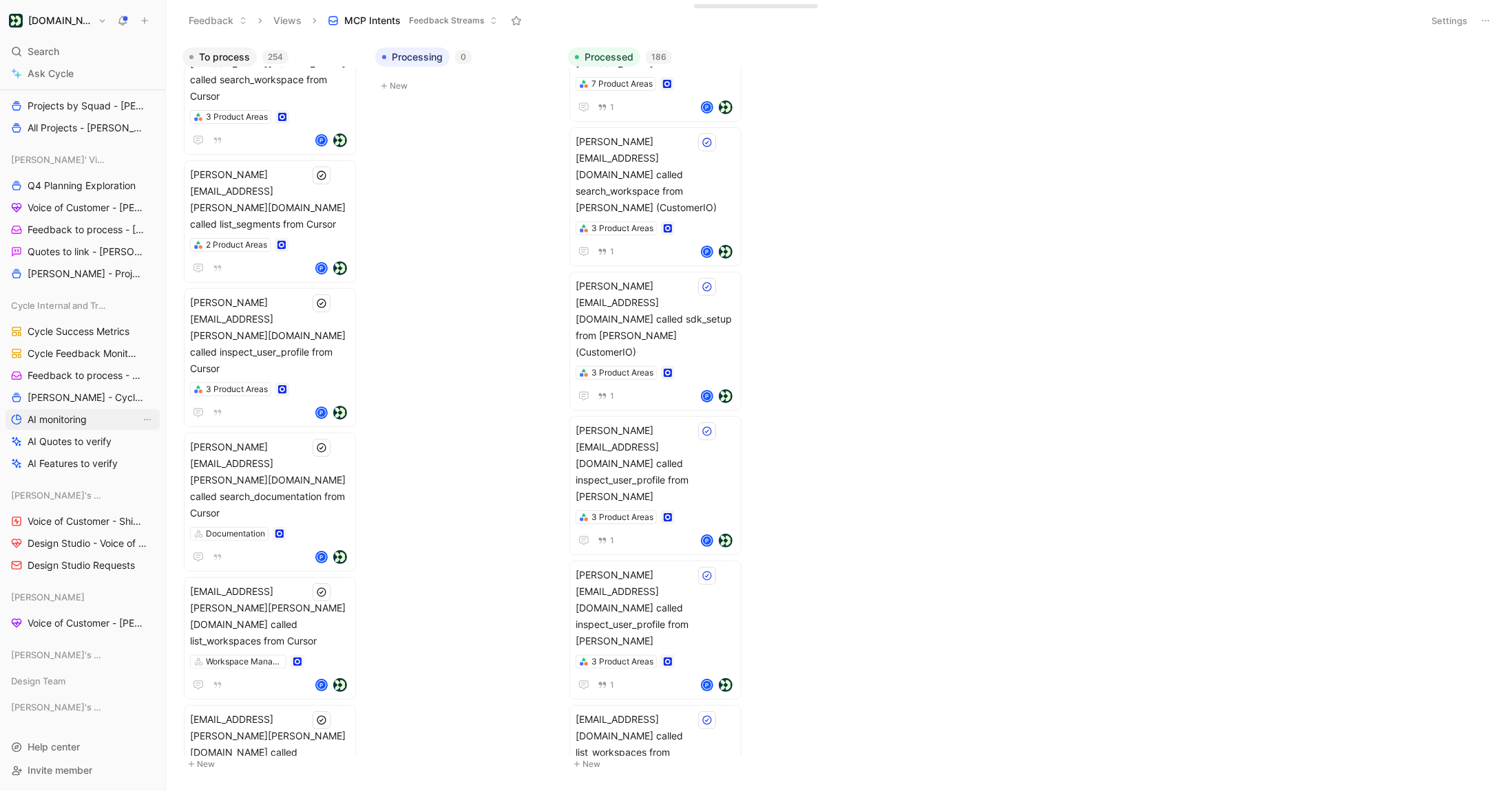
scroll to position [20078, 0]
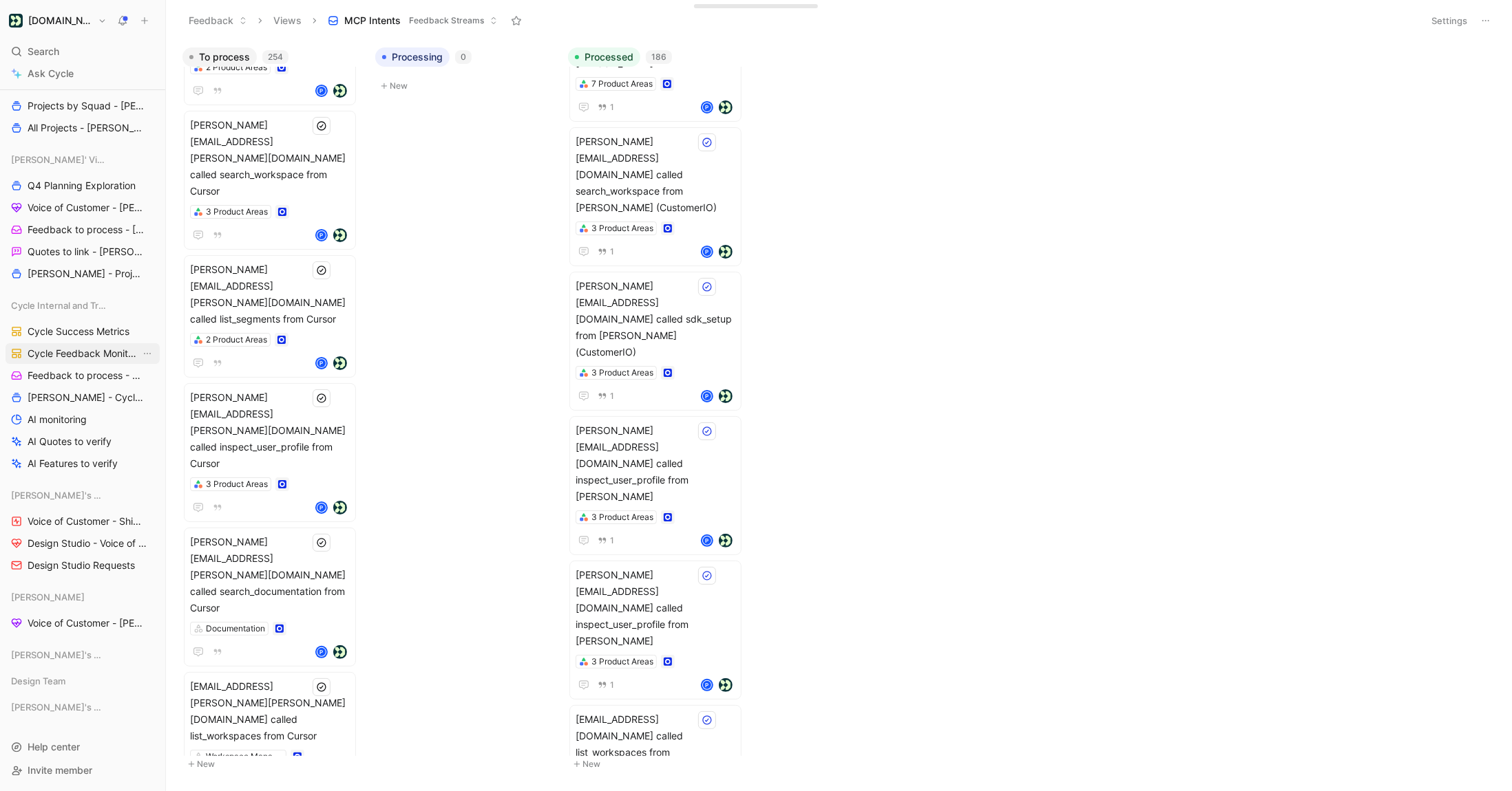
click at [93, 349] on span "Cycle Feedback Monitoring" at bounding box center [84, 354] width 113 height 14
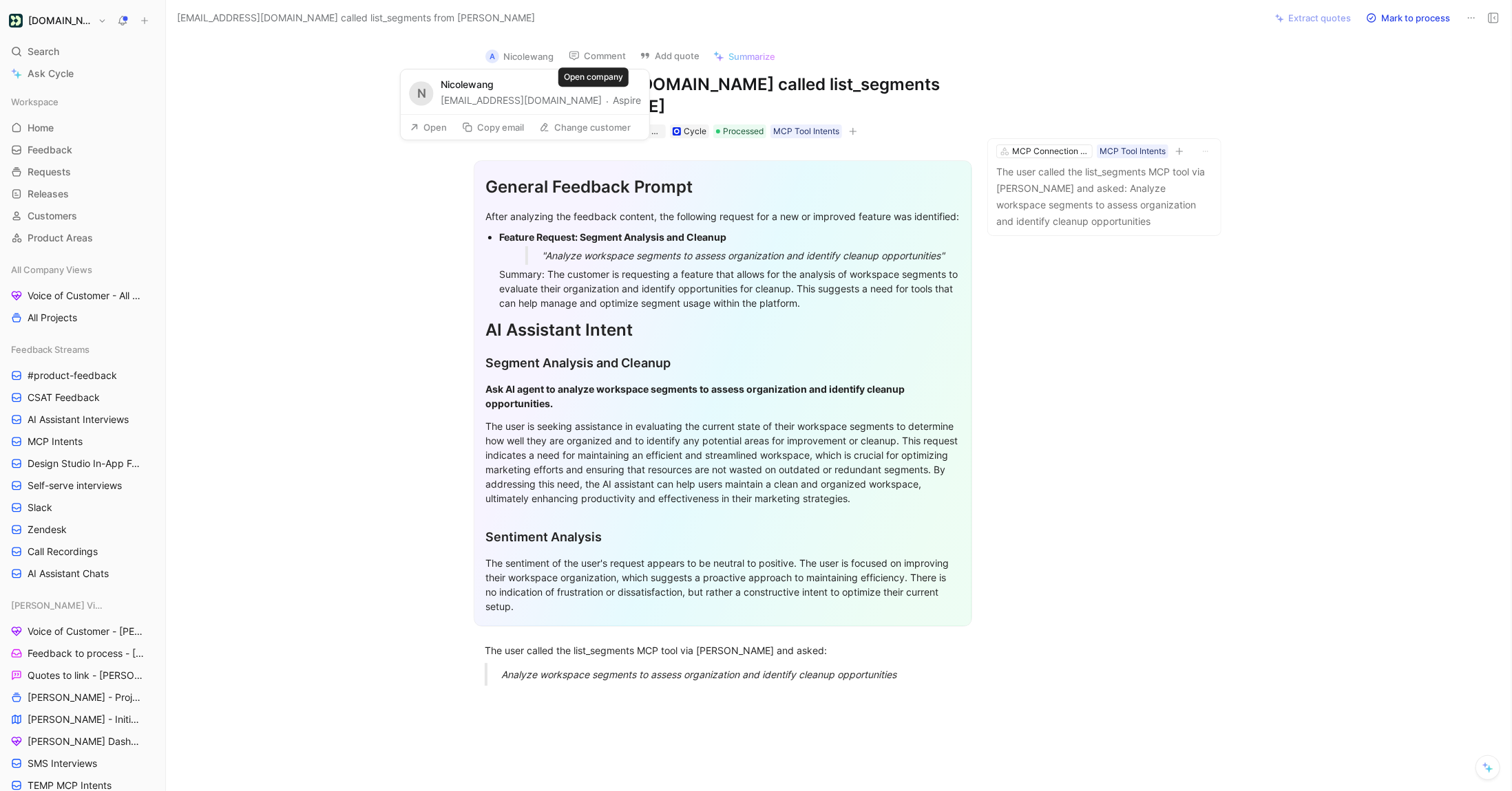
click at [613, 99] on button "Aspire" at bounding box center [627, 100] width 29 height 17
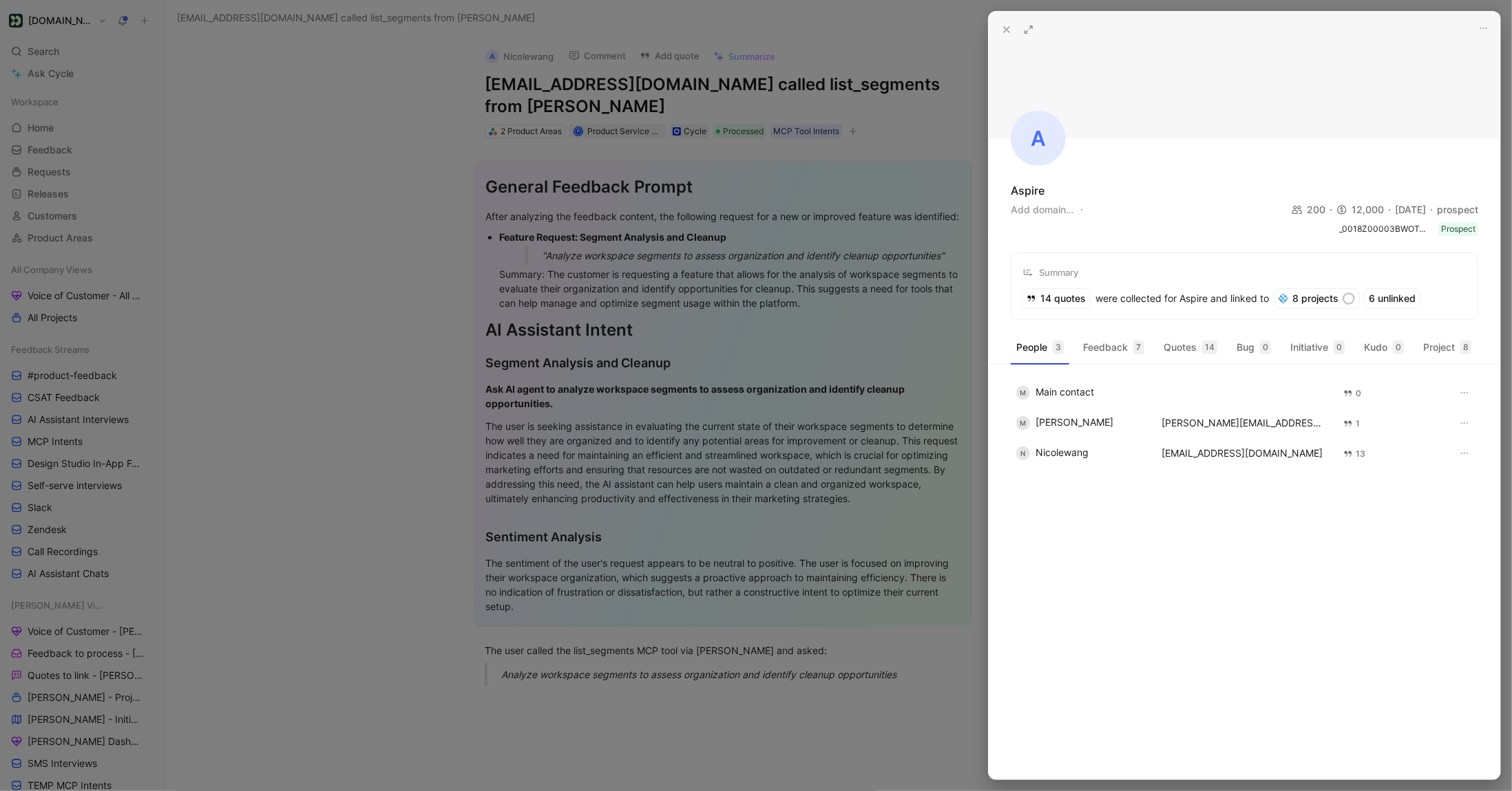
click at [1005, 30] on icon at bounding box center [1006, 29] width 11 height 11
